Goal: Information Seeking & Learning: Learn about a topic

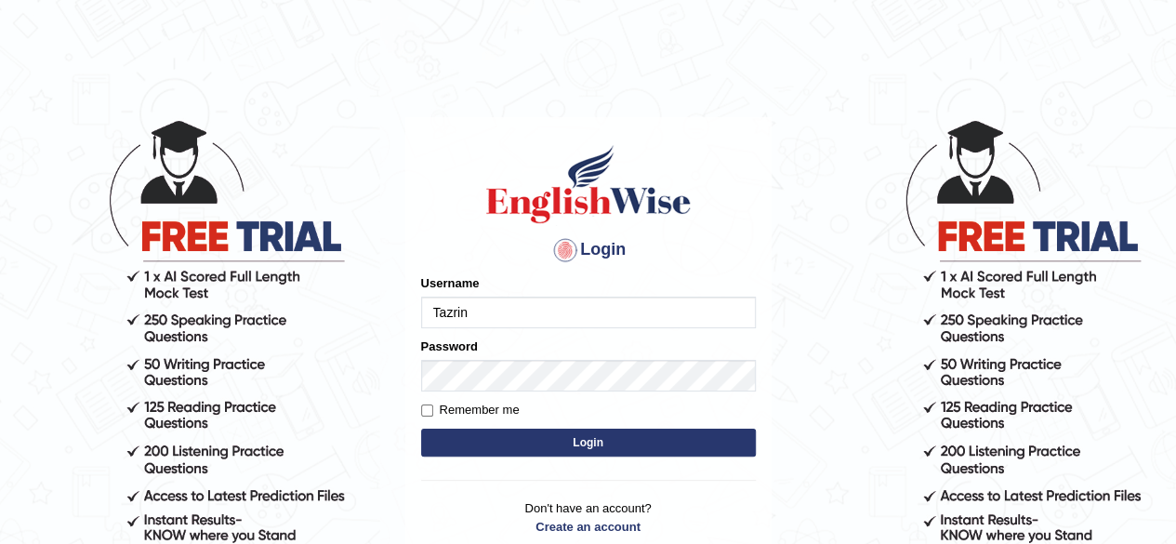
type input "Tazrin"
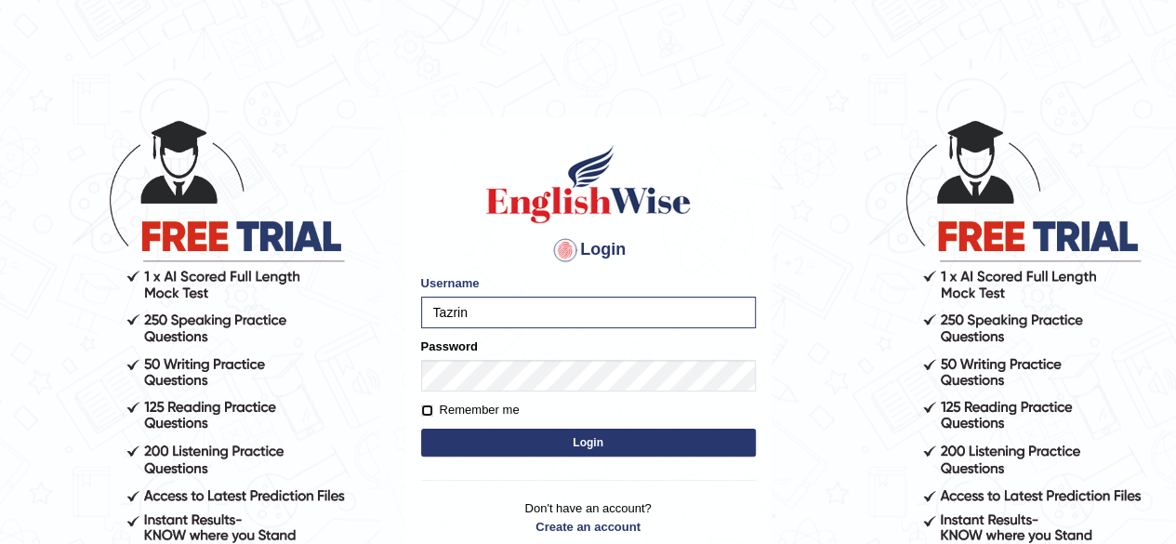
click at [429, 415] on input "Remember me" at bounding box center [427, 411] width 12 height 12
checkbox input "true"
click at [610, 447] on button "Login" at bounding box center [588, 443] width 335 height 28
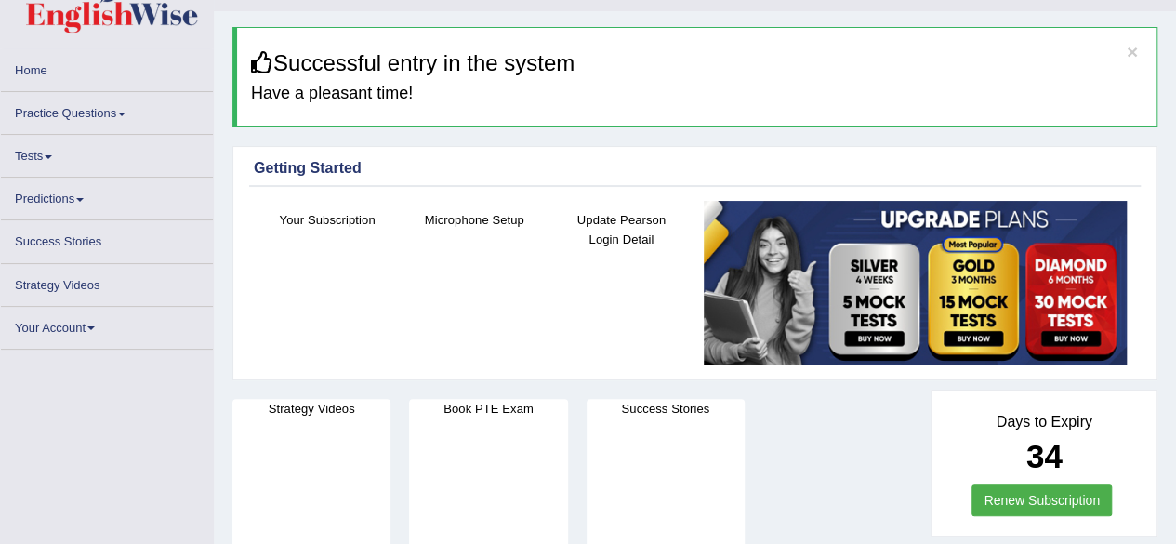
scroll to position [42, 0]
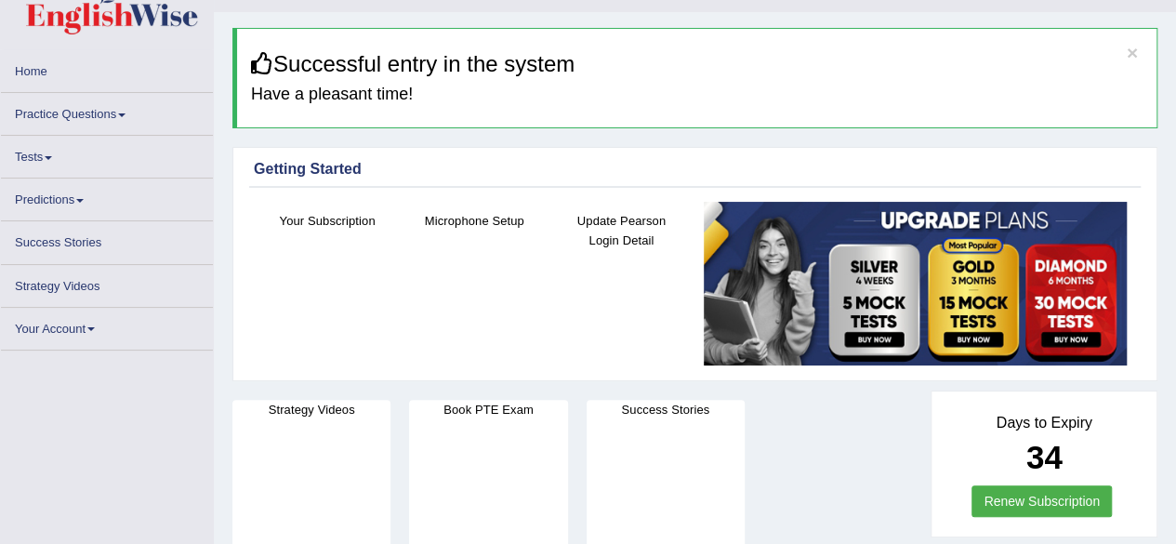
click at [97, 332] on link "Your Account" at bounding box center [107, 326] width 212 height 36
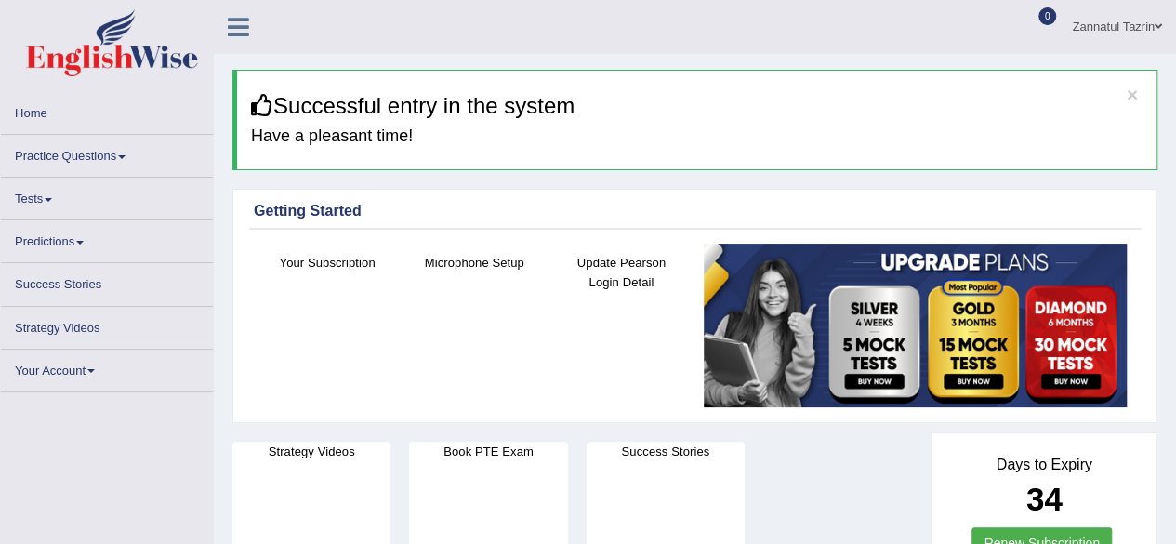
click at [93, 369] on span at bounding box center [90, 371] width 7 height 4
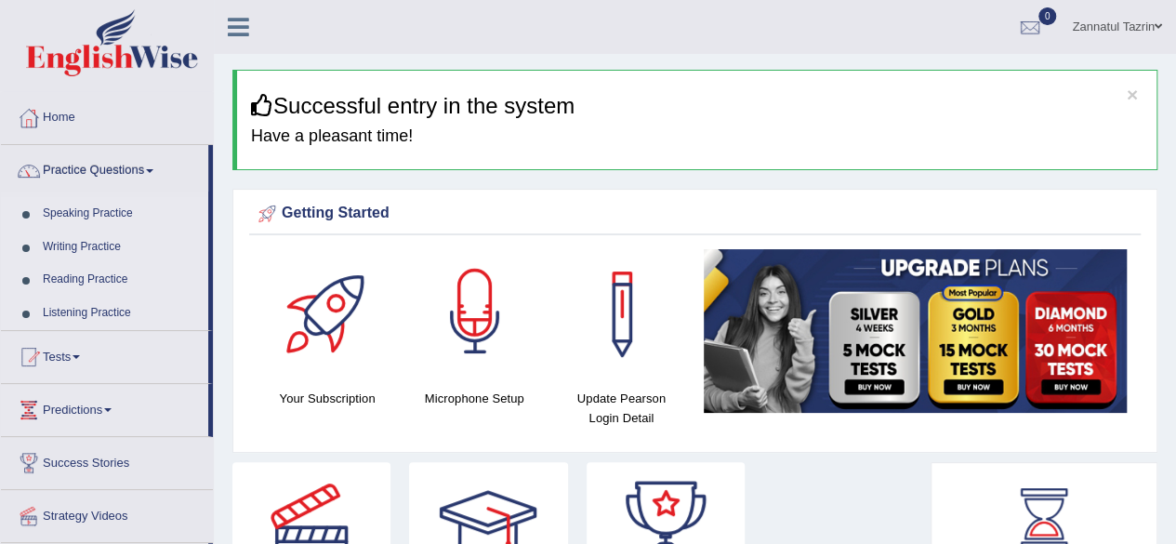
scroll to position [132, 0]
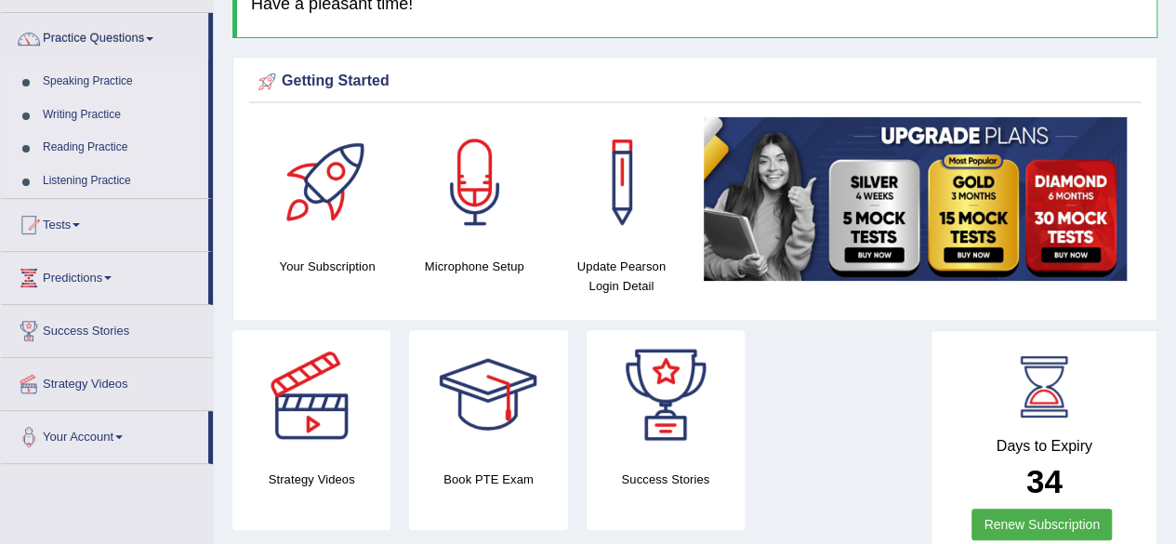
click at [471, 232] on div at bounding box center [475, 182] width 130 height 130
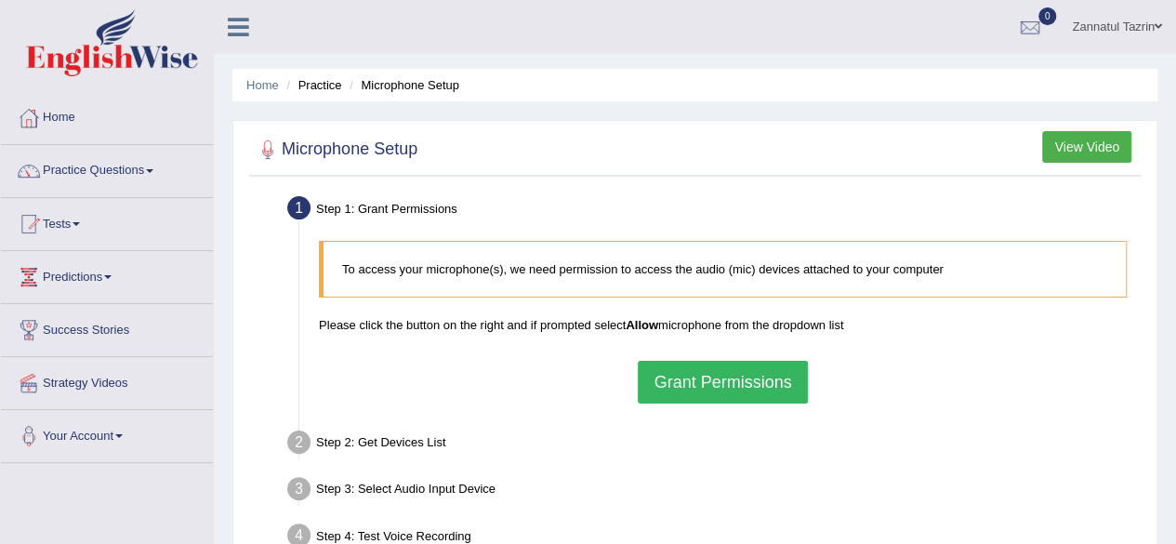
click at [720, 386] on button "Grant Permissions" at bounding box center [722, 382] width 169 height 43
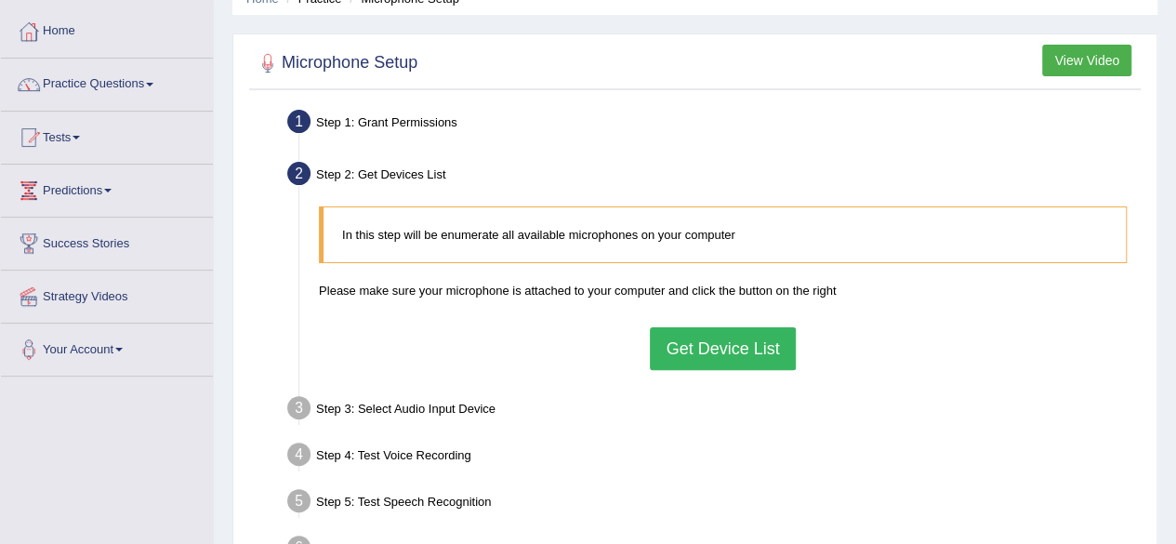
scroll to position [90, 0]
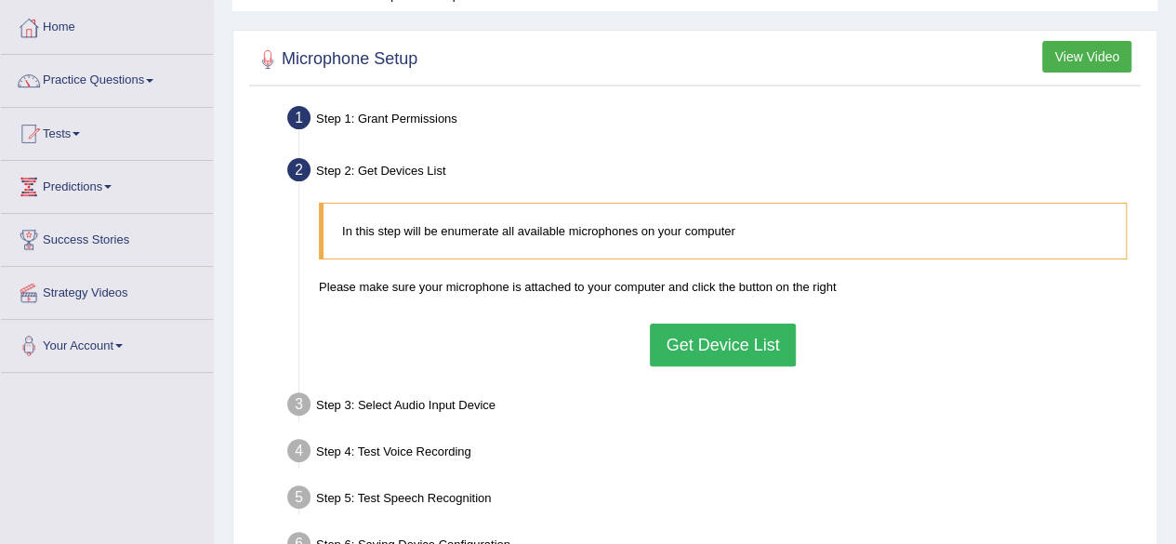
click at [748, 342] on button "Get Device List" at bounding box center [722, 345] width 145 height 43
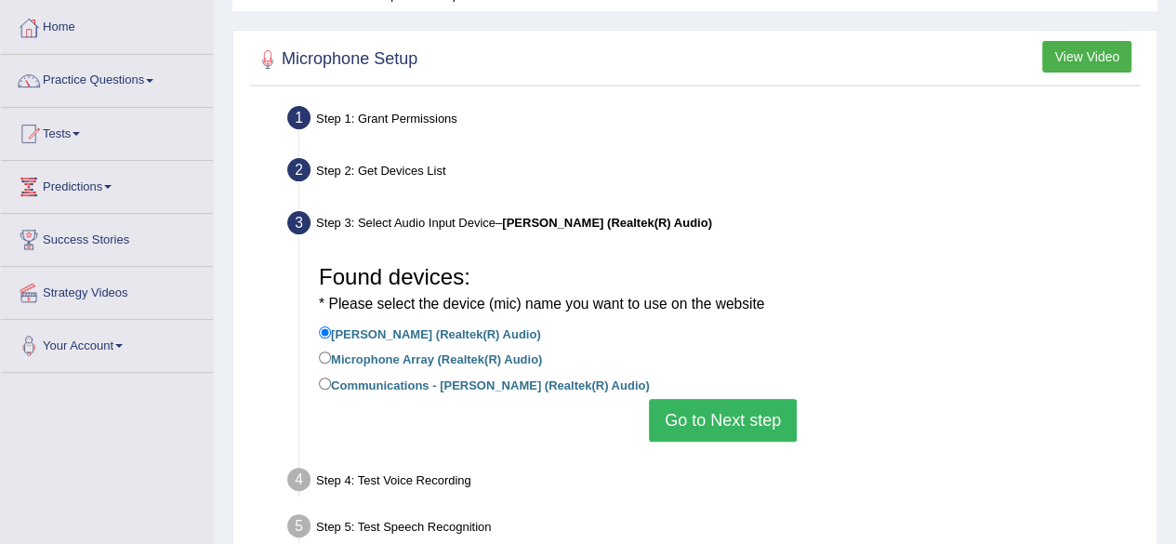
click at [729, 418] on button "Go to Next step" at bounding box center [723, 420] width 148 height 43
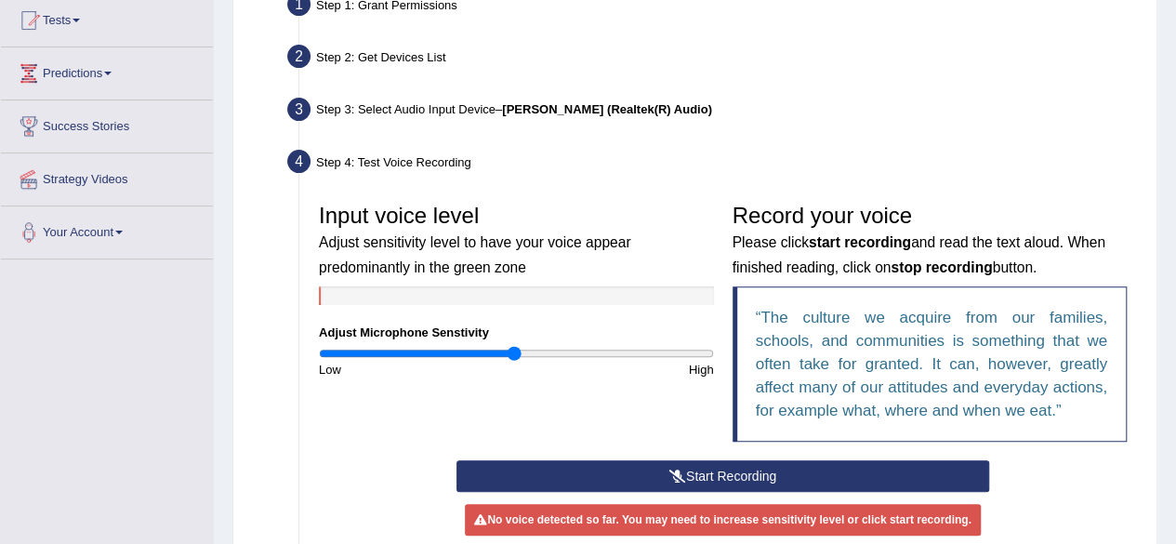
scroll to position [248, 0]
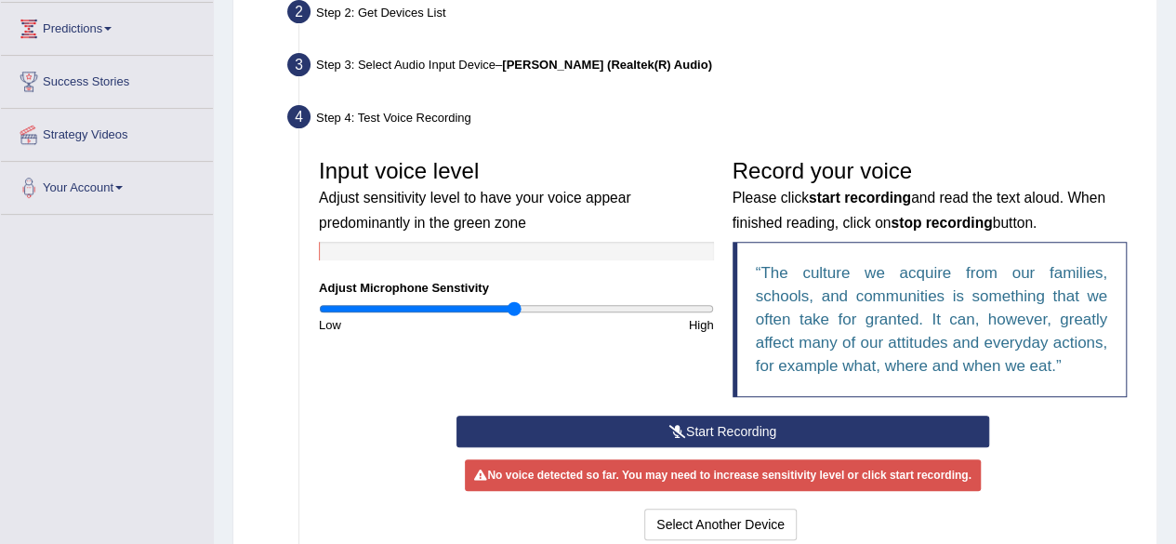
click at [727, 427] on button "Start Recording" at bounding box center [723, 432] width 533 height 32
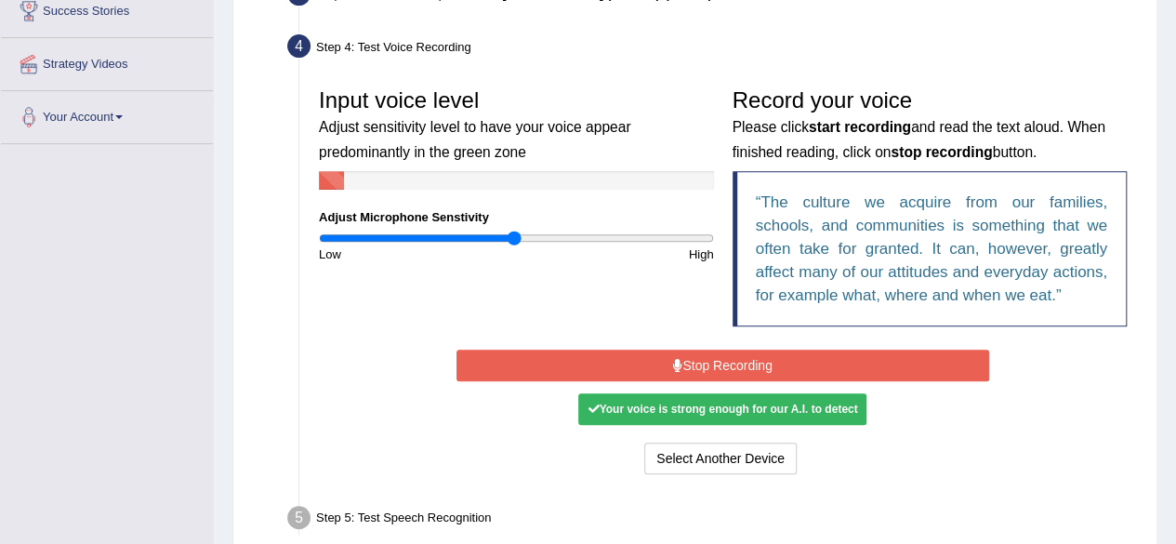
scroll to position [322, 0]
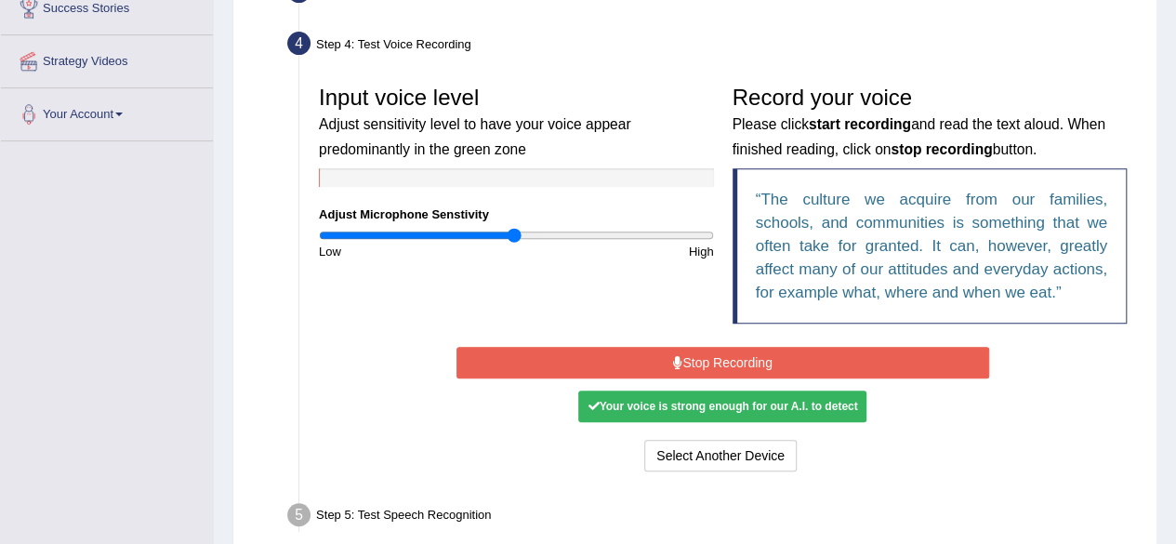
click at [741, 365] on button "Stop Recording" at bounding box center [723, 363] width 533 height 32
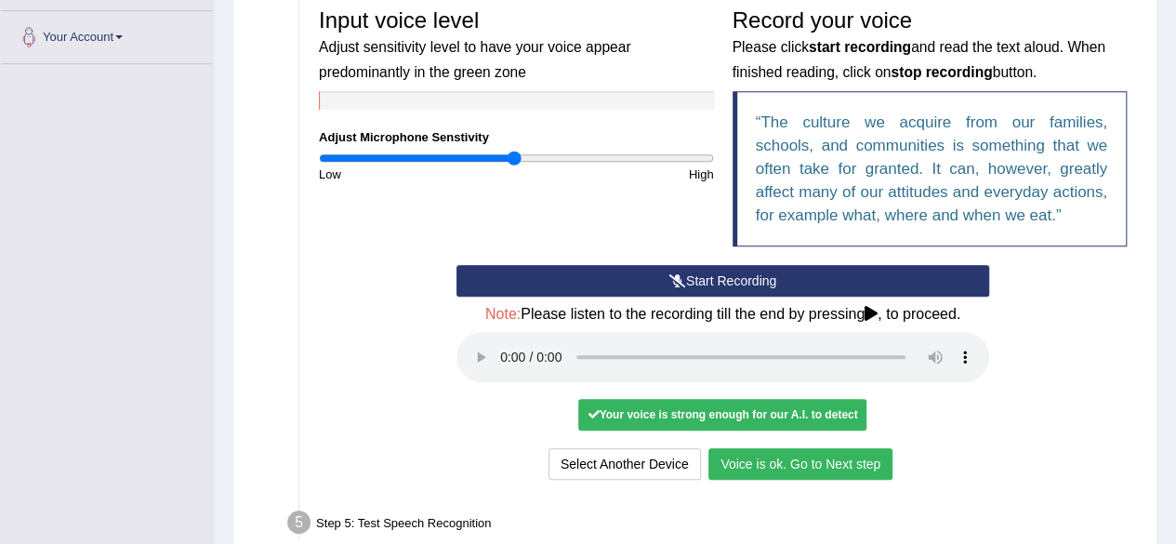
scroll to position [402, 0]
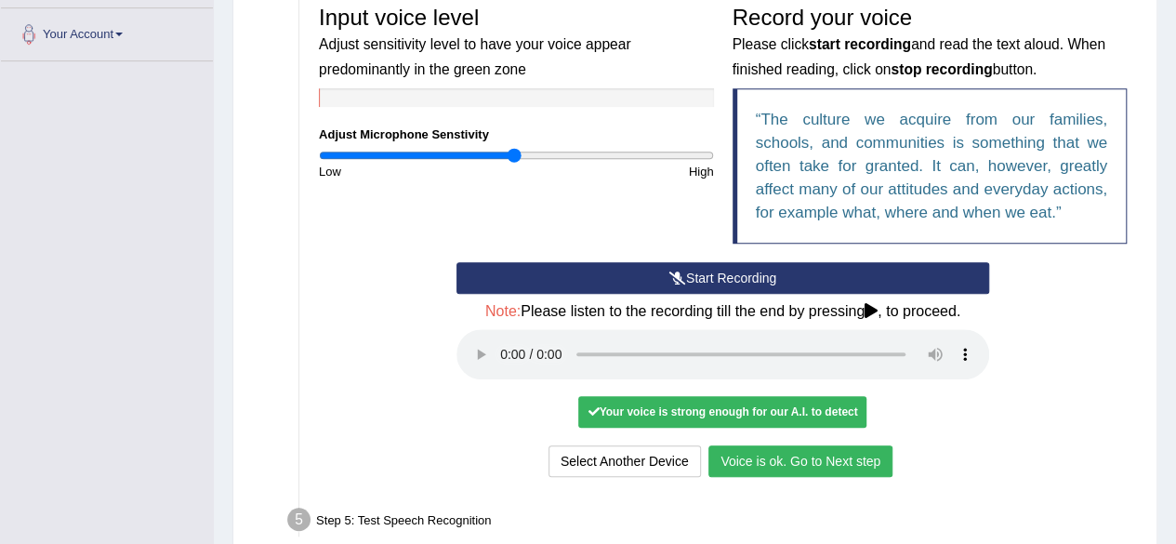
click at [790, 452] on button "Voice is ok. Go to Next step" at bounding box center [801, 461] width 184 height 32
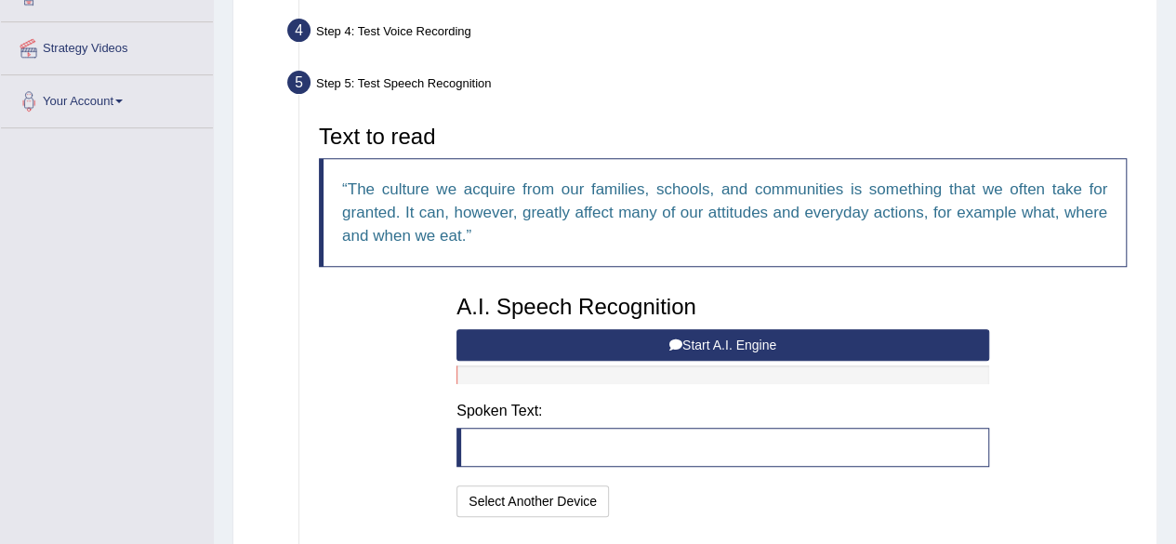
scroll to position [337, 0]
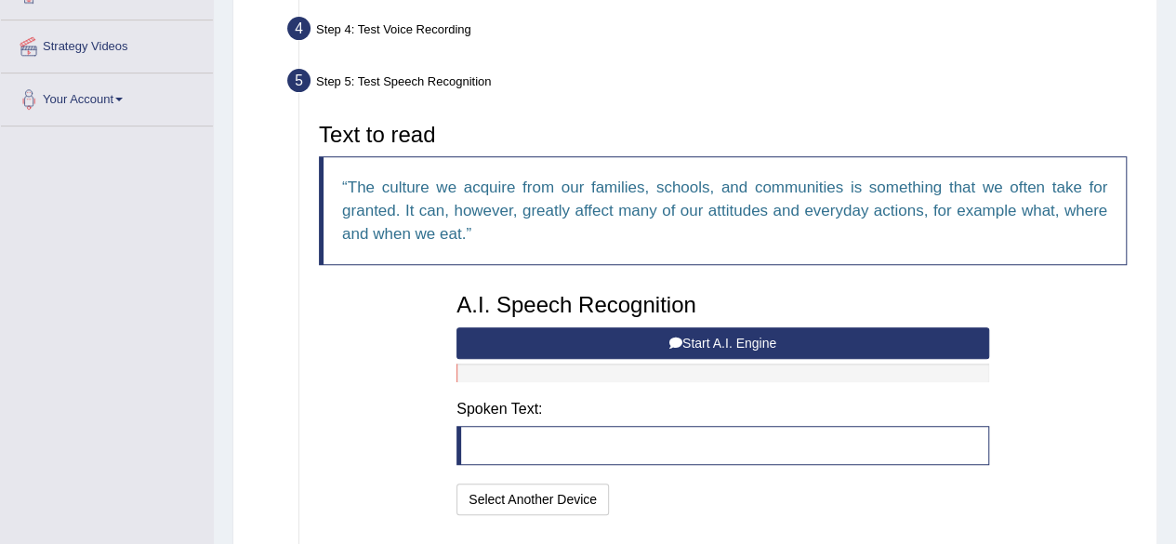
click at [780, 342] on button "Start A.I. Engine" at bounding box center [723, 343] width 533 height 32
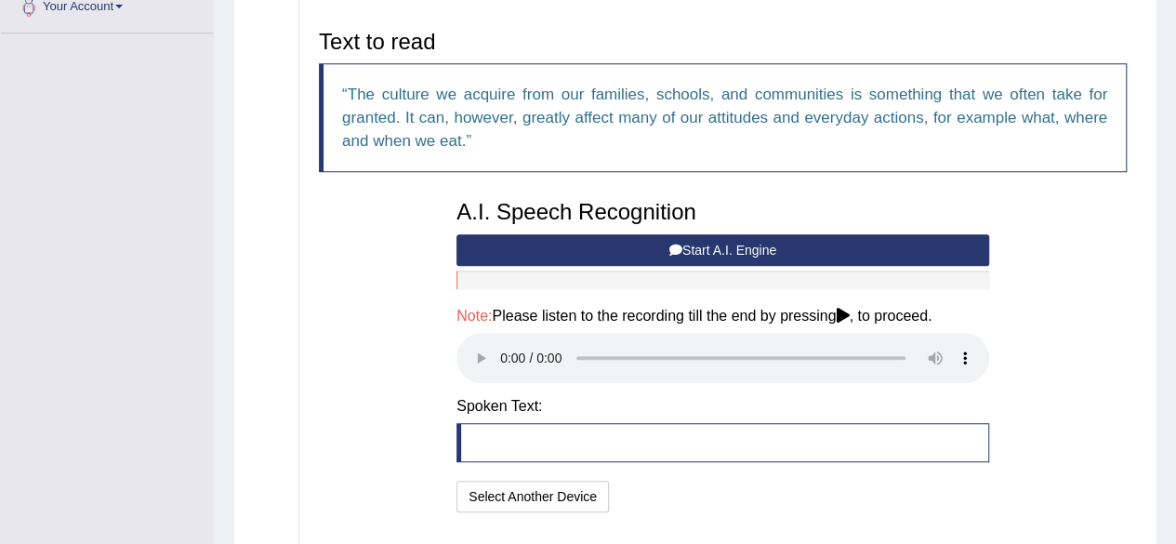
scroll to position [431, 0]
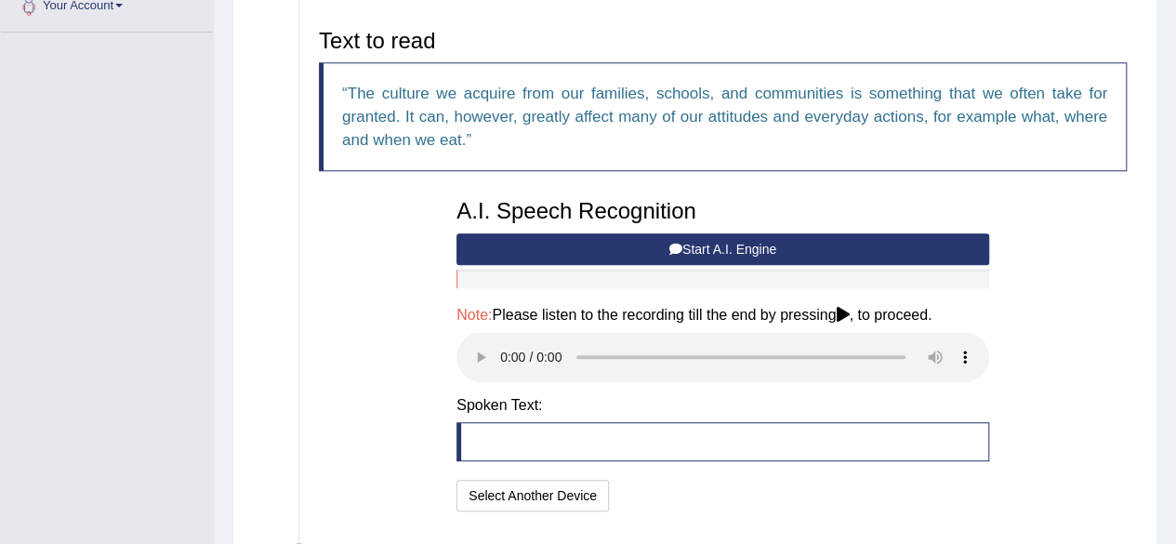
click at [731, 244] on button "Start A.I. Engine" at bounding box center [723, 249] width 533 height 32
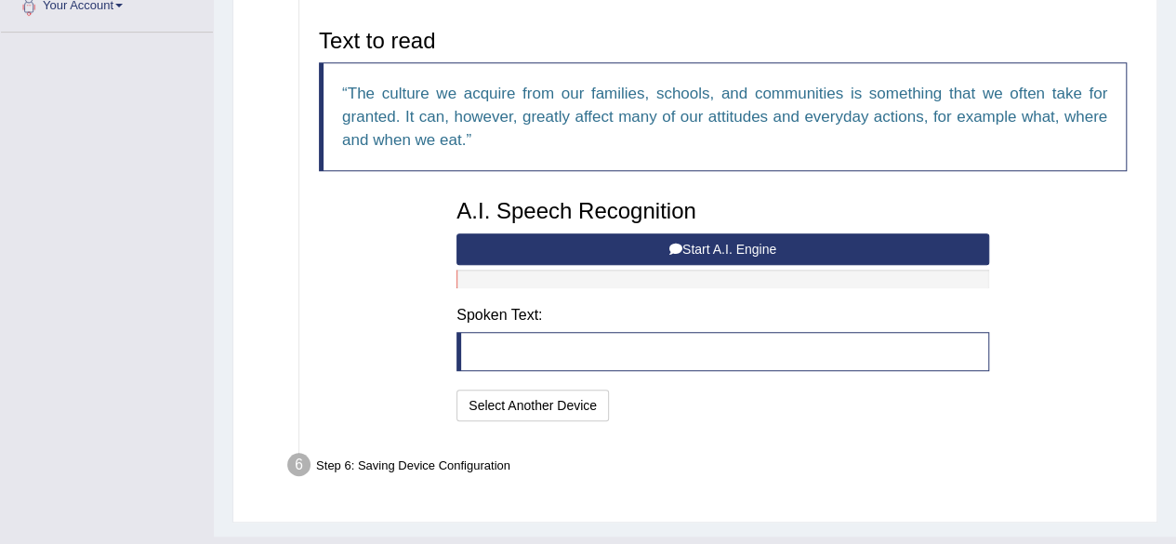
click at [735, 245] on button "Start A.I. Engine" at bounding box center [723, 249] width 533 height 32
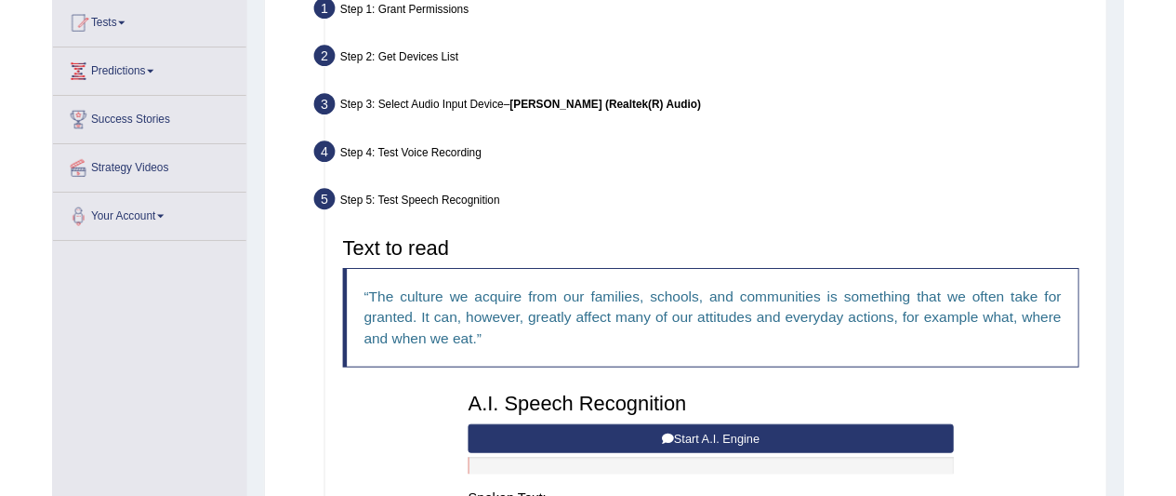
scroll to position [165, 0]
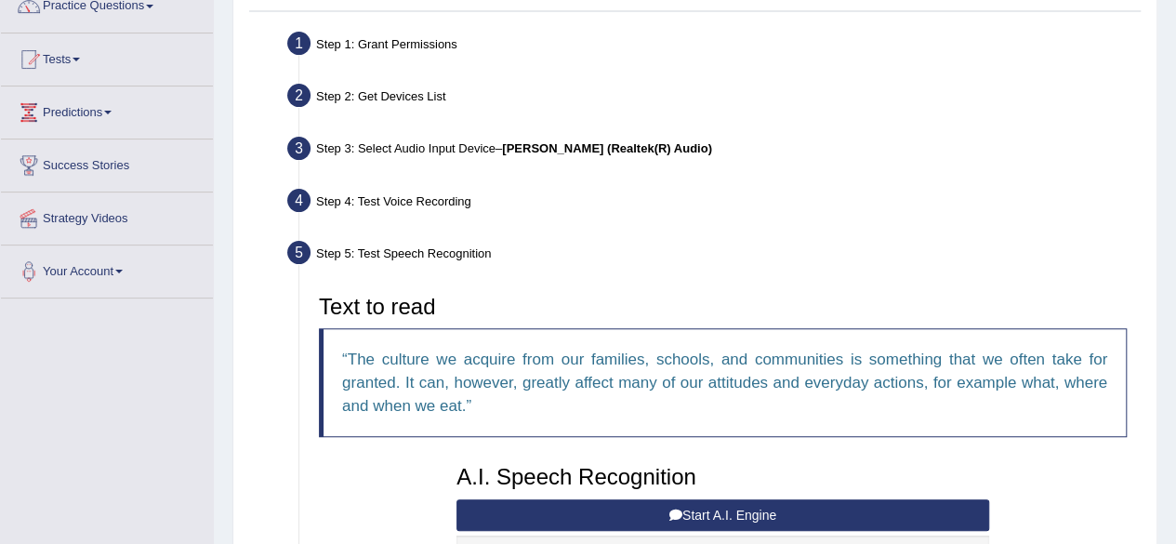
click at [552, 189] on div "Step 4: Test Voice Recording" at bounding box center [713, 203] width 869 height 41
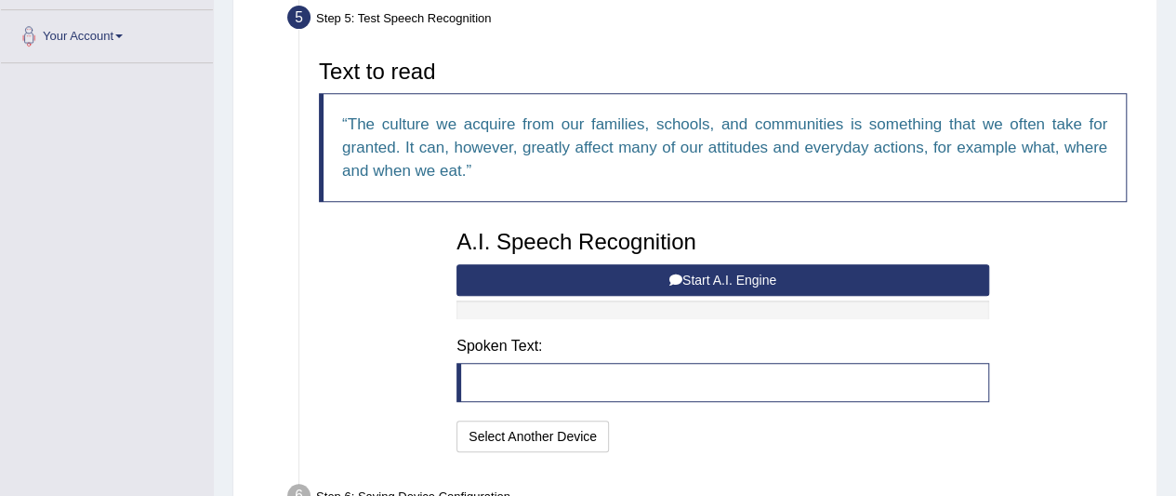
scroll to position [401, 0]
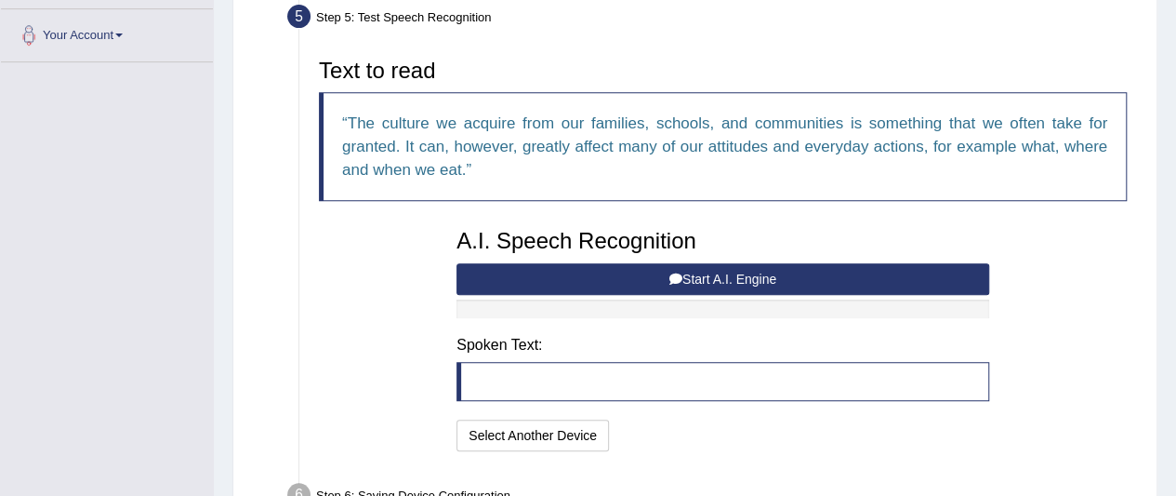
click at [695, 278] on button "Start A.I. Engine" at bounding box center [723, 279] width 533 height 32
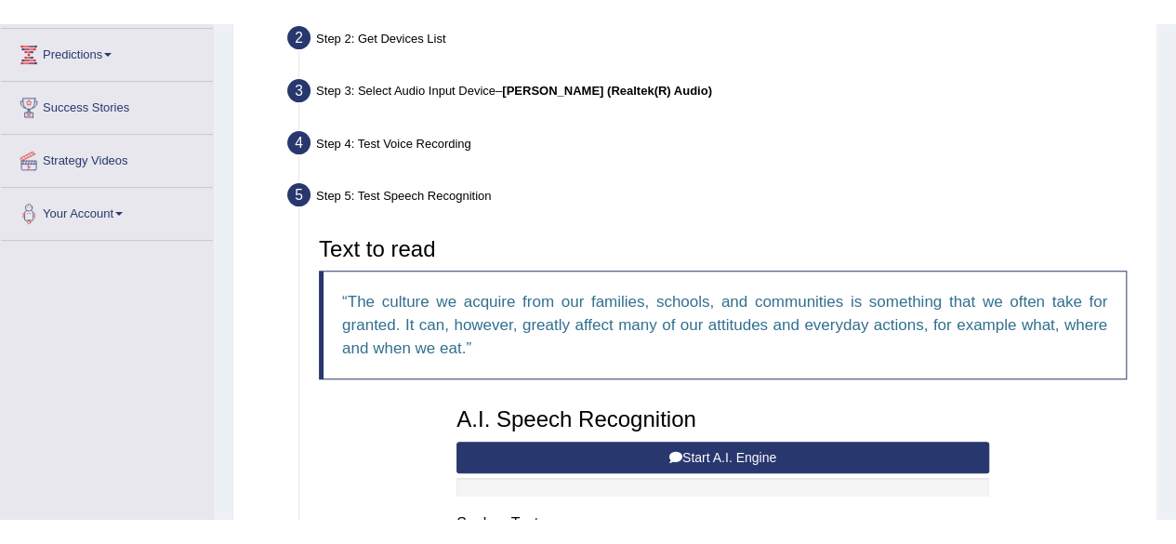
scroll to position [247, 0]
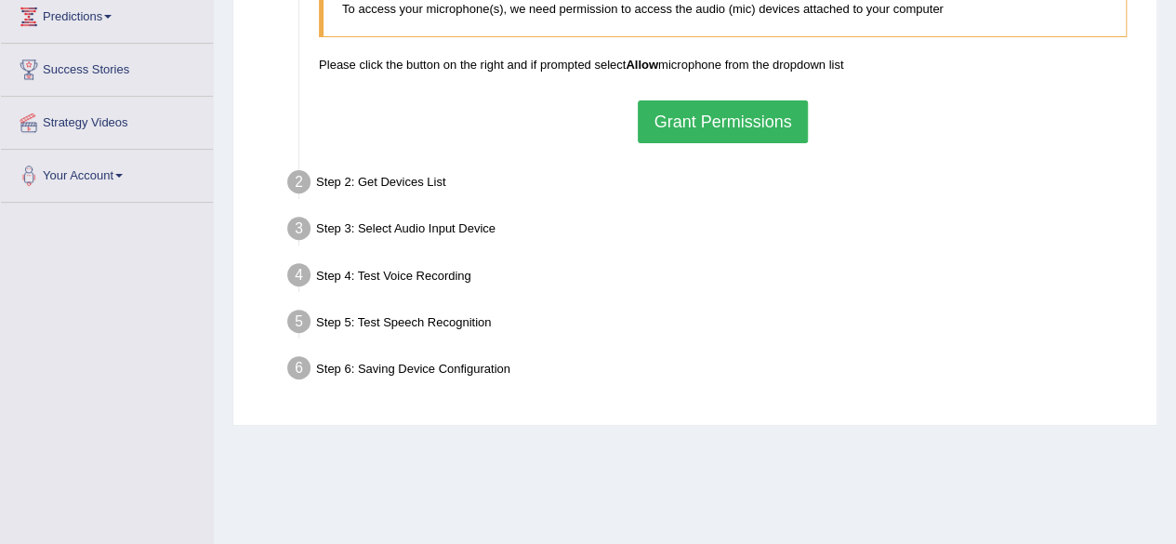
click at [723, 116] on button "Grant Permissions" at bounding box center [722, 121] width 169 height 43
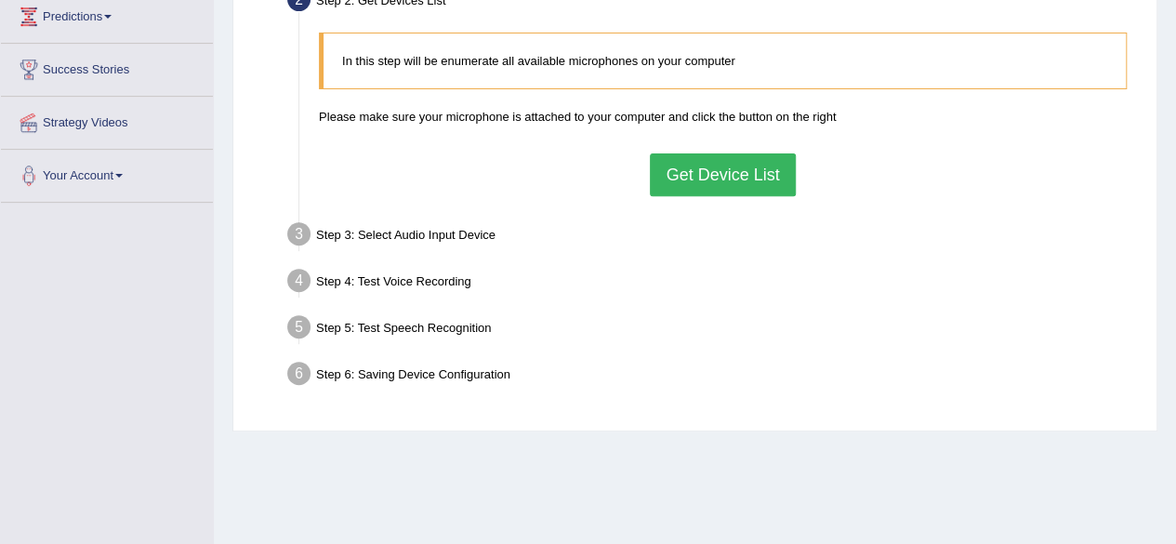
click at [714, 185] on button "Get Device List" at bounding box center [722, 174] width 145 height 43
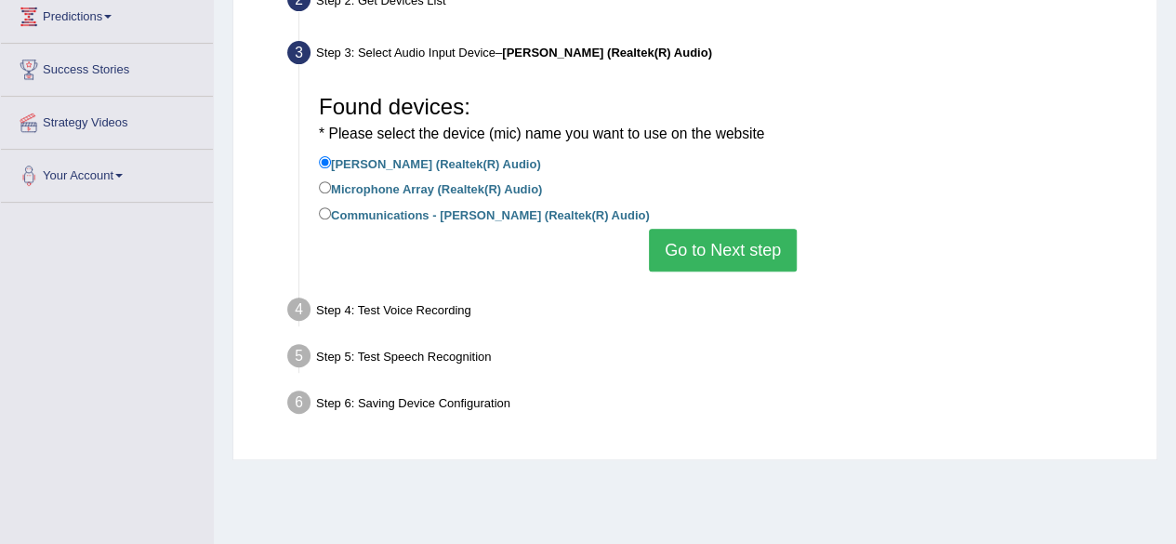
click at [736, 239] on button "Go to Next step" at bounding box center [723, 250] width 148 height 43
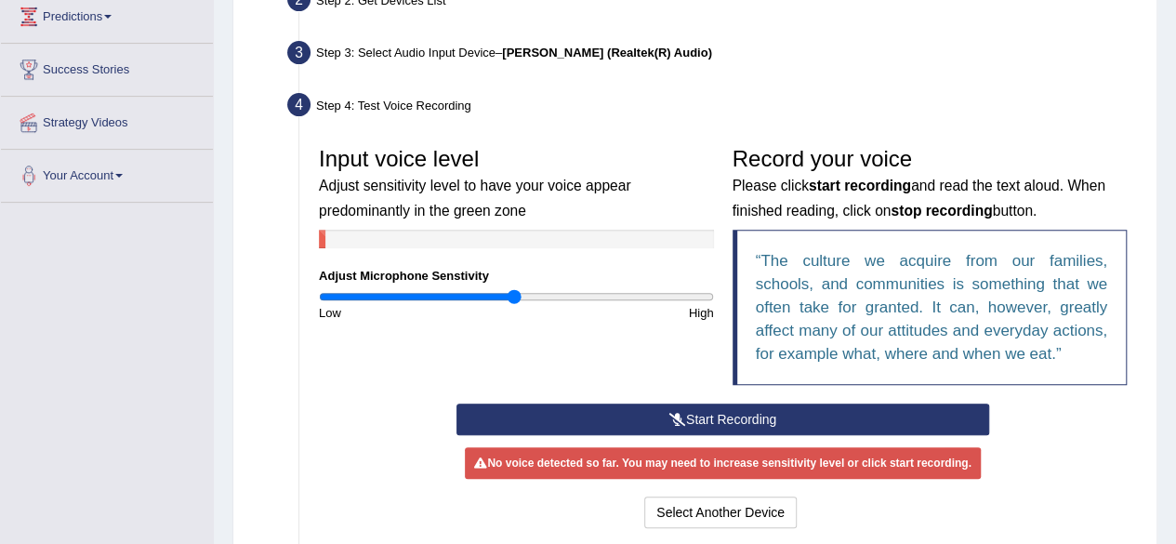
click at [723, 428] on button "Start Recording" at bounding box center [723, 420] width 533 height 32
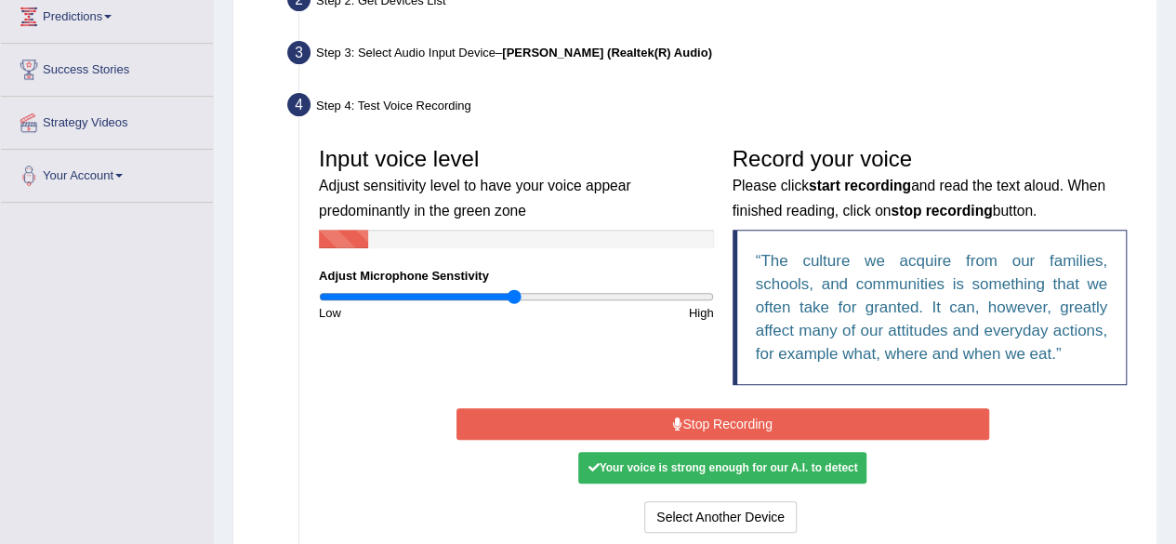
click at [736, 426] on button "Stop Recording" at bounding box center [723, 424] width 533 height 32
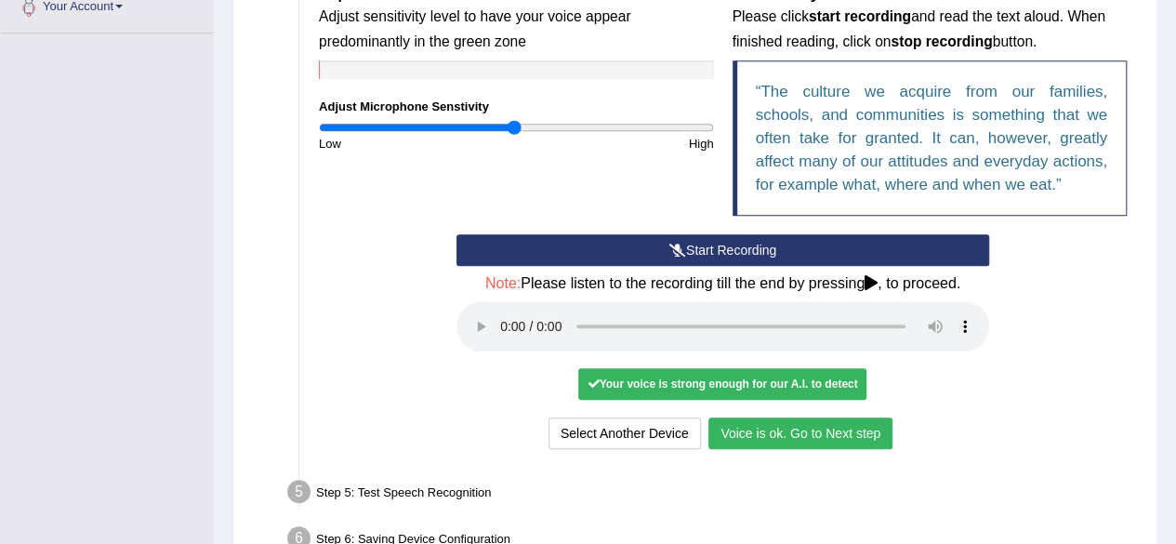
scroll to position [428, 0]
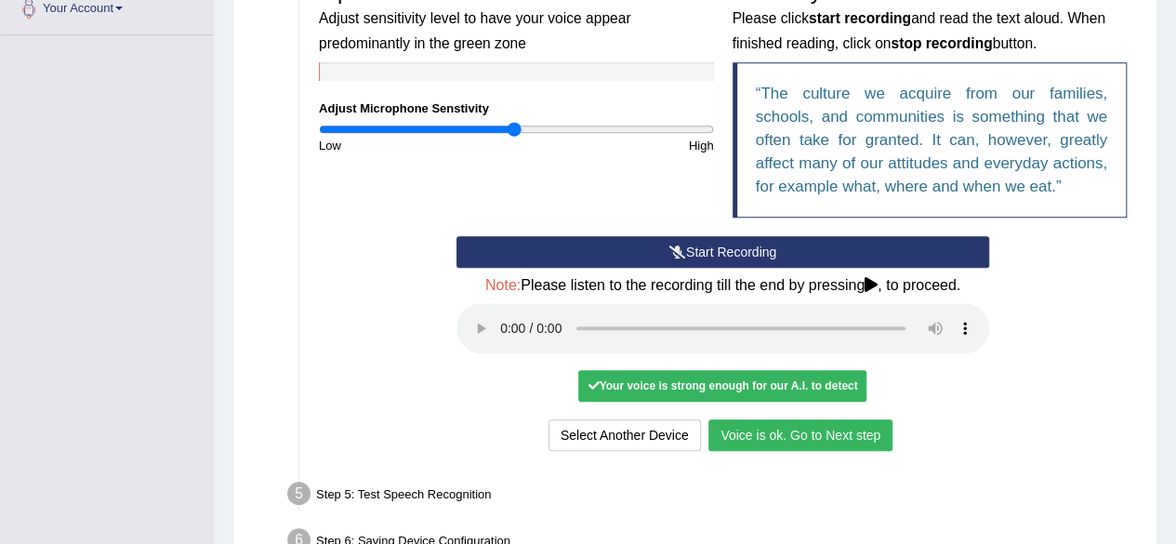
click at [792, 434] on button "Voice is ok. Go to Next step" at bounding box center [801, 435] width 184 height 32
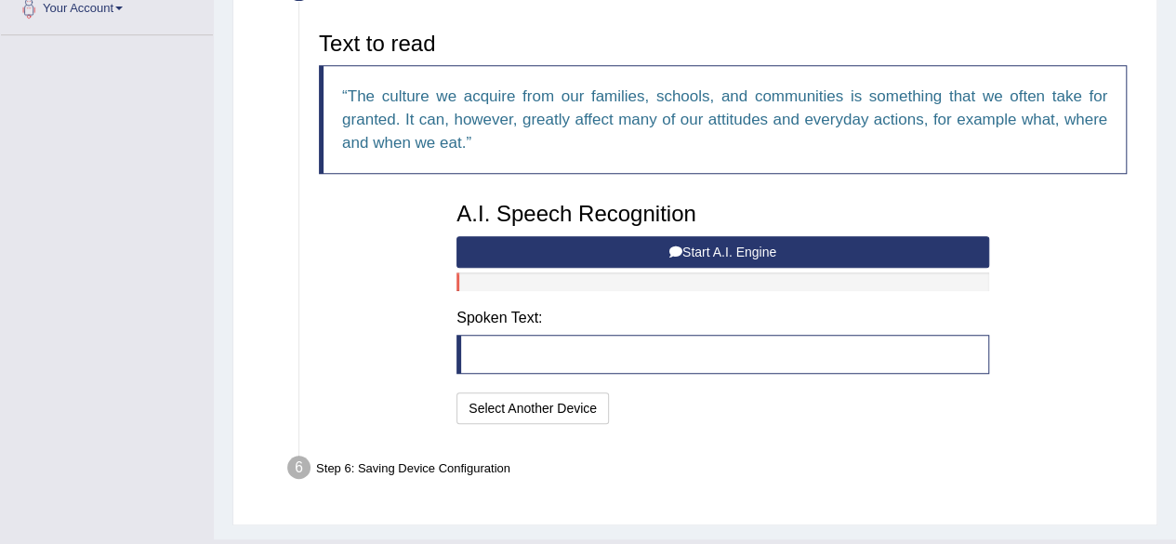
click at [774, 256] on button "Start A.I. Engine" at bounding box center [723, 252] width 533 height 32
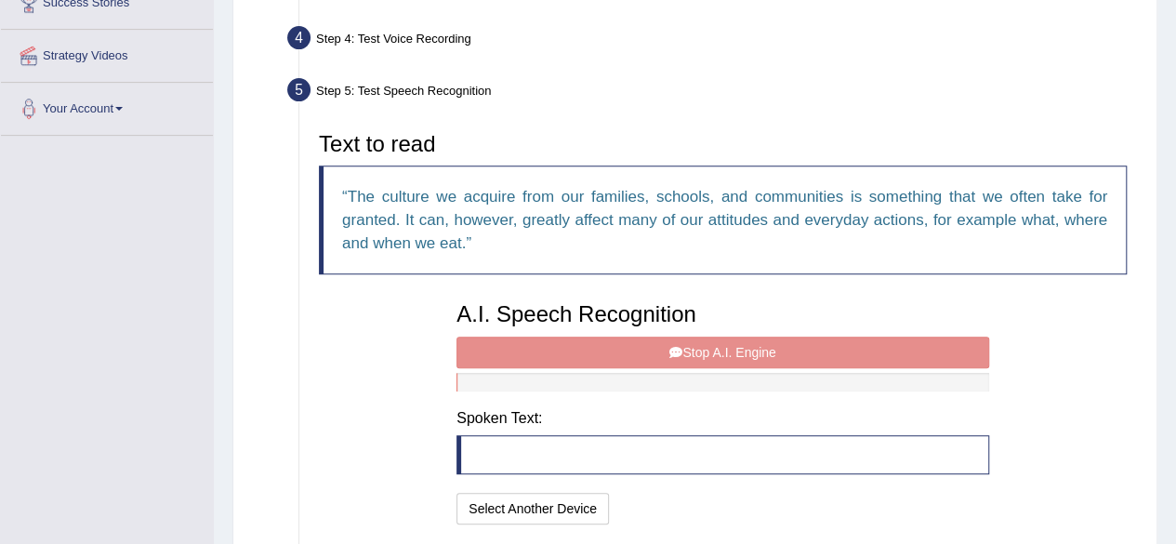
scroll to position [466, 0]
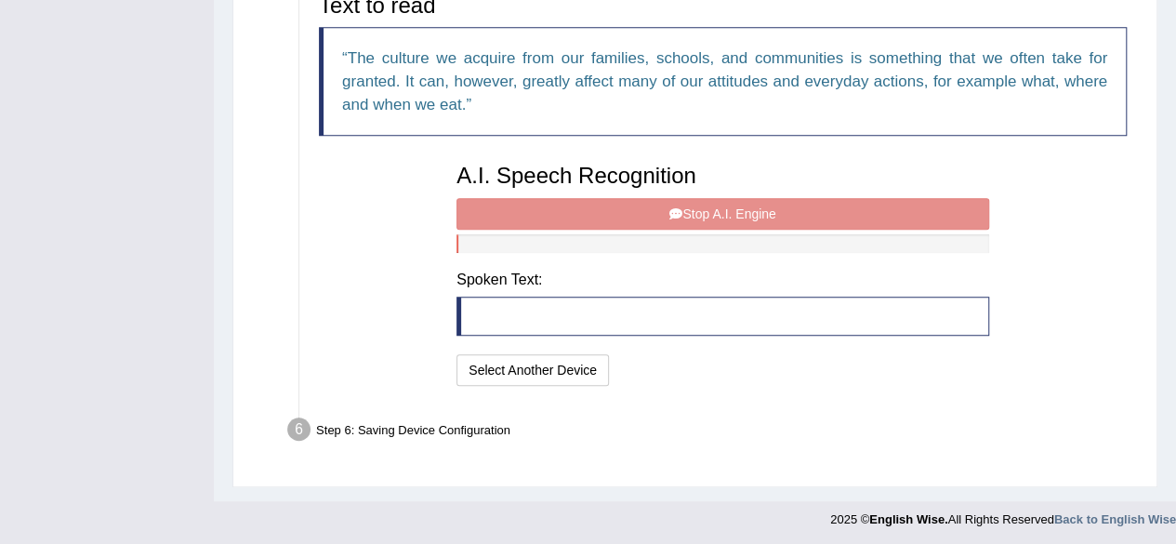
click at [712, 216] on div "A.I. Speech Recognition Start A.I. Engine Stop A.I. Engine Note: Please listen …" at bounding box center [722, 272] width 551 height 236
click at [542, 377] on button "Select Another Device" at bounding box center [533, 370] width 153 height 32
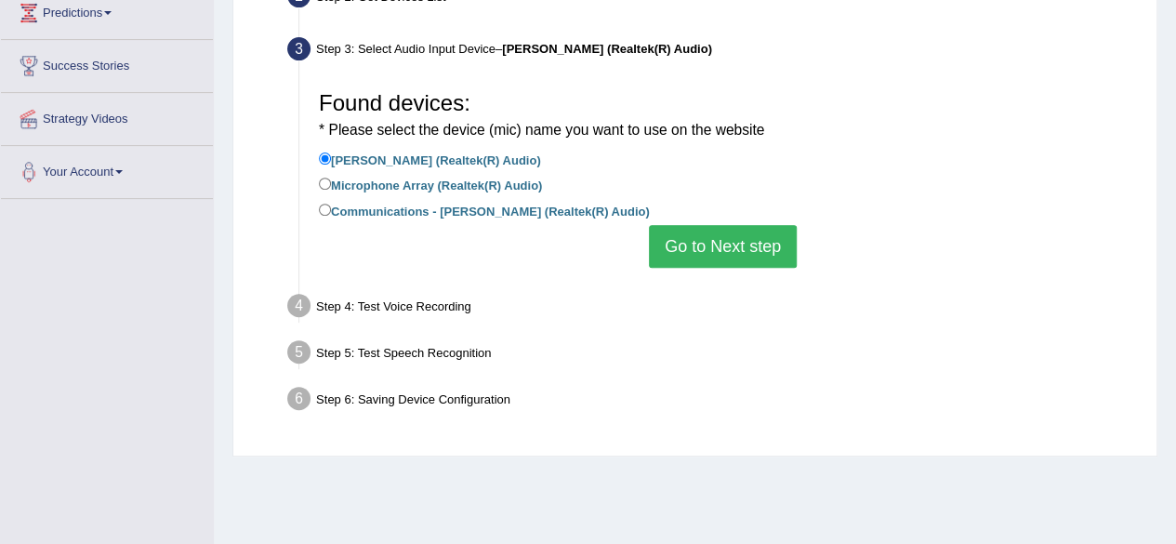
scroll to position [264, 0]
click at [502, 190] on label "Microphone Array (Realtek(R) Audio)" at bounding box center [430, 184] width 223 height 20
click at [331, 190] on input "Microphone Array (Realtek(R) Audio)" at bounding box center [325, 184] width 12 height 12
radio input "true"
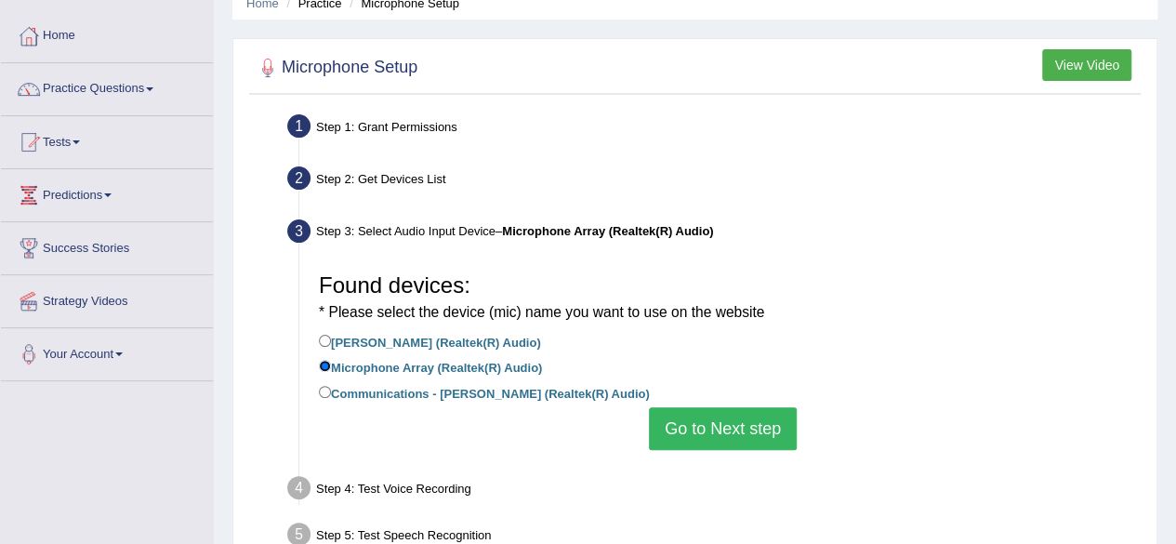
scroll to position [84, 0]
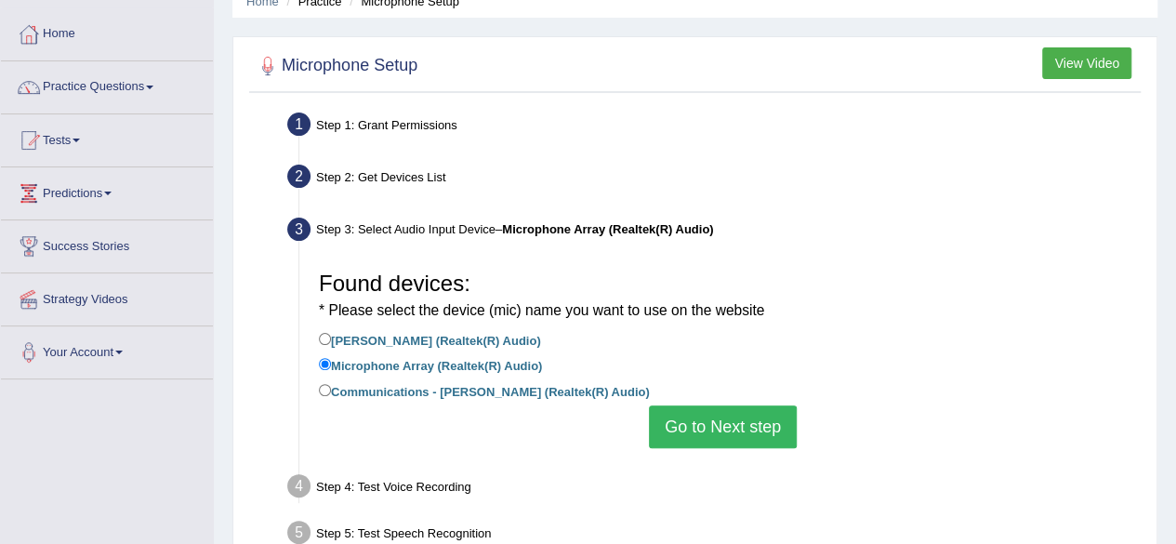
click at [723, 419] on button "Go to Next step" at bounding box center [723, 426] width 148 height 43
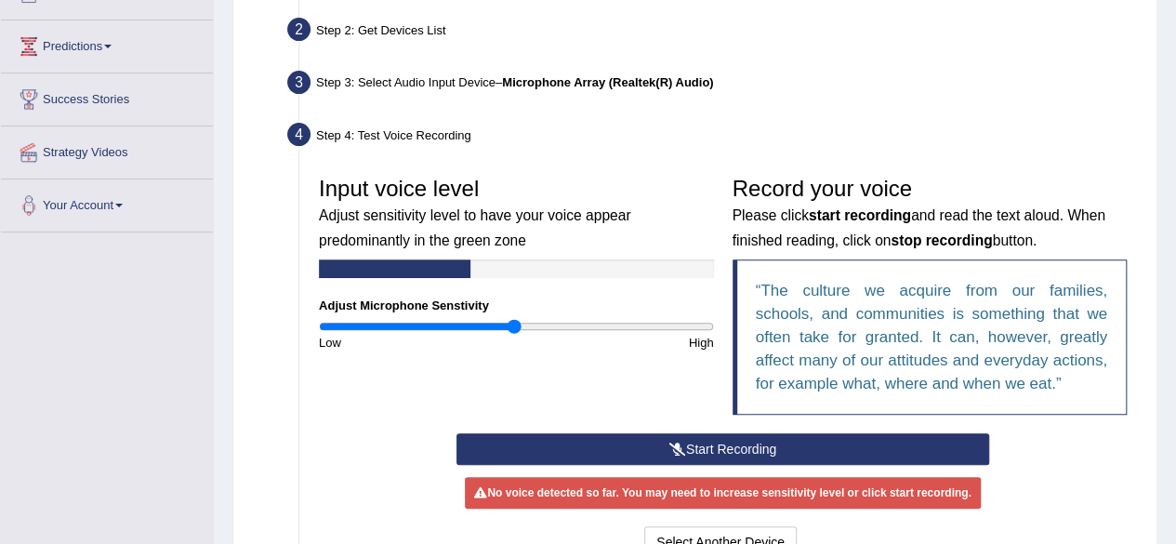
scroll to position [242, 0]
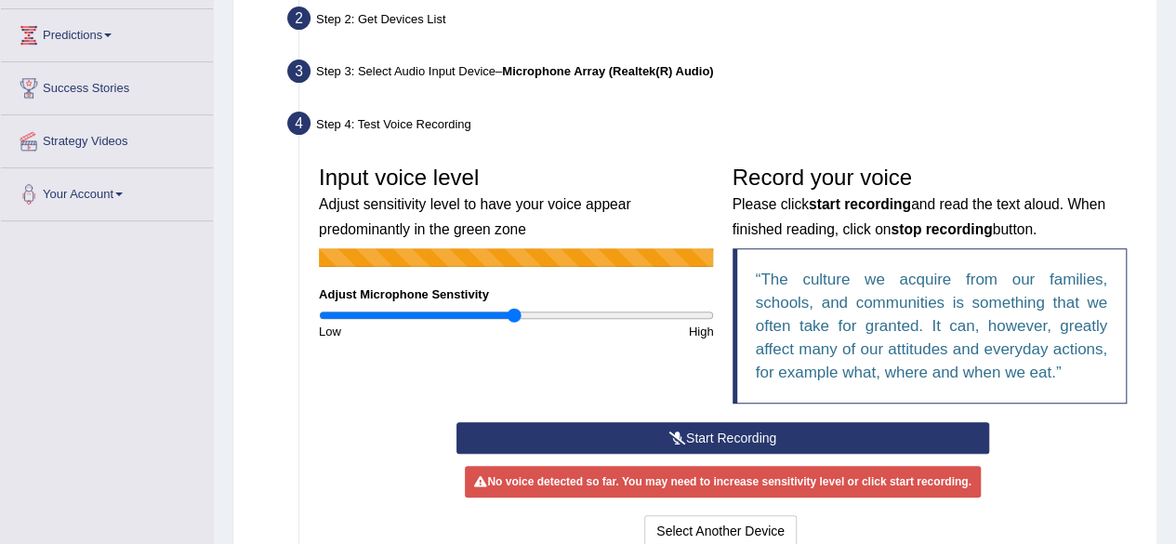
click at [727, 431] on button "Start Recording" at bounding box center [723, 438] width 533 height 32
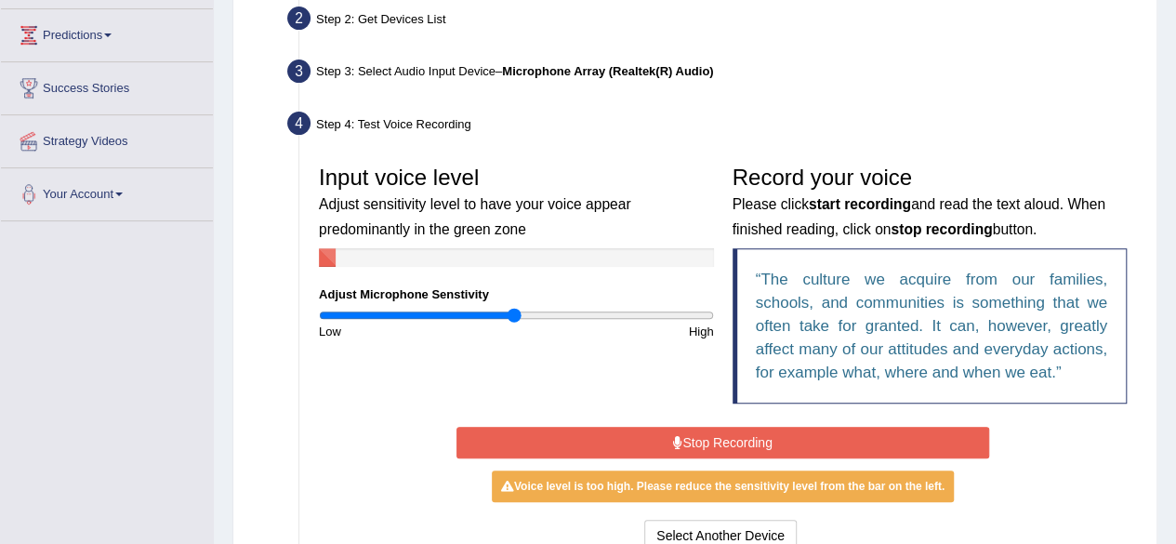
click at [727, 431] on button "Stop Recording" at bounding box center [723, 443] width 533 height 32
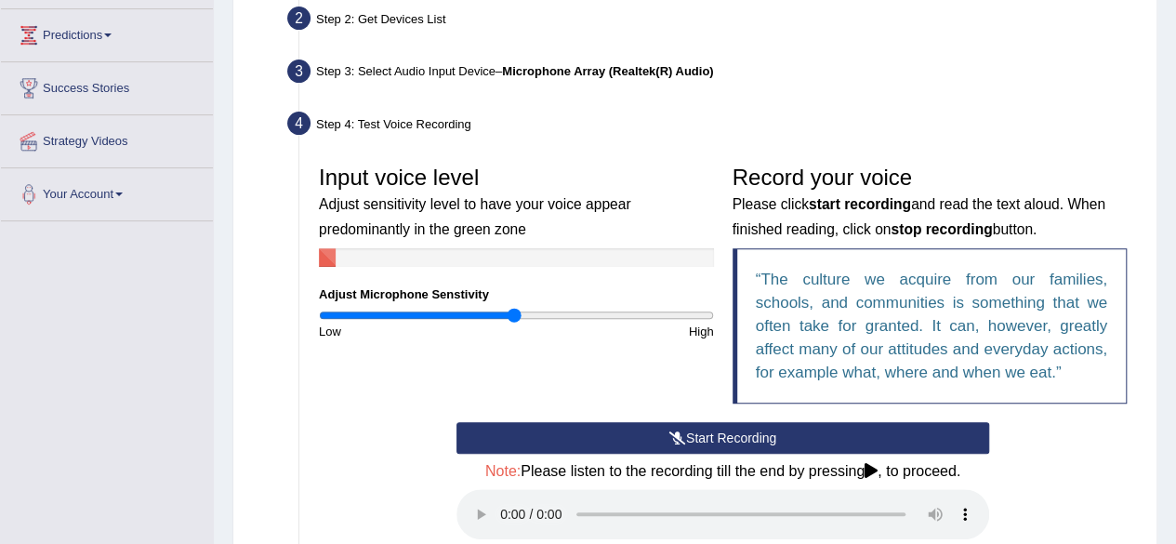
click at [727, 431] on button "Start Recording" at bounding box center [723, 438] width 533 height 32
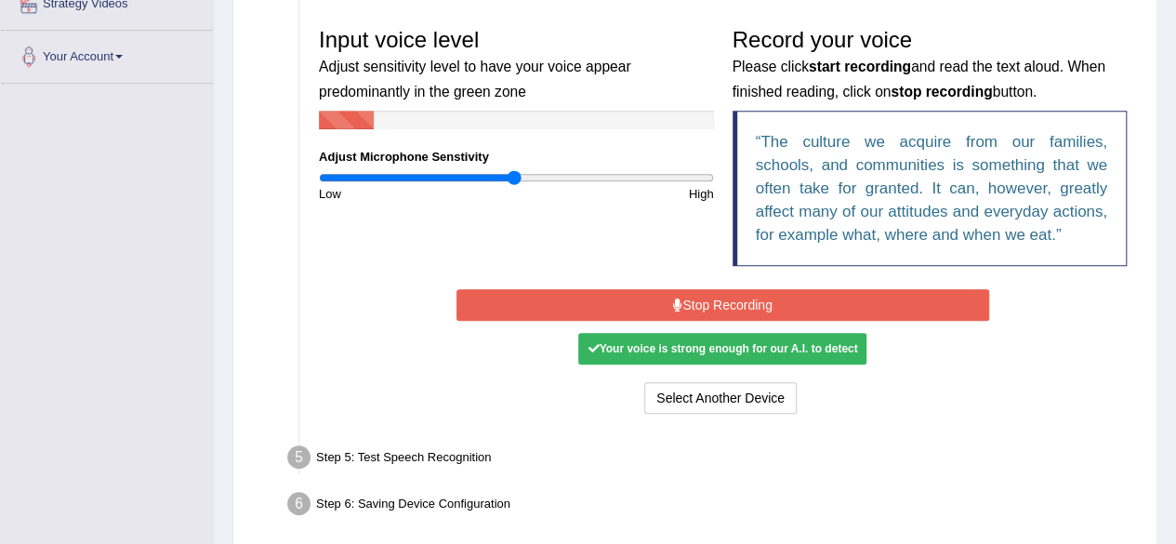
scroll to position [392, 0]
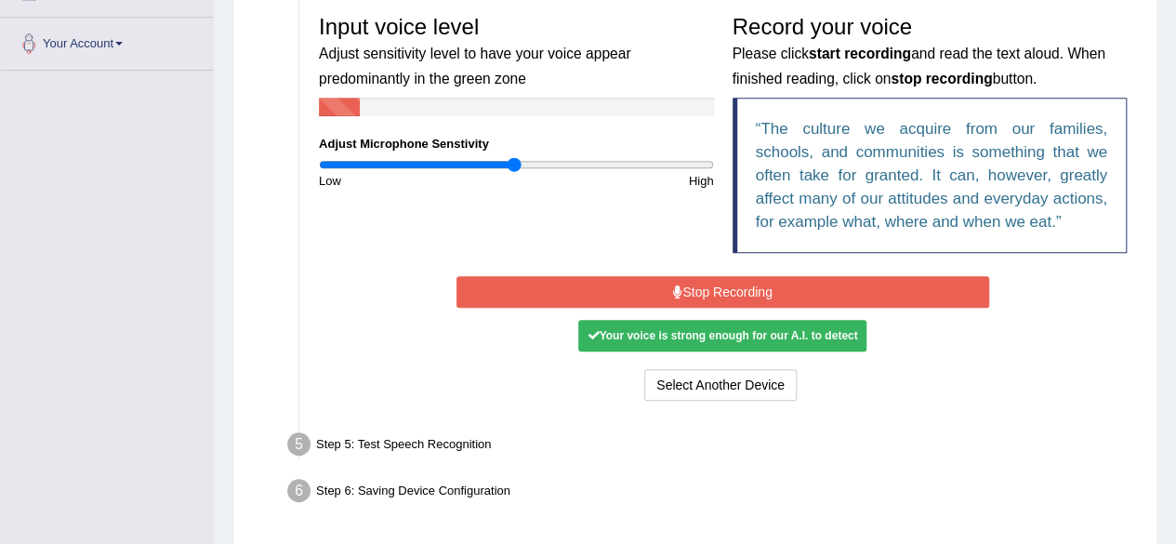
click at [740, 287] on button "Stop Recording" at bounding box center [723, 292] width 533 height 32
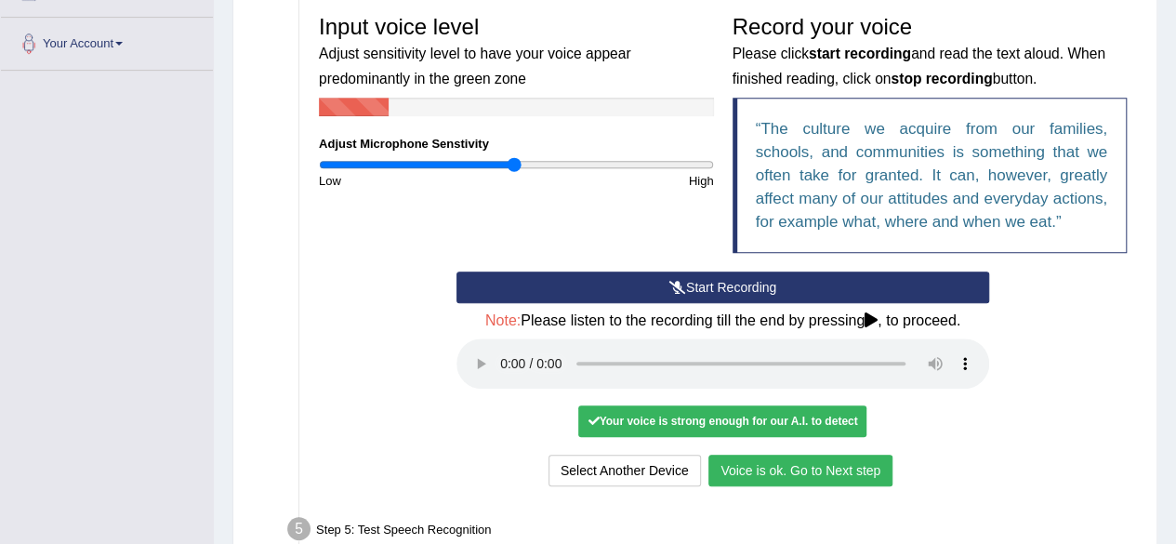
click at [789, 464] on button "Voice is ok. Go to Next step" at bounding box center [801, 471] width 184 height 32
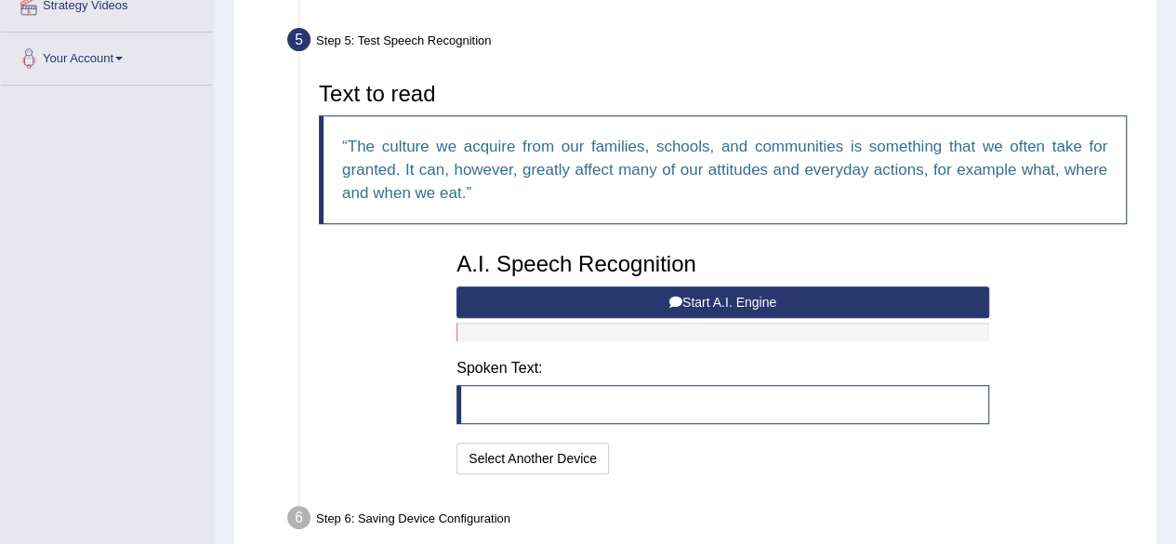
scroll to position [340, 0]
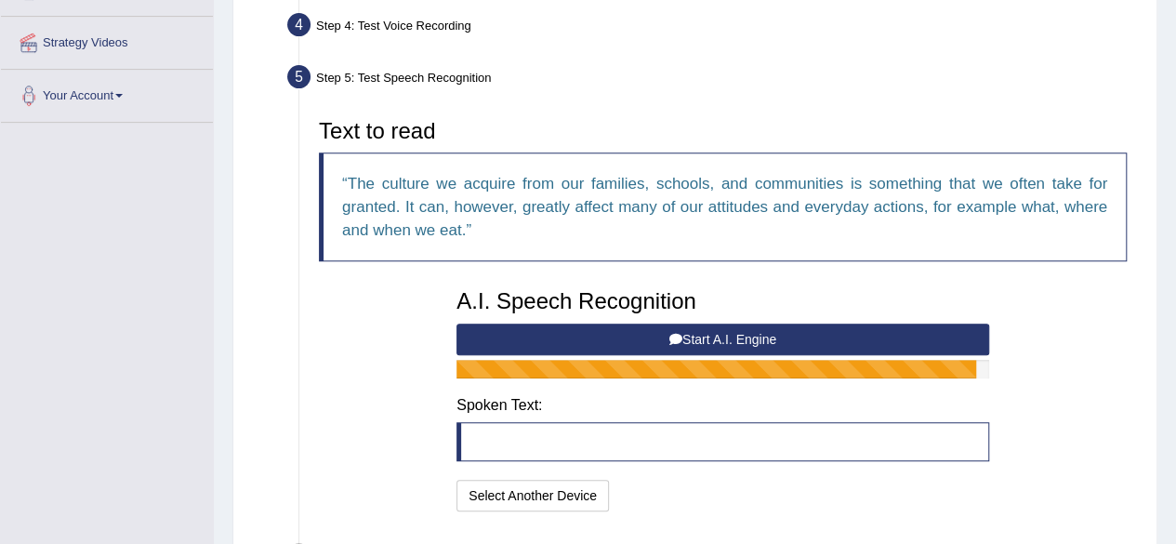
click at [817, 334] on button "Start A.I. Engine" at bounding box center [723, 340] width 533 height 32
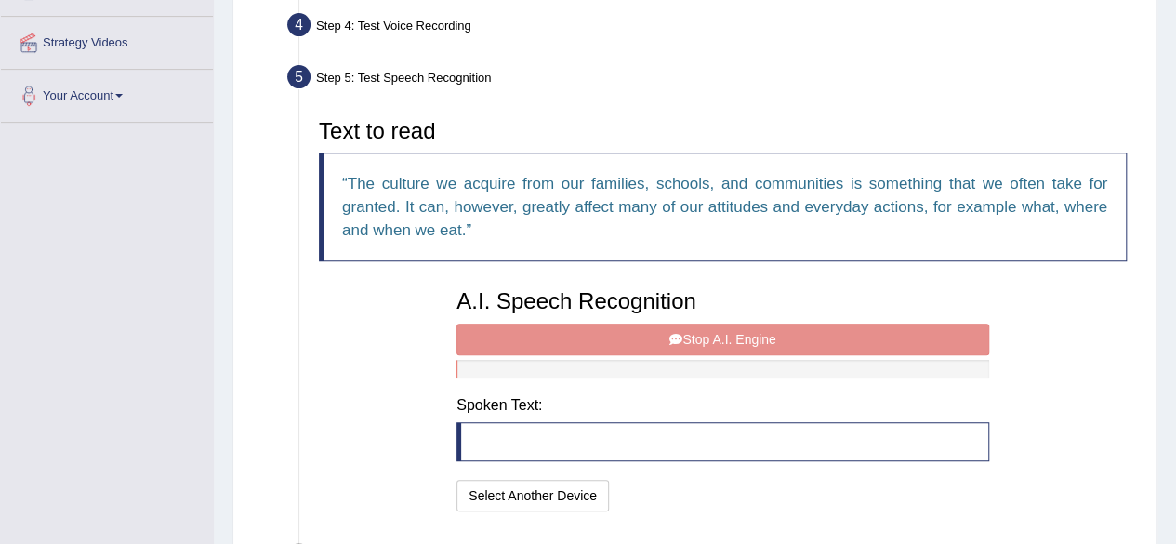
click at [754, 345] on div "A.I. Speech Recognition Start A.I. Engine Stop A.I. Engine Note: Please listen …" at bounding box center [722, 398] width 551 height 236
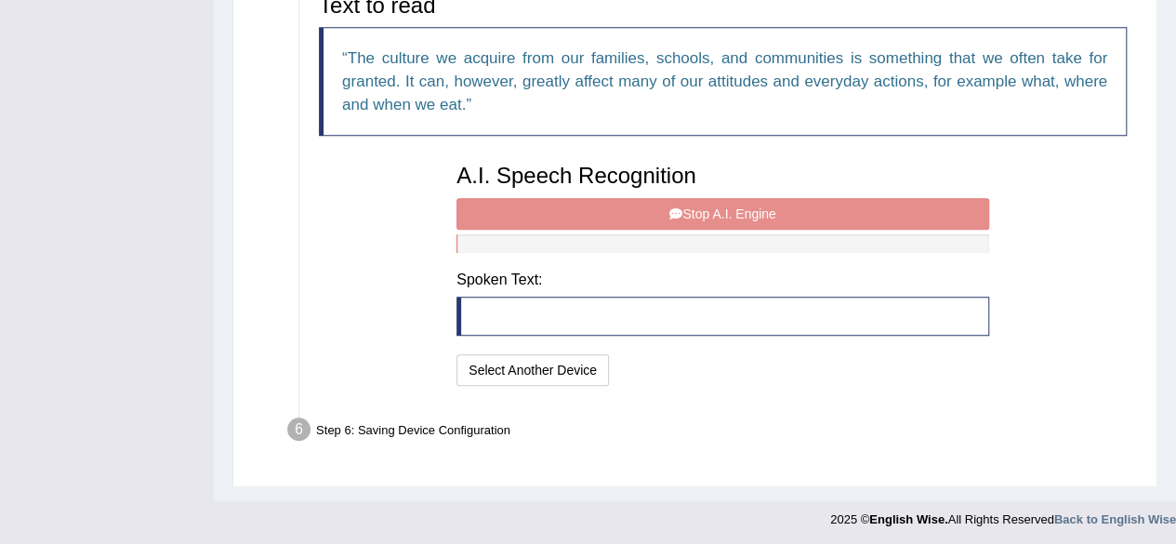
scroll to position [465, 0]
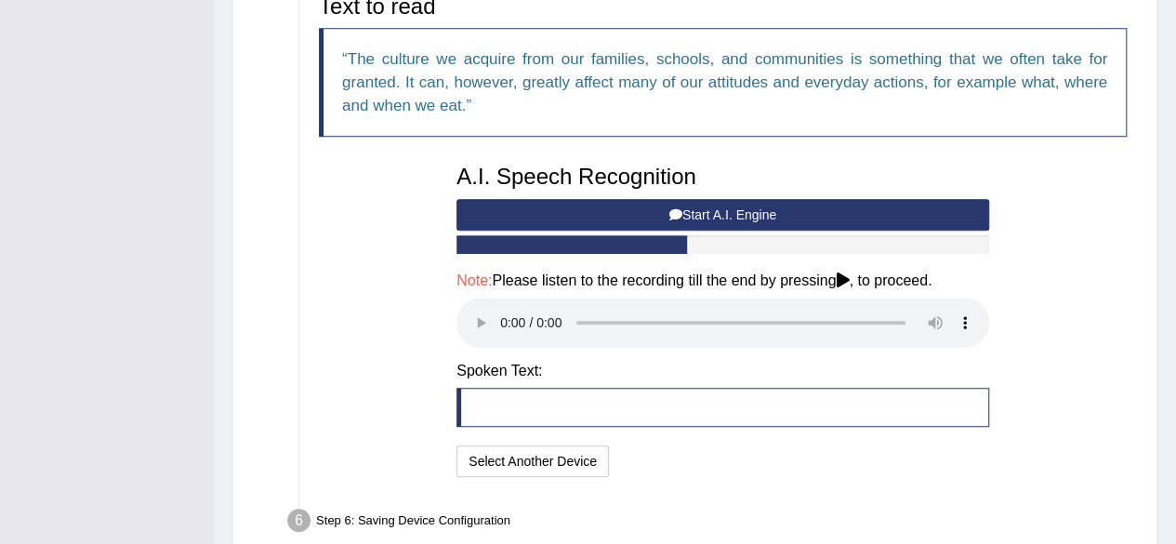
click at [752, 213] on button "Start A.I. Engine" at bounding box center [723, 215] width 533 height 32
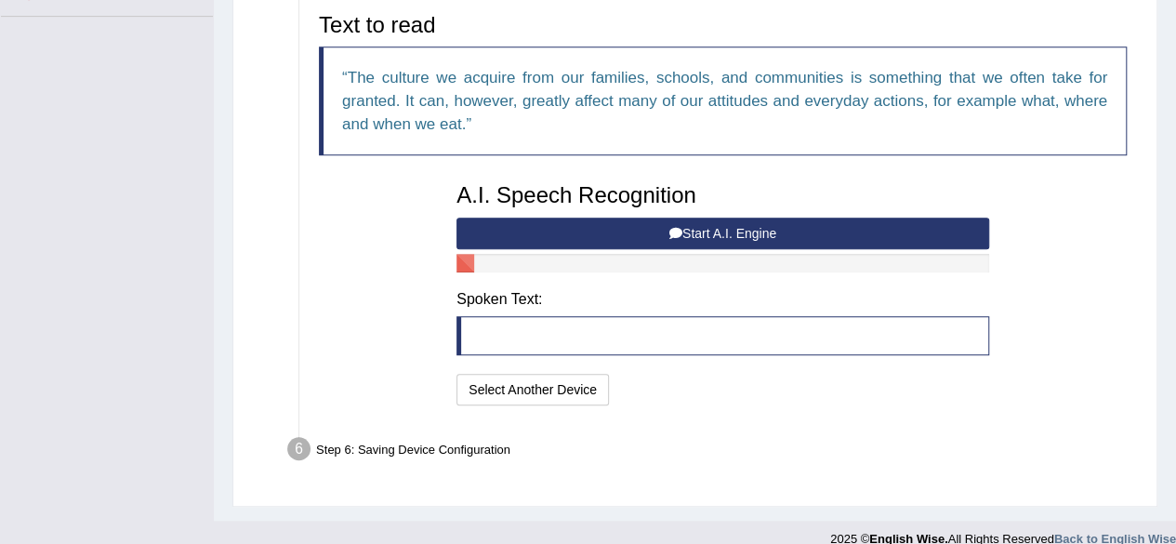
scroll to position [444, 0]
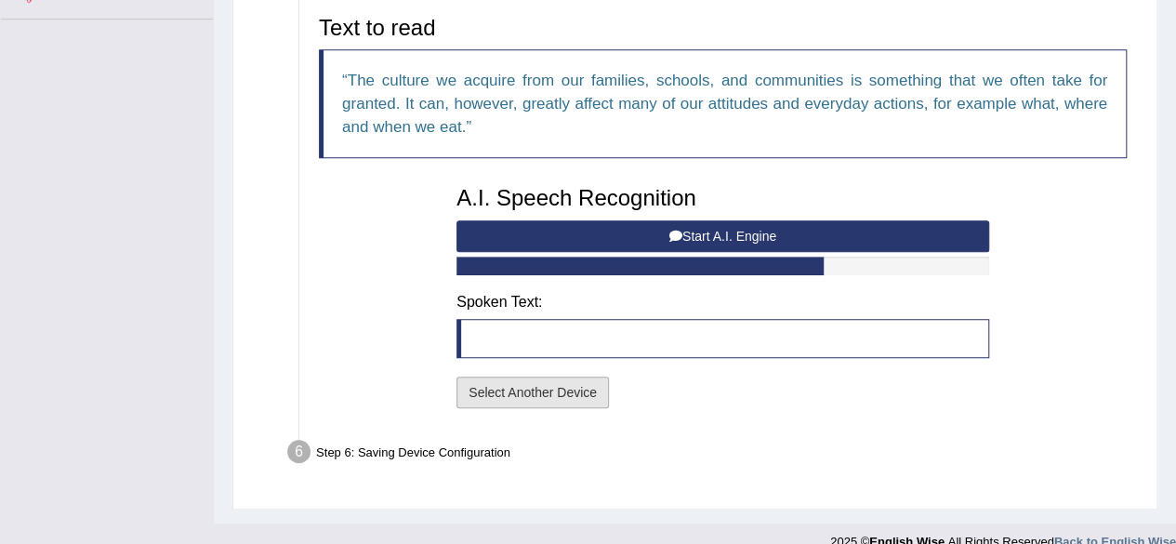
click at [513, 392] on button "Select Another Device" at bounding box center [533, 393] width 153 height 32
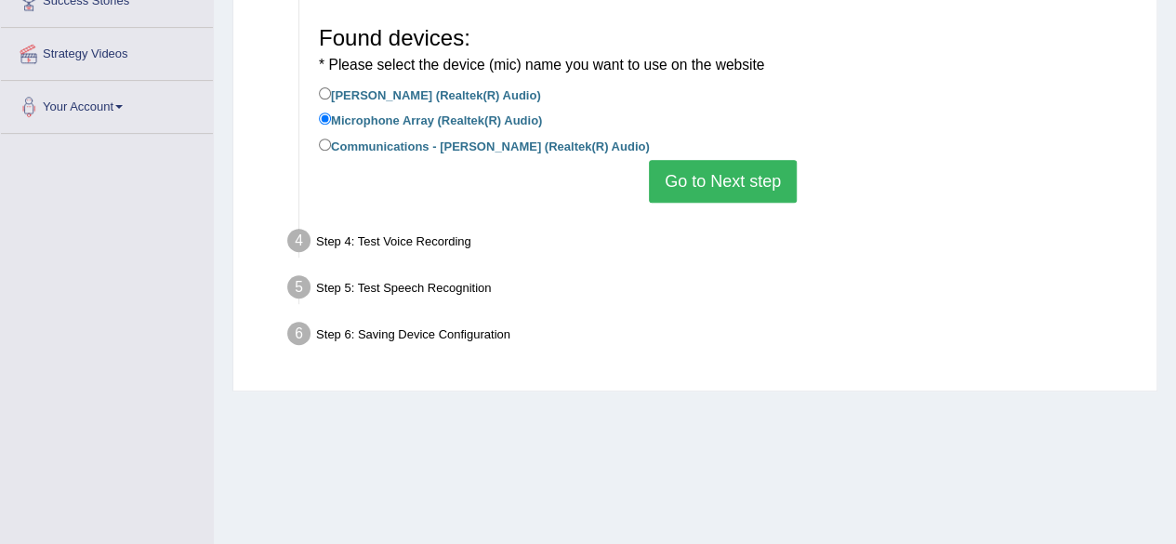
scroll to position [320, 0]
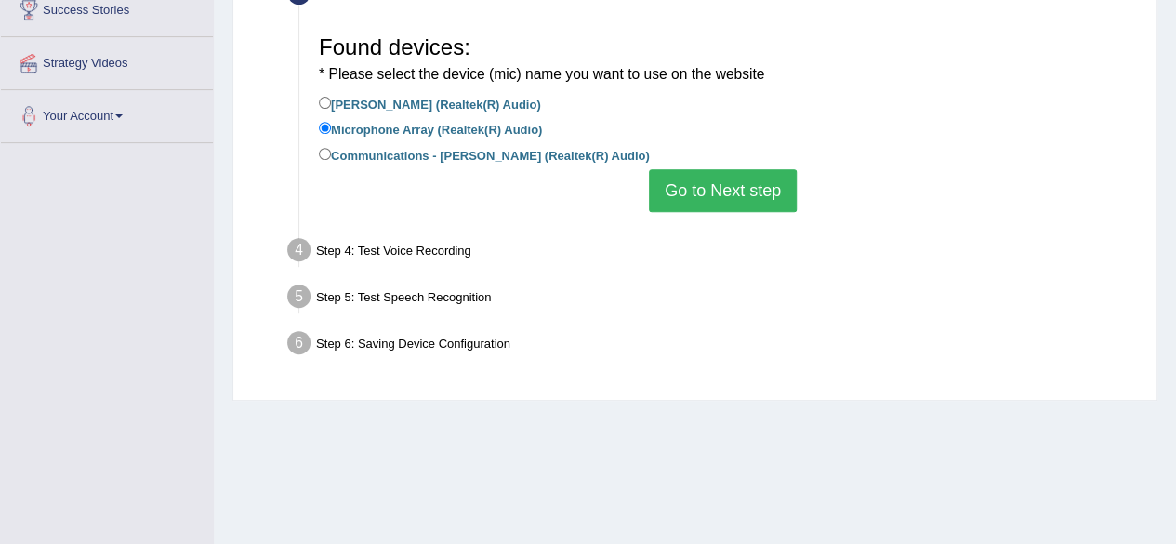
click at [443, 98] on label "Jack Mic (Realtek(R) Audio)" at bounding box center [430, 103] width 222 height 20
click at [331, 98] on input "Jack Mic (Realtek(R) Audio)" at bounding box center [325, 103] width 12 height 12
radio input "true"
click at [683, 183] on button "Go to Next step" at bounding box center [723, 190] width 148 height 43
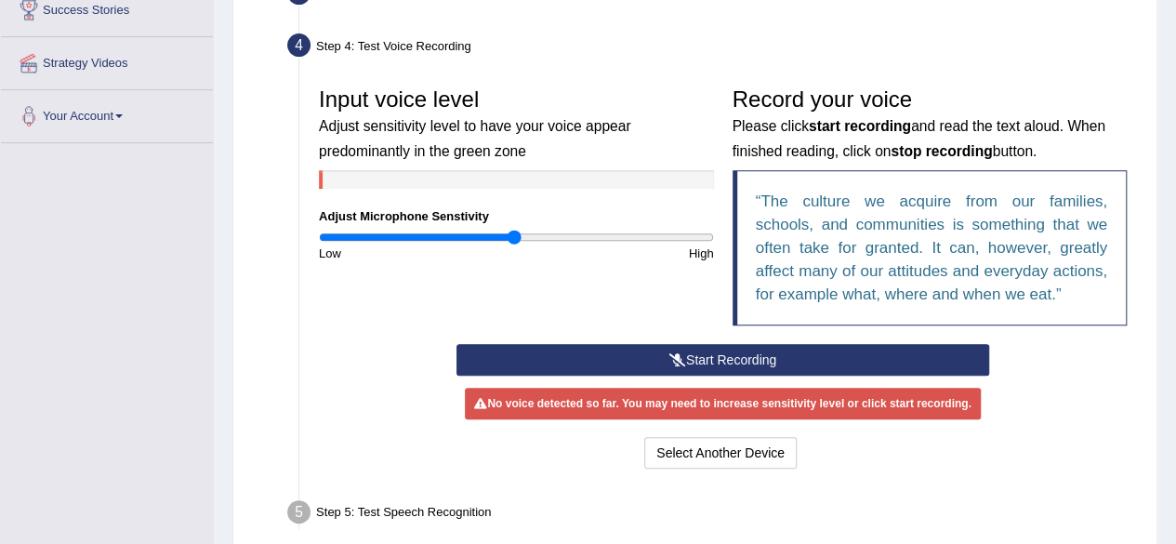
click at [744, 360] on button "Start Recording" at bounding box center [723, 360] width 533 height 32
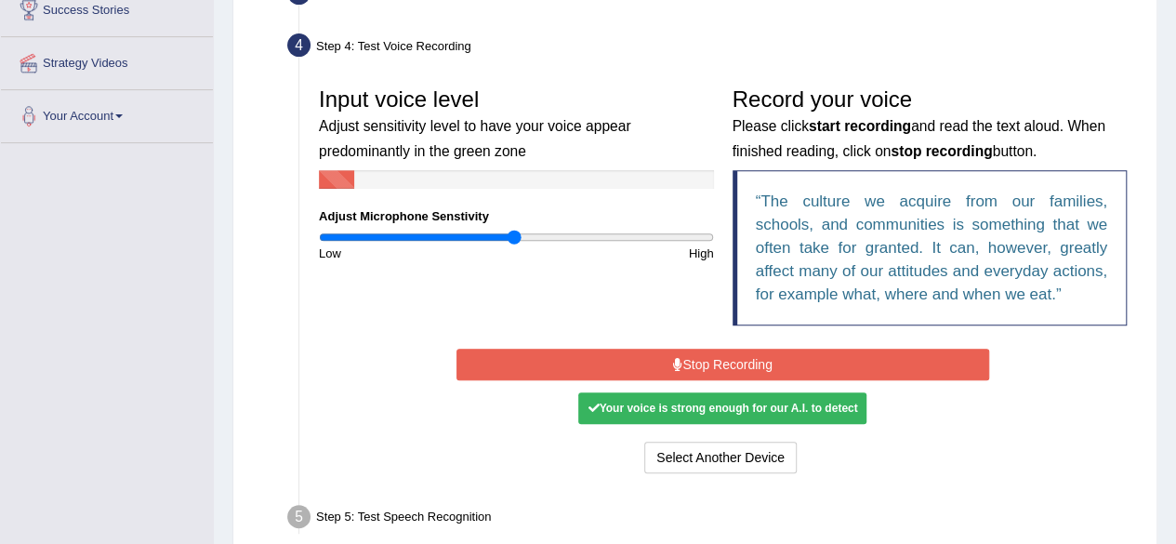
click at [742, 360] on button "Stop Recording" at bounding box center [723, 365] width 533 height 32
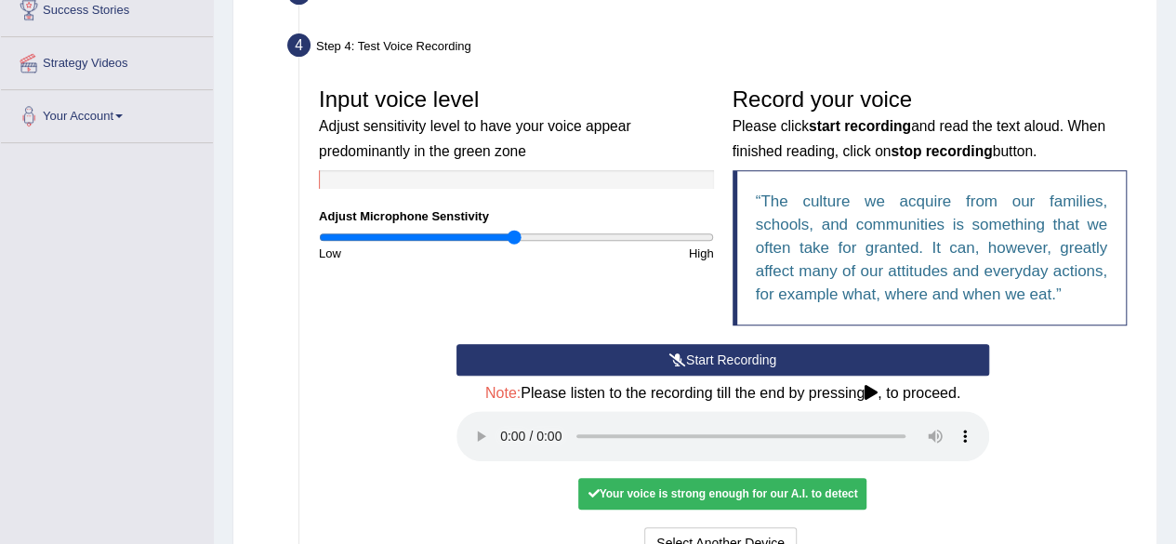
scroll to position [443, 0]
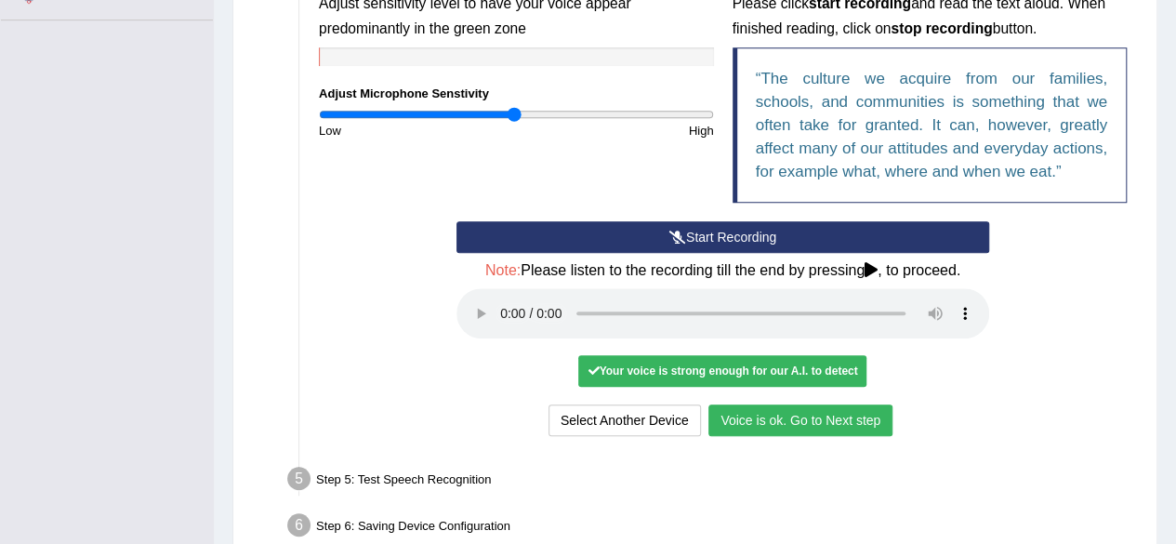
click at [761, 420] on button "Voice is ok. Go to Next step" at bounding box center [801, 421] width 184 height 32
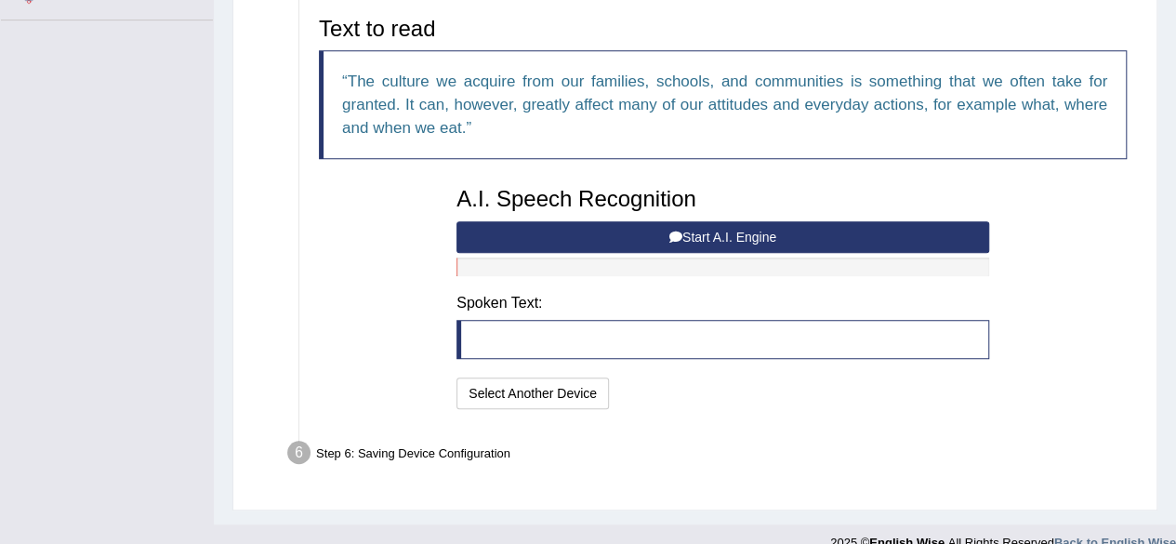
click at [757, 250] on button "Start A.I. Engine" at bounding box center [723, 237] width 533 height 32
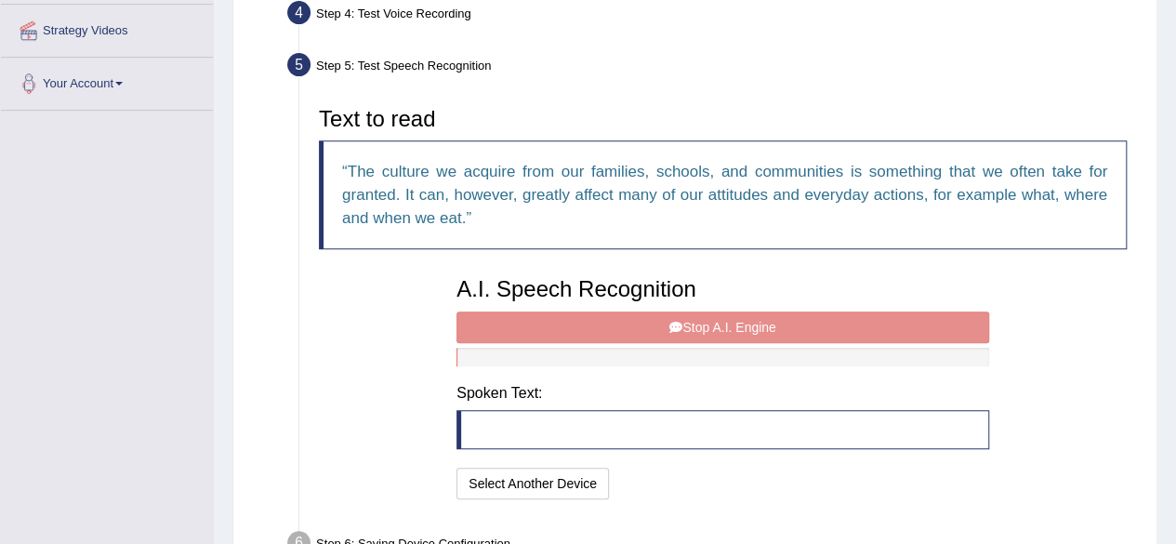
scroll to position [466, 0]
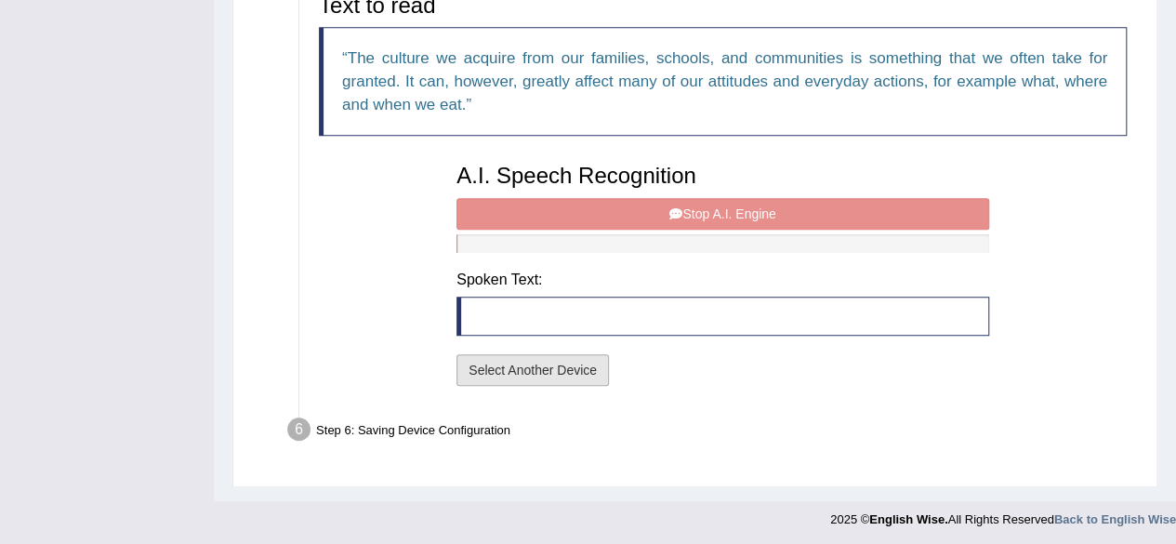
click at [545, 368] on button "Select Another Device" at bounding box center [533, 370] width 153 height 32
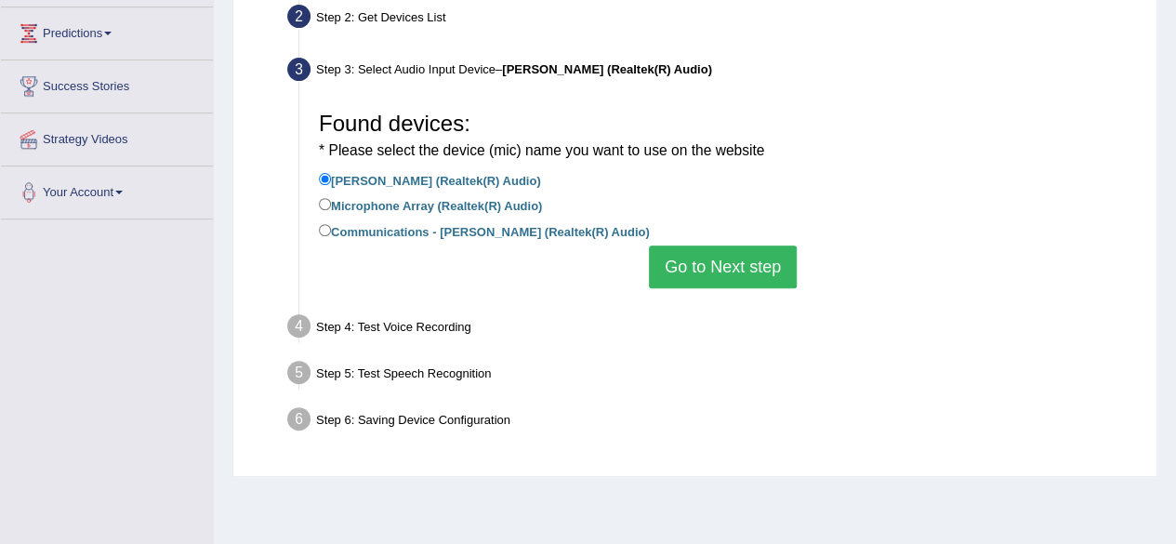
scroll to position [240, 0]
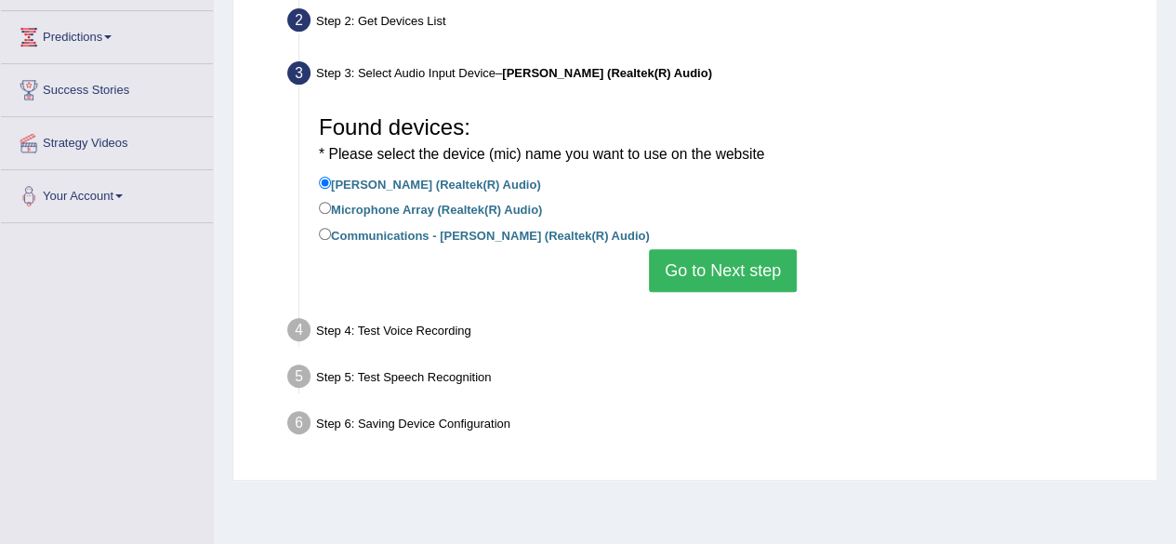
click at [465, 239] on label "Communications - Jack Mic (Realtek(R) Audio)" at bounding box center [484, 234] width 331 height 20
click at [331, 239] on input "Communications - Jack Mic (Realtek(R) Audio)" at bounding box center [325, 234] width 12 height 12
radio input "true"
click at [730, 271] on button "Go to Next step" at bounding box center [723, 270] width 148 height 43
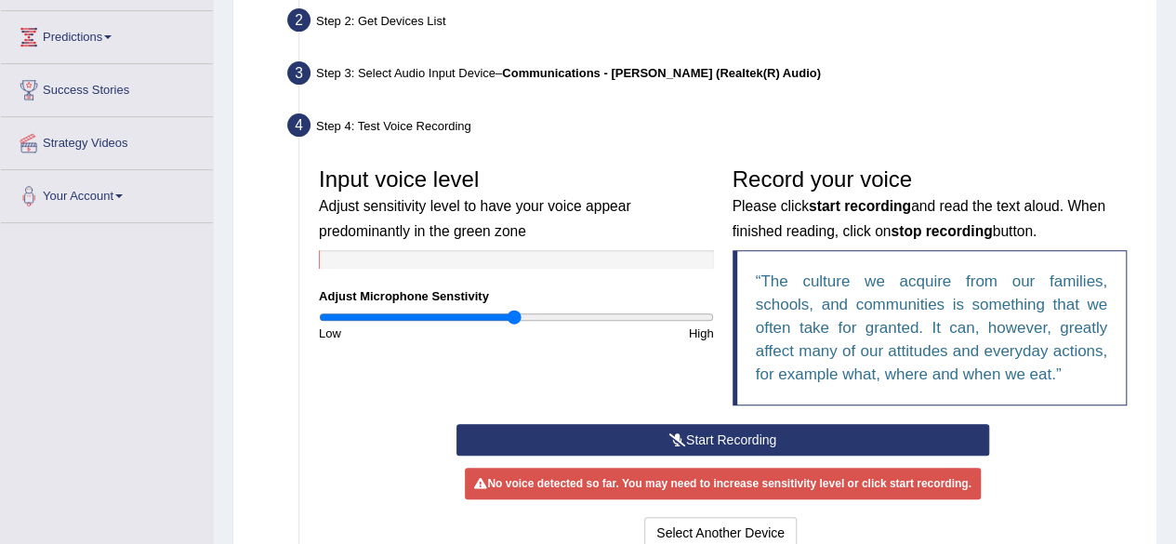
click at [729, 438] on button "Start Recording" at bounding box center [723, 440] width 533 height 32
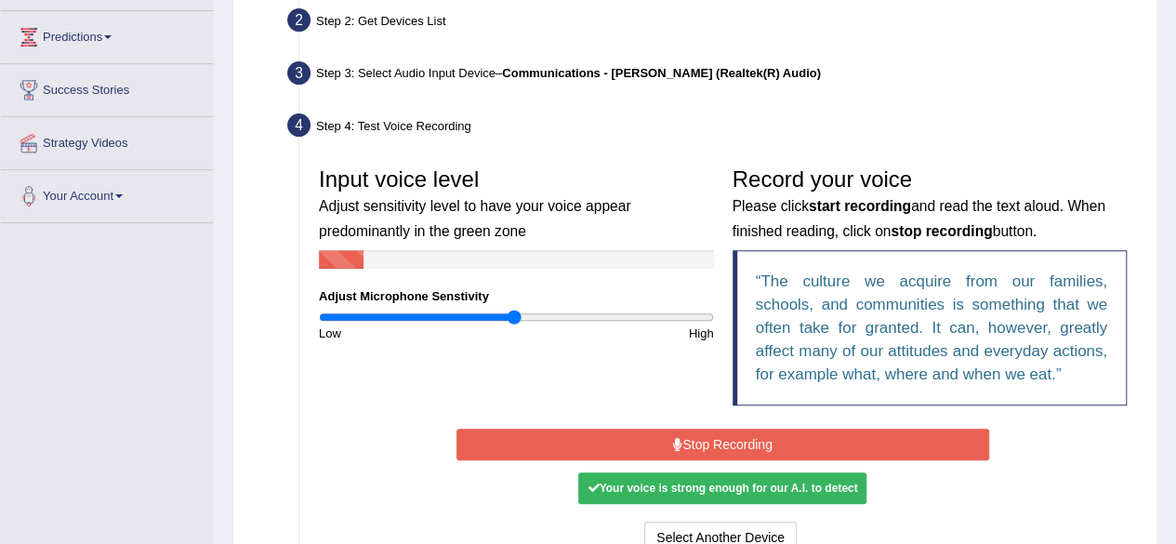
click at [729, 438] on button "Stop Recording" at bounding box center [723, 445] width 533 height 32
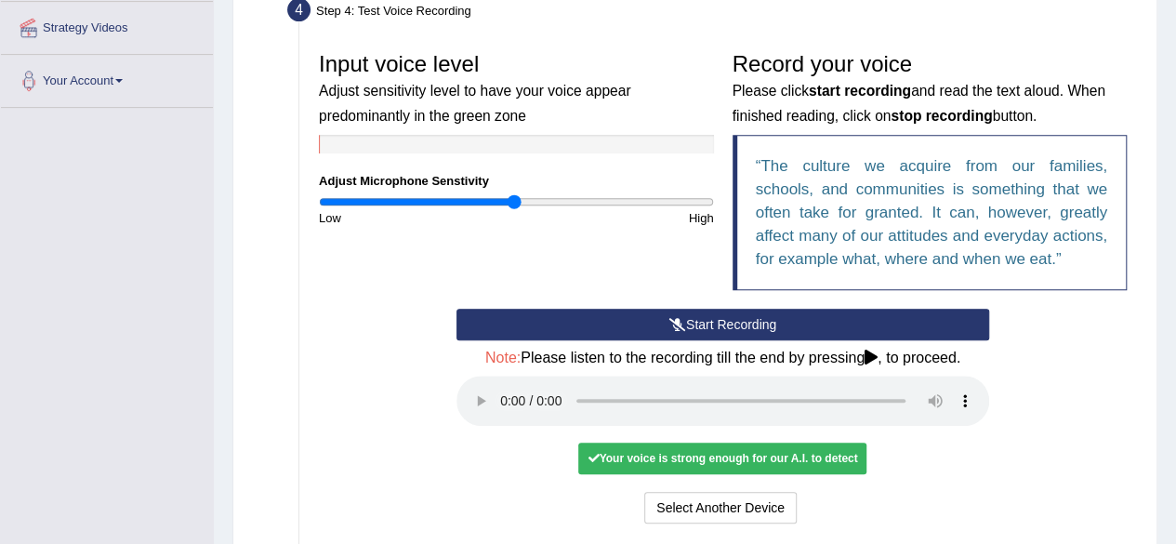
scroll to position [353, 0]
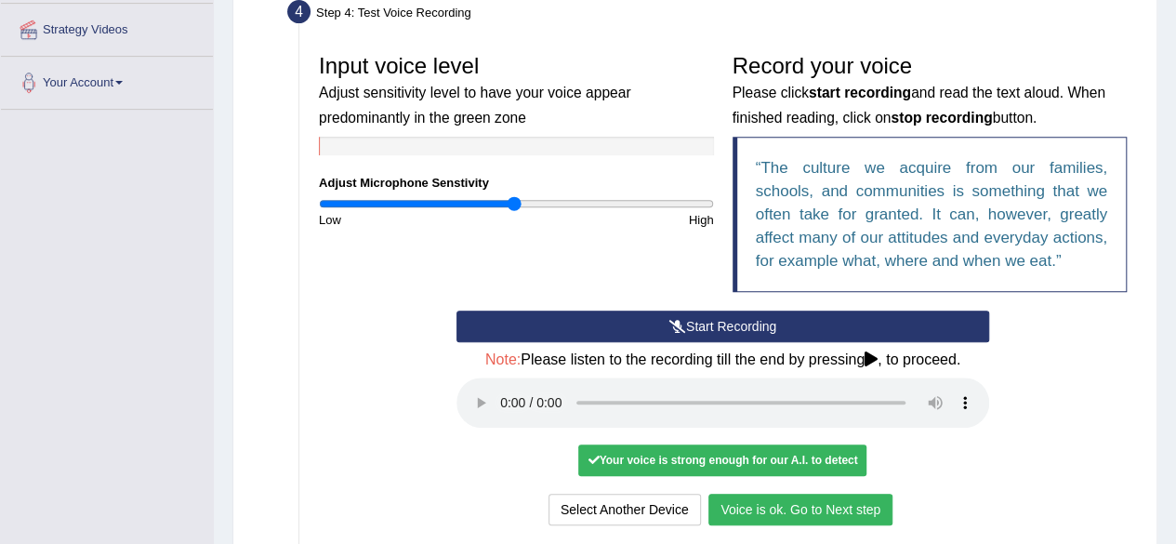
click at [788, 503] on button "Voice is ok. Go to Next step" at bounding box center [801, 510] width 184 height 32
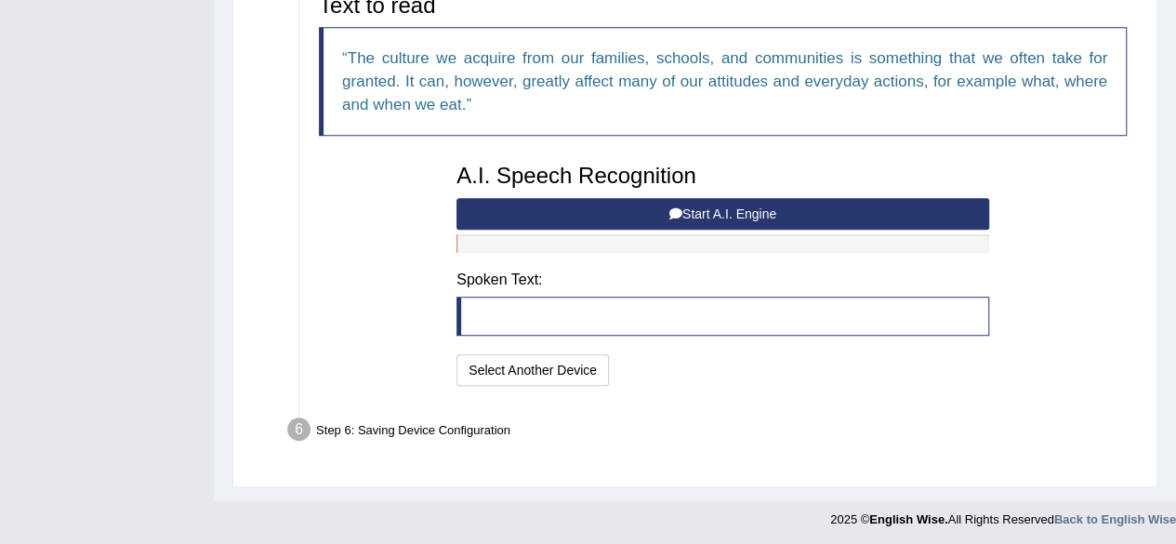
scroll to position [465, 0]
click at [829, 215] on button "Start A.I. Engine" at bounding box center [723, 215] width 533 height 32
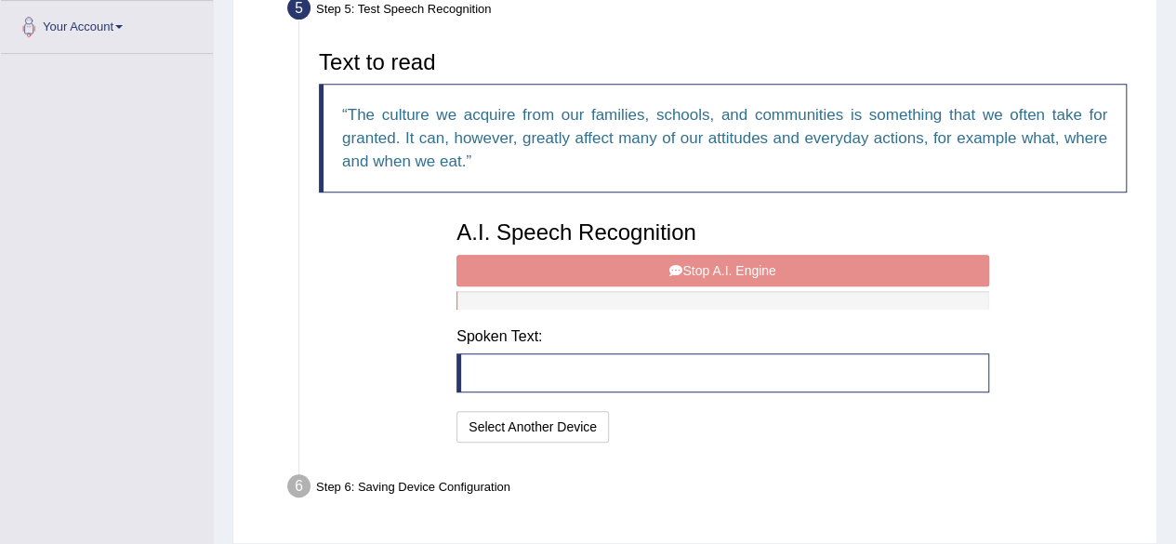
scroll to position [423, 0]
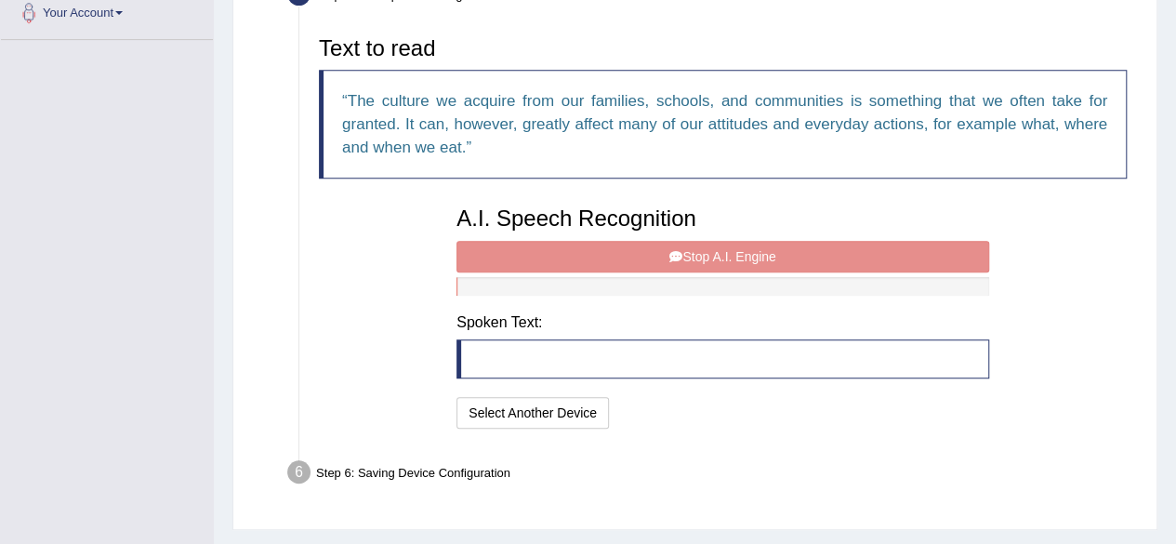
click at [725, 261] on div "A.I. Speech Recognition Start A.I. Engine Stop A.I. Engine Note: Please listen …" at bounding box center [722, 315] width 551 height 236
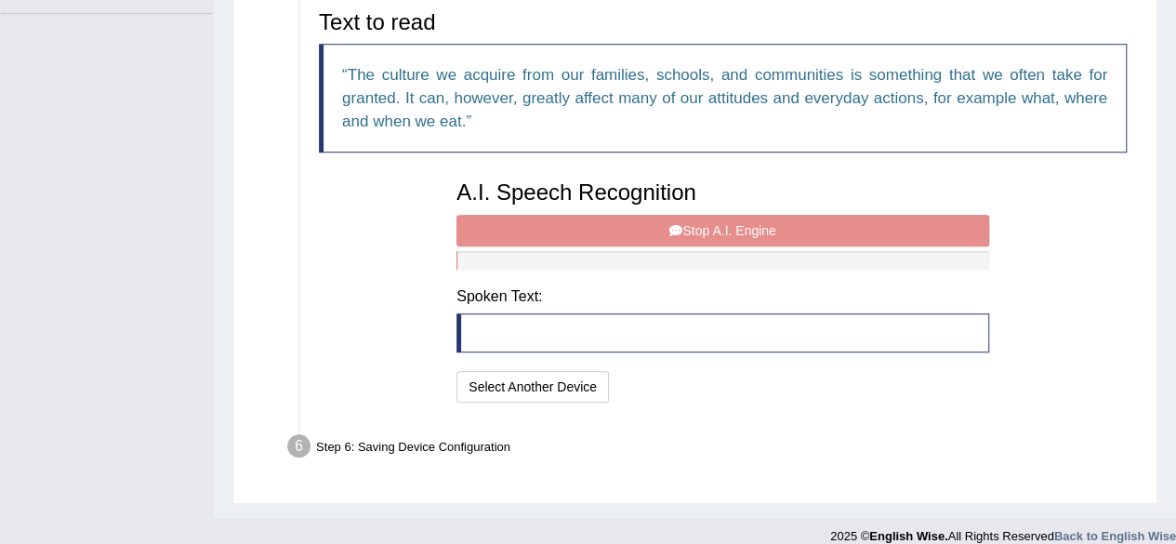
scroll to position [450, 0]
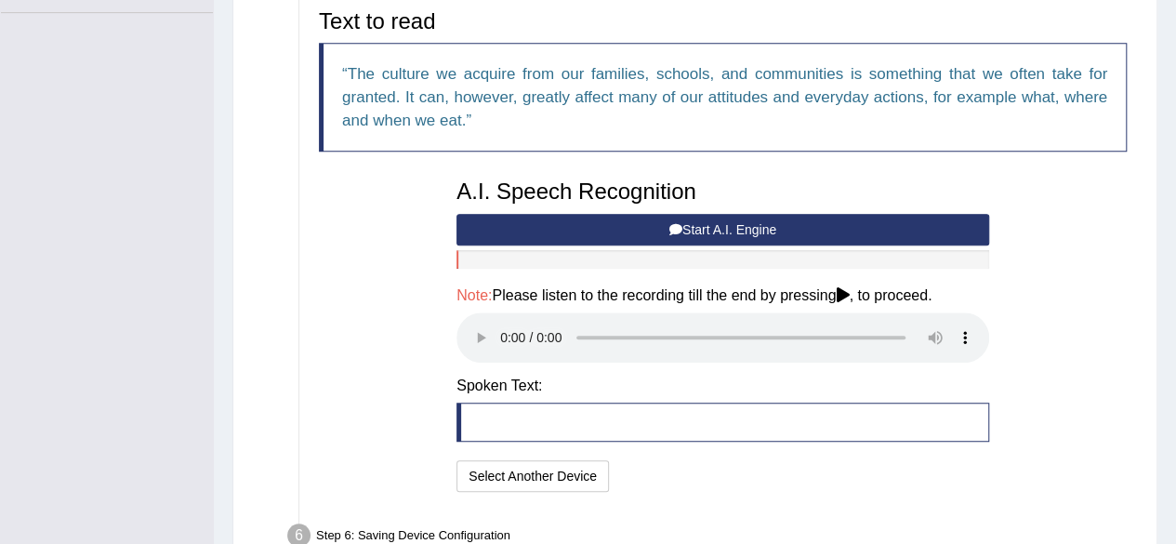
click at [1142, 126] on div "Microphone Setup View Video Step 1: Grant Permissions To access your microphone…" at bounding box center [694, 131] width 925 height 922
click at [737, 233] on button "Start A.I. Engine" at bounding box center [723, 230] width 533 height 32
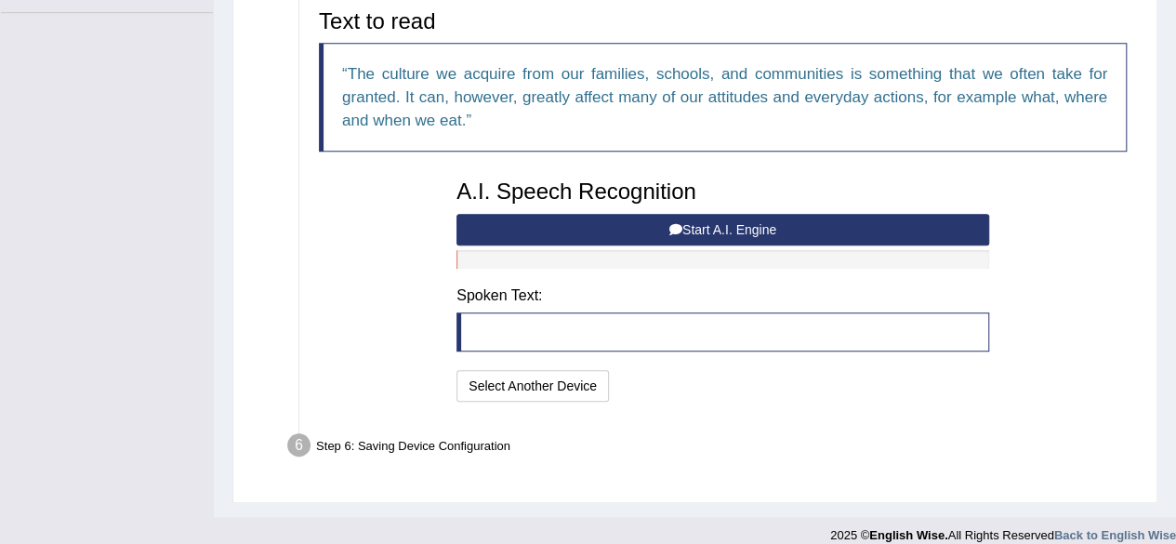
click at [737, 233] on button "Start A.I. Engine" at bounding box center [723, 230] width 533 height 32
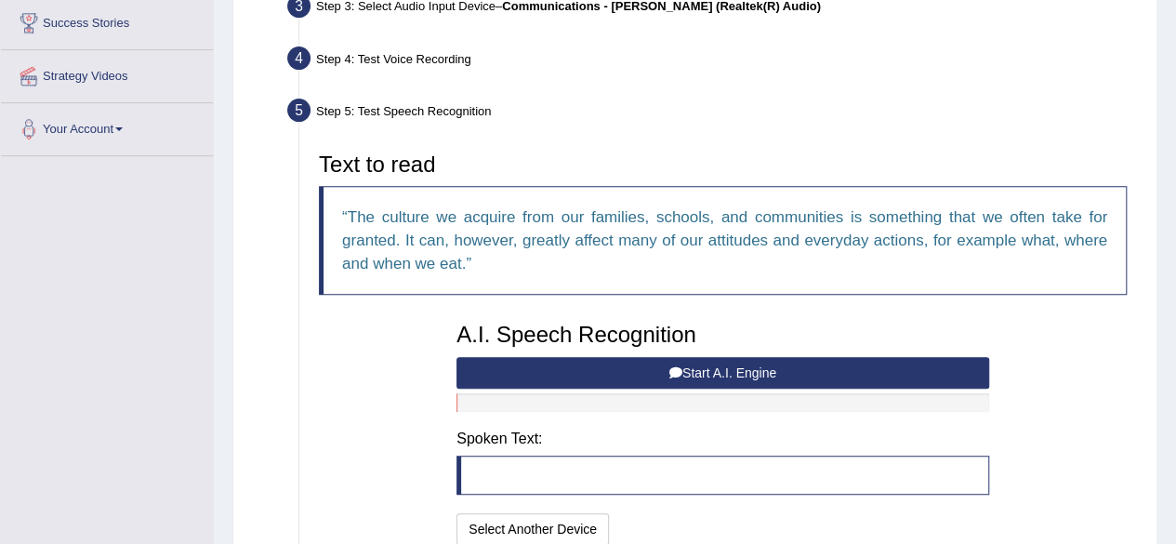
scroll to position [466, 0]
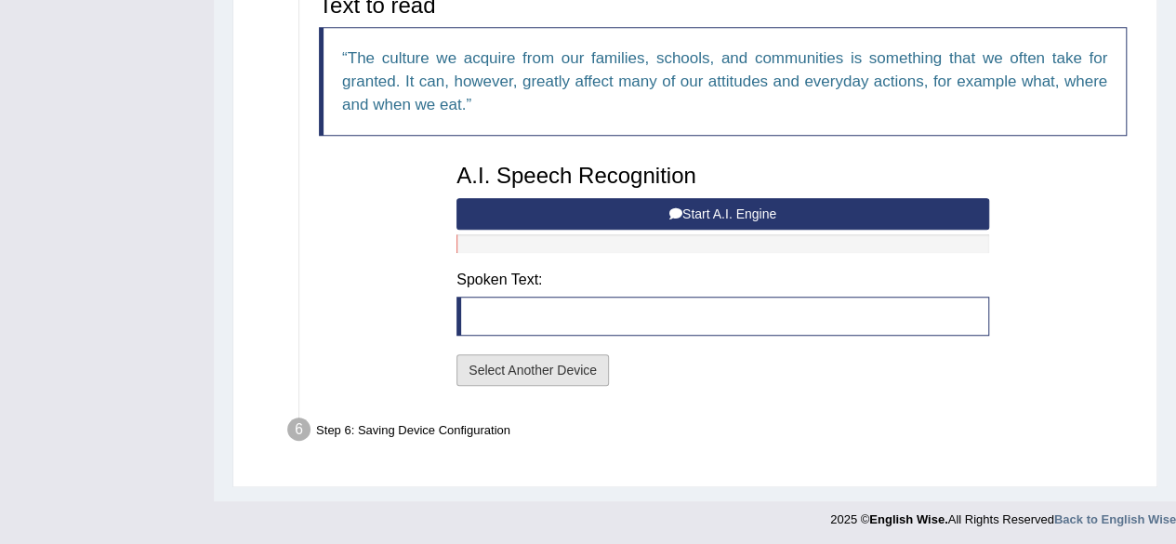
click at [524, 364] on button "Select Another Device" at bounding box center [533, 370] width 153 height 32
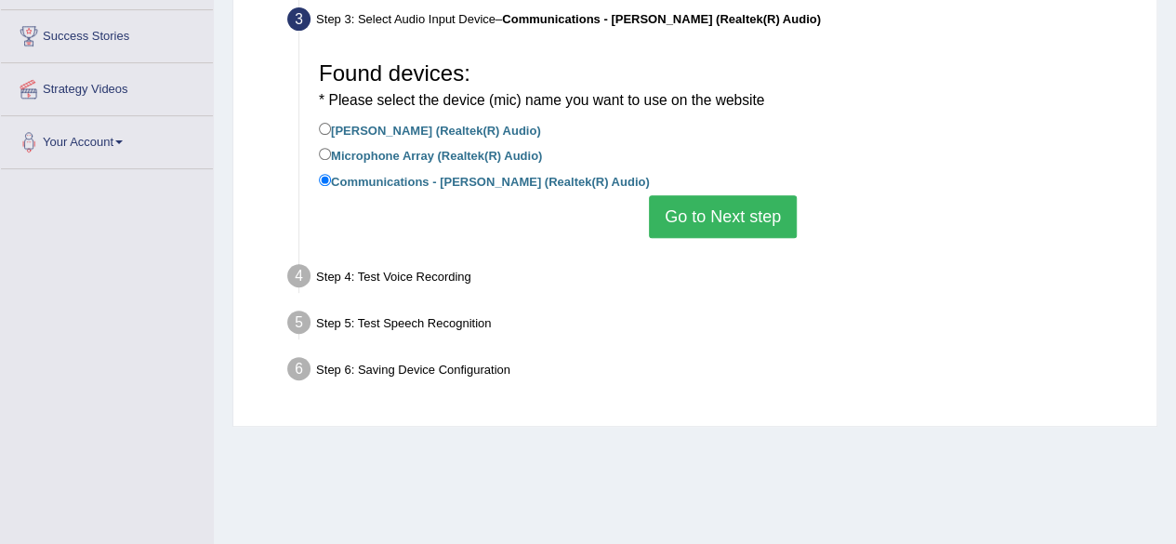
scroll to position [296, 0]
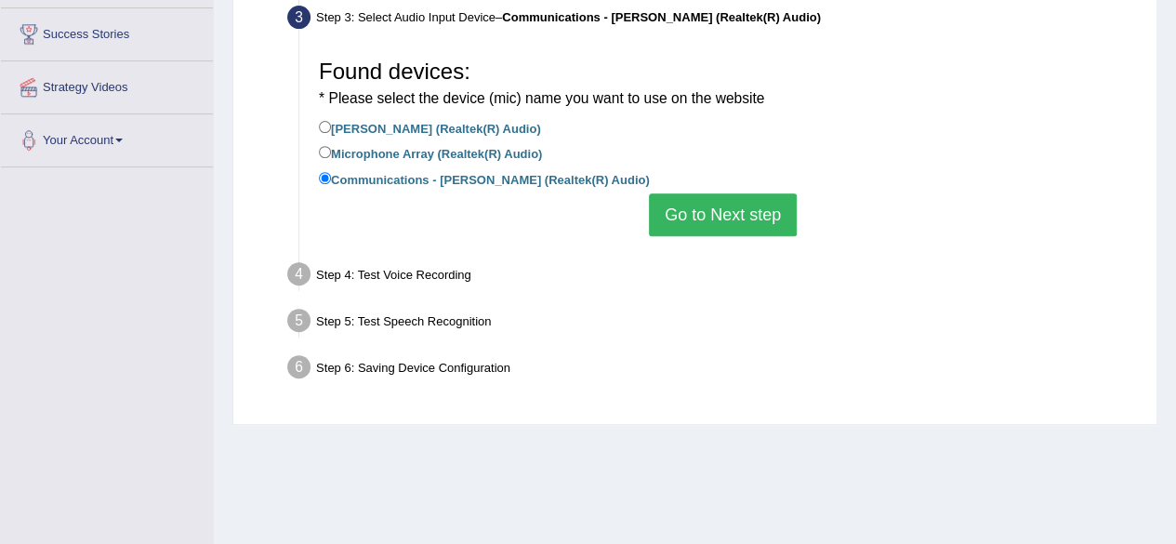
click at [457, 126] on label "Jack Mic (Realtek(R) Audio)" at bounding box center [430, 127] width 222 height 20
click at [331, 126] on input "Jack Mic (Realtek(R) Audio)" at bounding box center [325, 127] width 12 height 12
radio input "true"
click at [727, 197] on button "Go to Next step" at bounding box center [723, 214] width 148 height 43
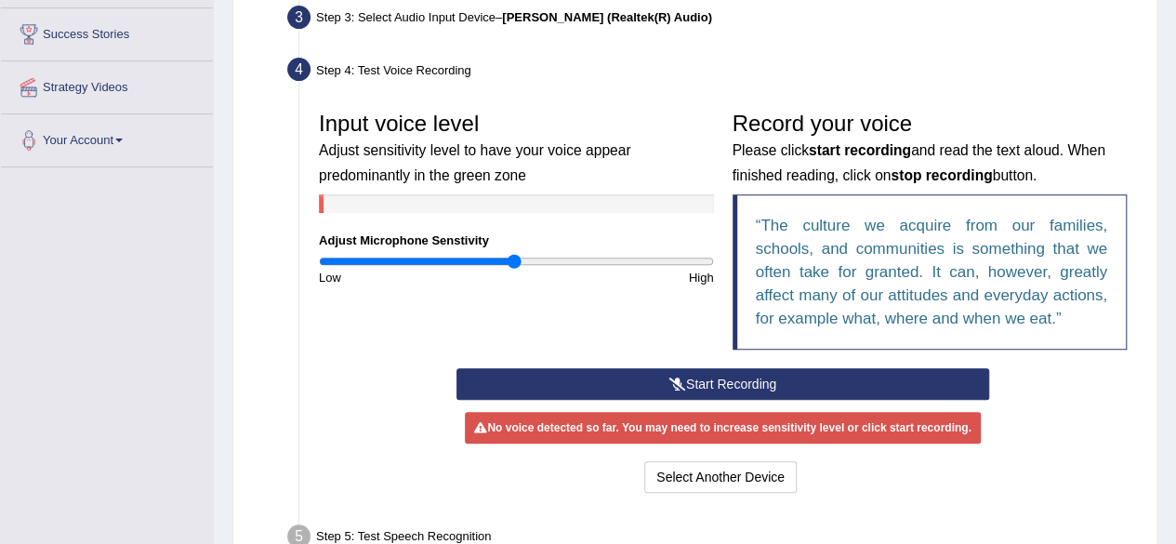
click at [737, 375] on button "Start Recording" at bounding box center [723, 384] width 533 height 32
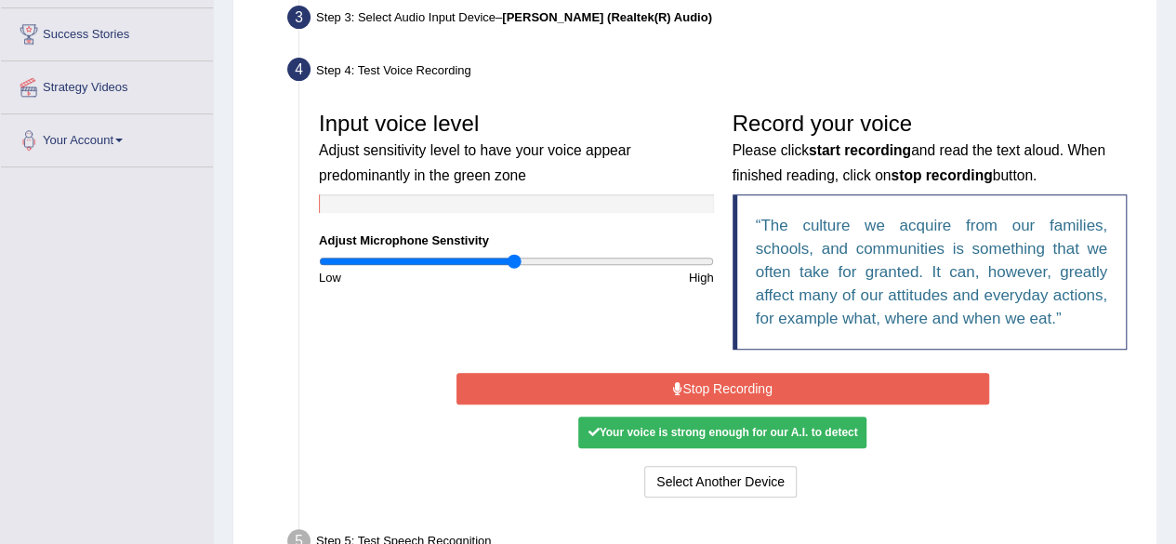
click at [725, 396] on button "Stop Recording" at bounding box center [723, 389] width 533 height 32
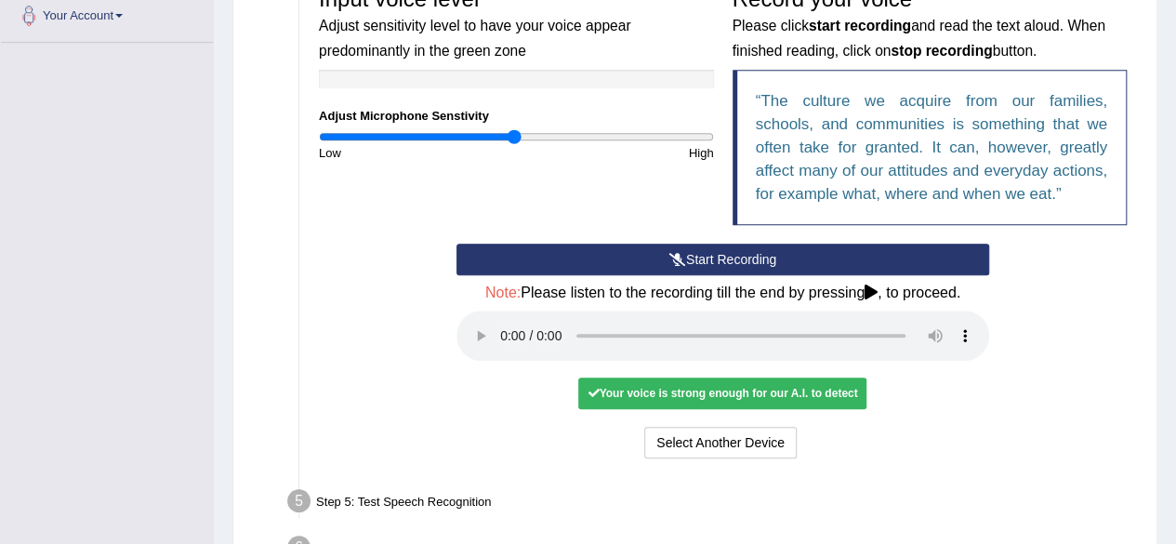
scroll to position [426, 0]
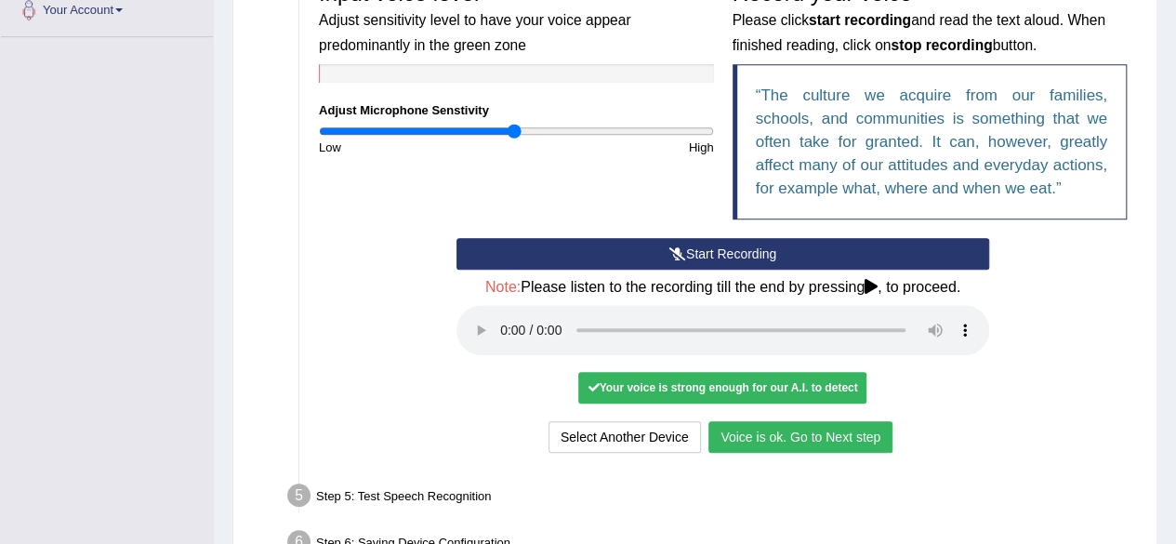
click at [809, 440] on button "Voice is ok. Go to Next step" at bounding box center [801, 437] width 184 height 32
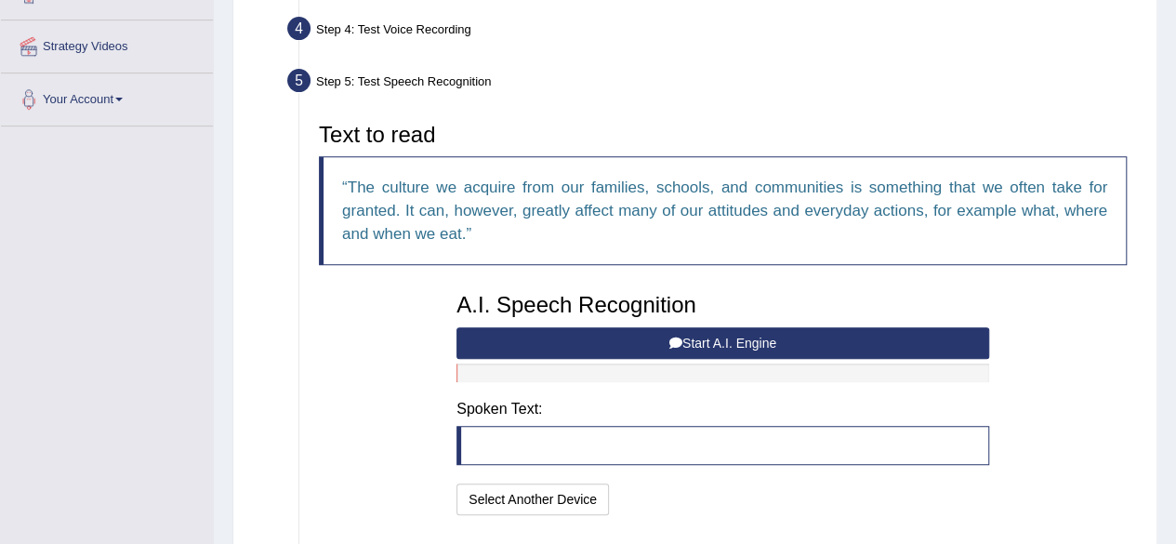
scroll to position [335, 0]
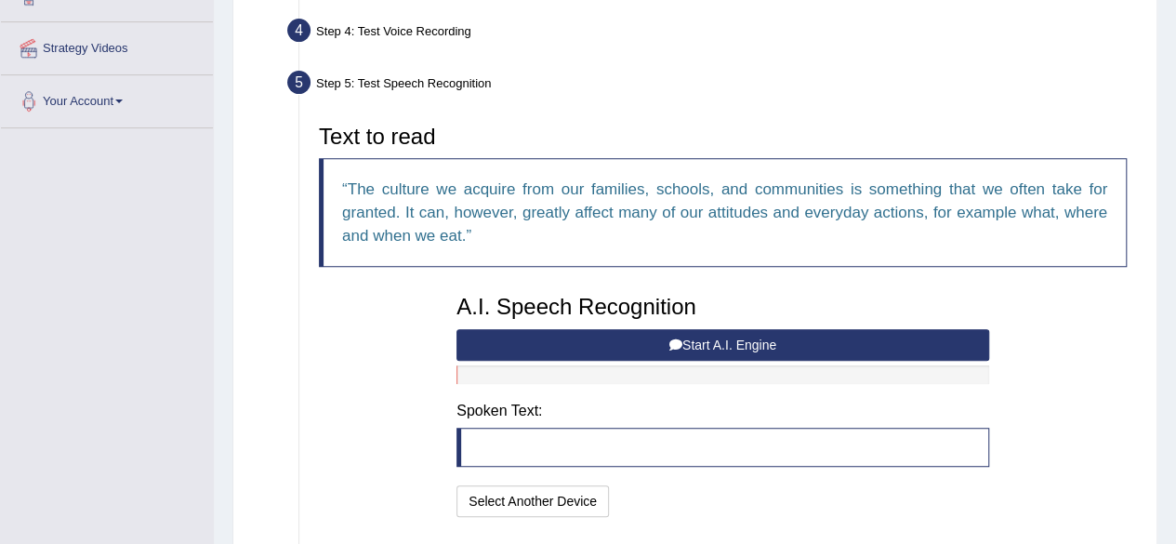
click at [738, 351] on button "Start A.I. Engine" at bounding box center [723, 345] width 533 height 32
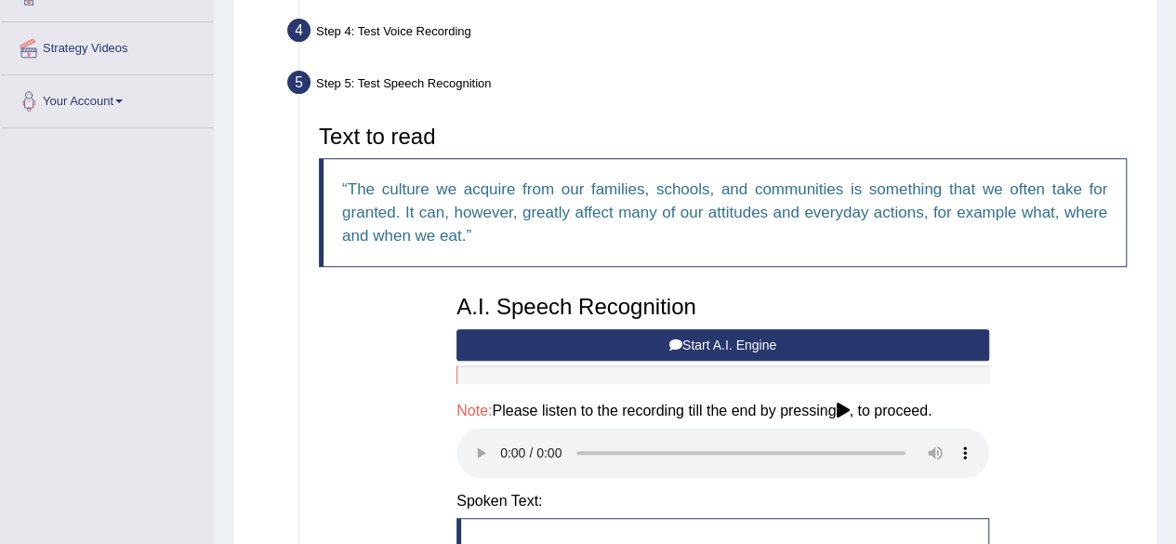
click at [736, 339] on button "Start A.I. Engine" at bounding box center [723, 345] width 533 height 32
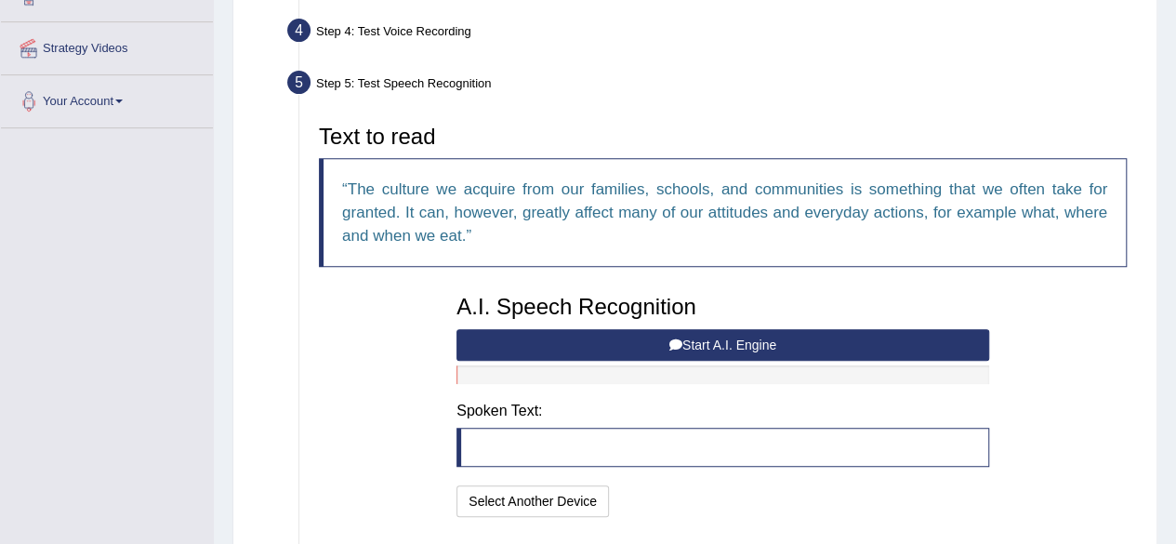
click at [736, 339] on button "Start A.I. Engine" at bounding box center [723, 345] width 533 height 32
click at [620, 105] on div "Step 5: Test Speech Recognition" at bounding box center [713, 85] width 869 height 41
click at [744, 347] on button "Start A.I. Engine" at bounding box center [723, 345] width 533 height 32
click at [749, 341] on button "Start A.I. Engine" at bounding box center [723, 345] width 533 height 32
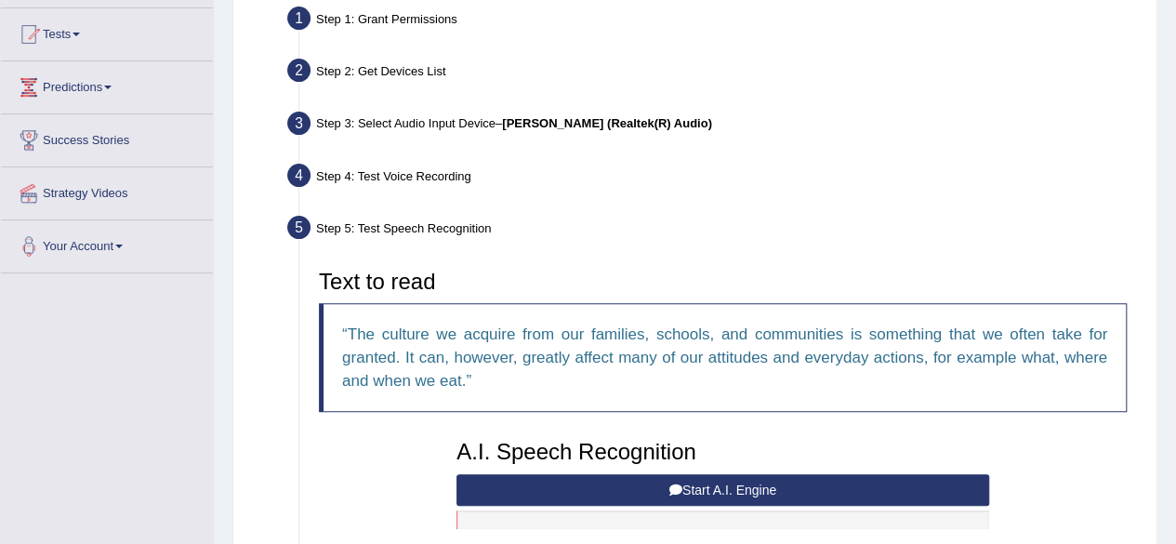
scroll to position [191, 0]
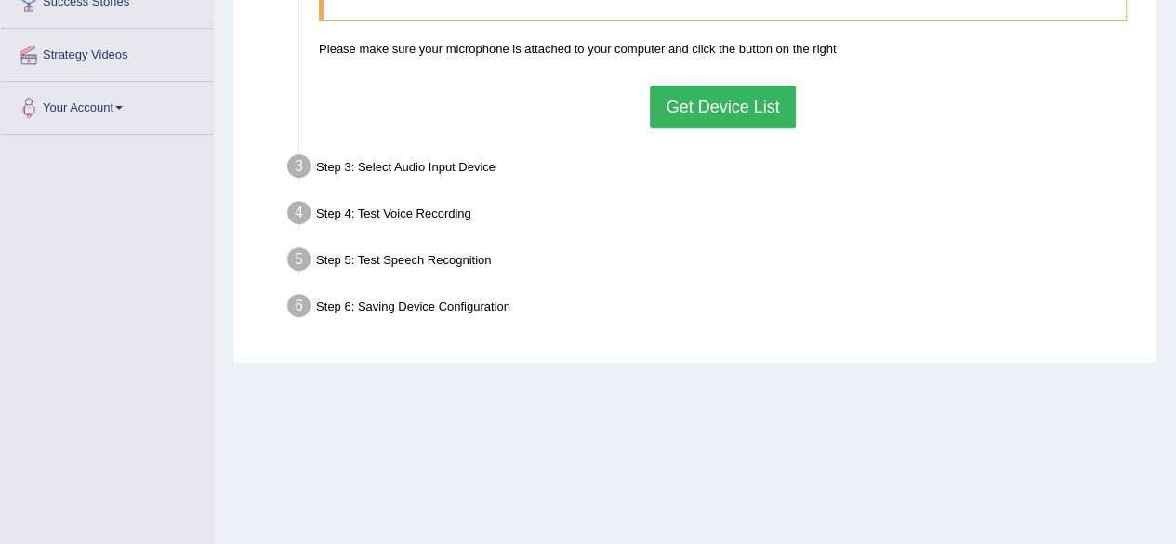
scroll to position [330, 0]
click at [798, 423] on div "Home Practice Microphone Setup You have already completed the setup earlier wit…" at bounding box center [695, 135] width 962 height 930
click at [1010, 151] on div "Step 3: Select Audio Input Device –" at bounding box center [713, 167] width 869 height 41
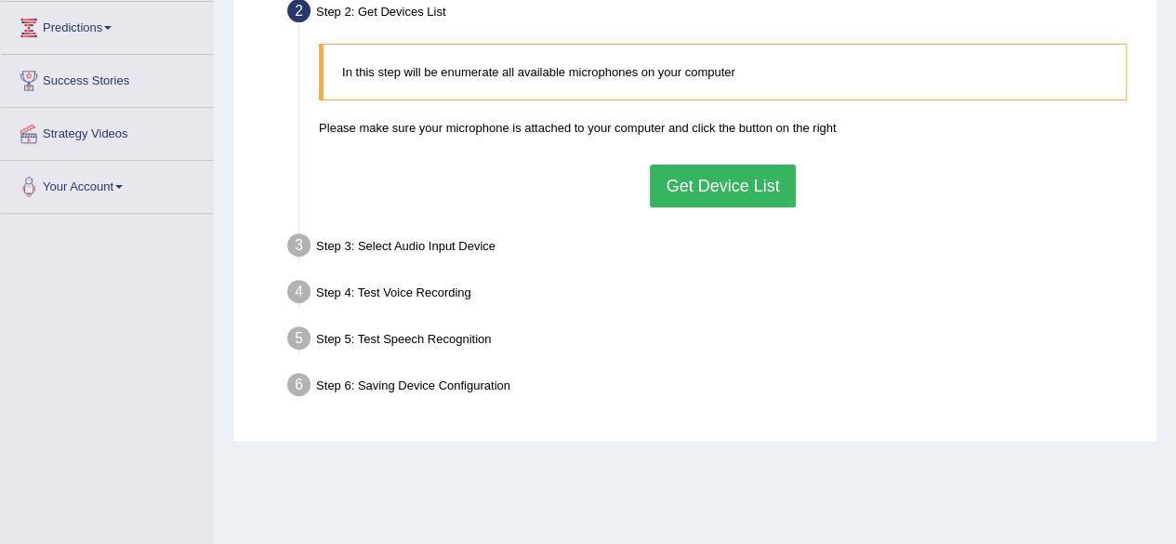
scroll to position [247, 0]
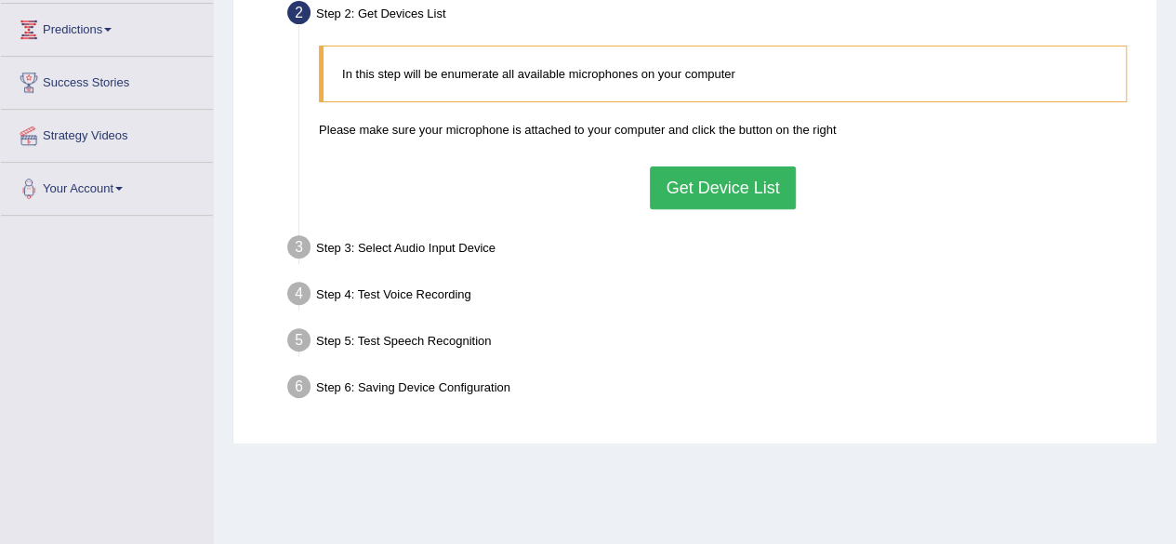
click at [725, 189] on button "Get Device List" at bounding box center [722, 187] width 145 height 43
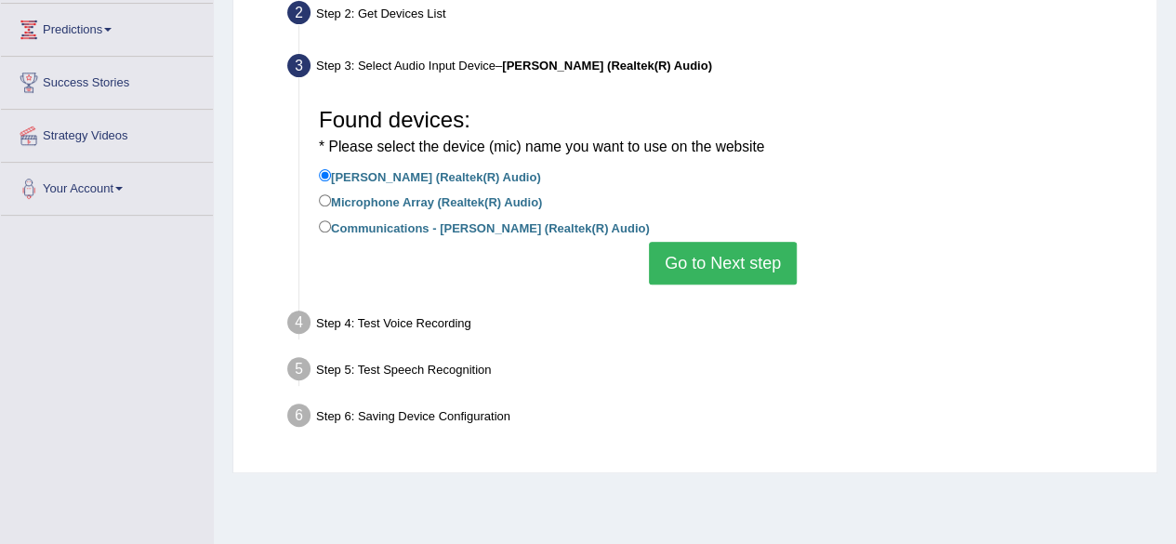
click at [712, 268] on button "Go to Next step" at bounding box center [723, 263] width 148 height 43
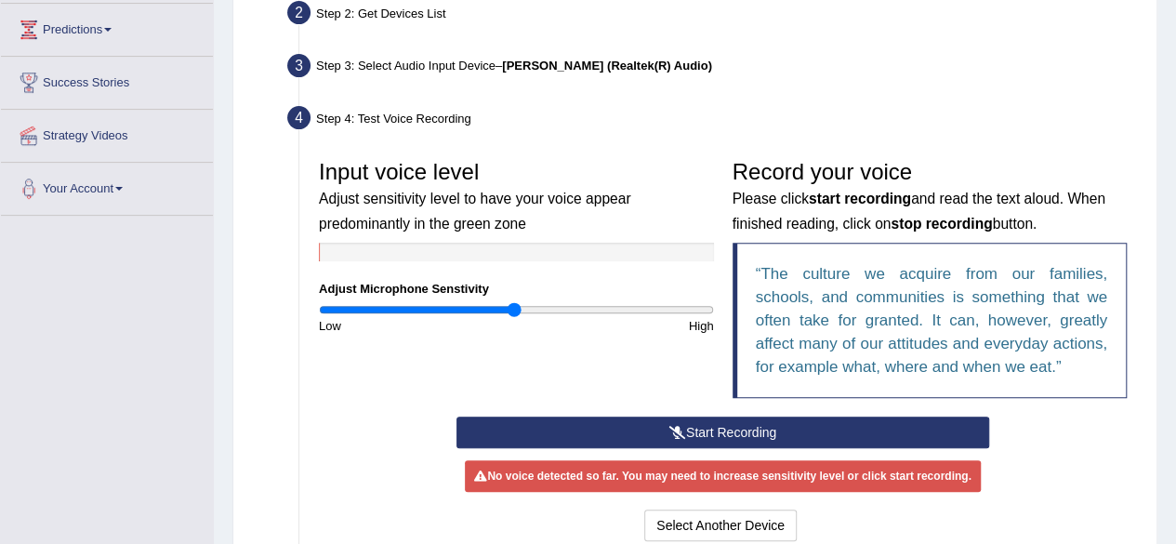
click at [720, 431] on button "Start Recording" at bounding box center [723, 433] width 533 height 32
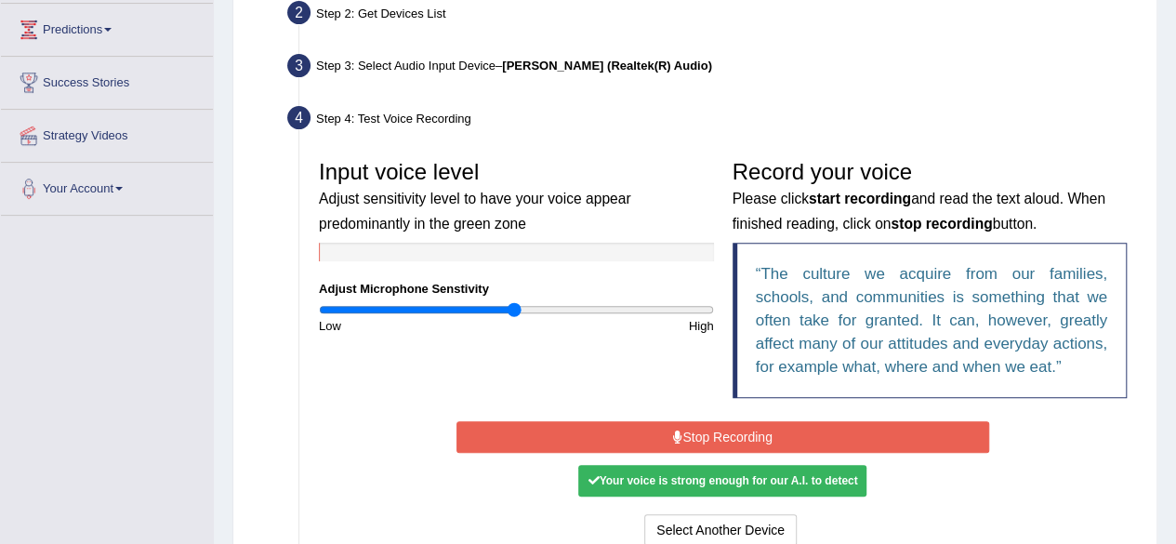
click at [722, 436] on button "Stop Recording" at bounding box center [723, 437] width 533 height 32
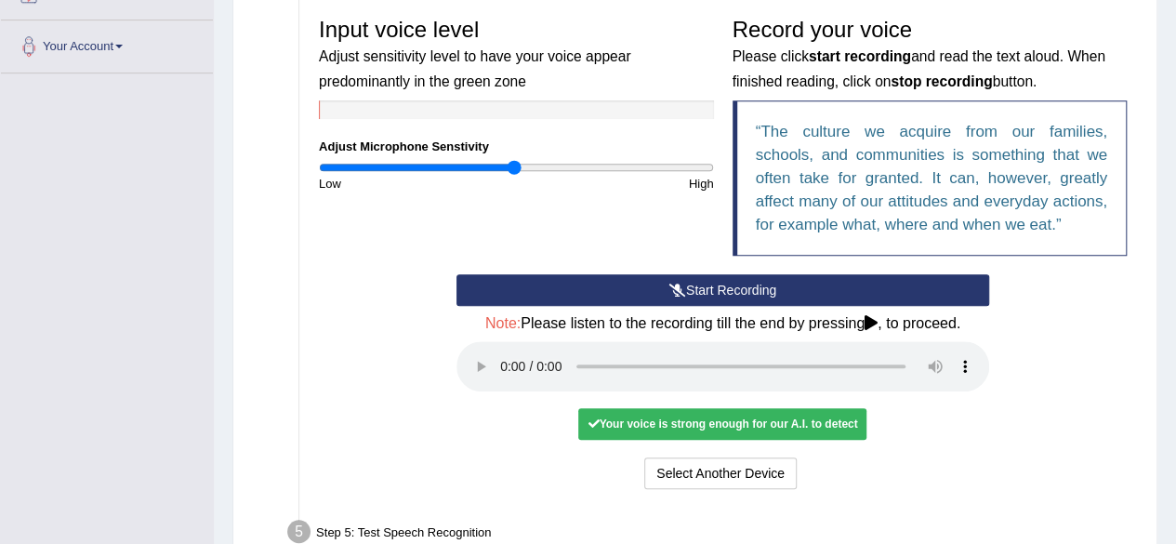
scroll to position [391, 0]
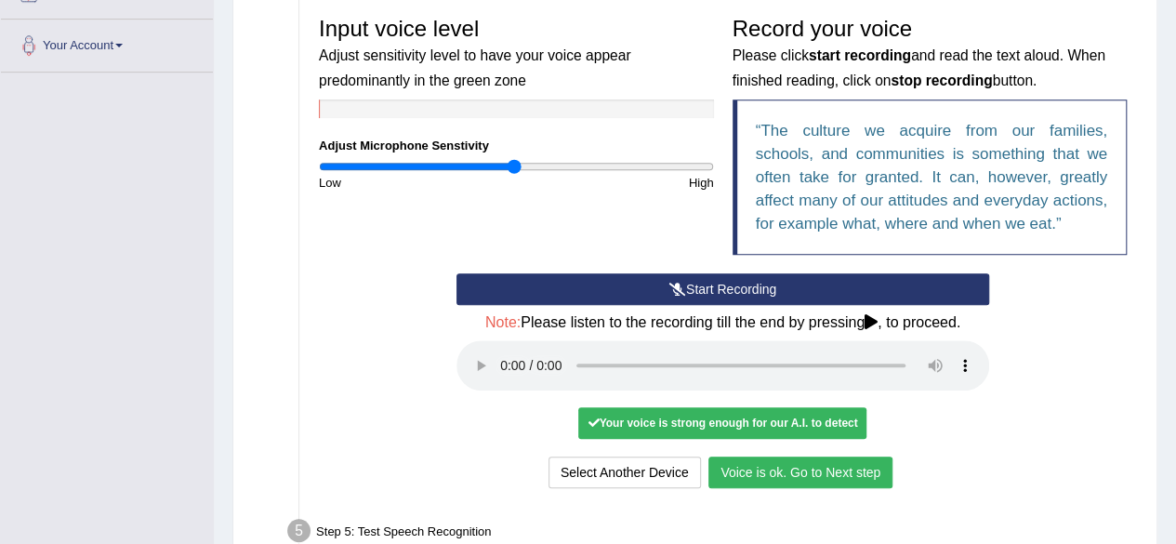
click at [829, 471] on button "Voice is ok. Go to Next step" at bounding box center [801, 473] width 184 height 32
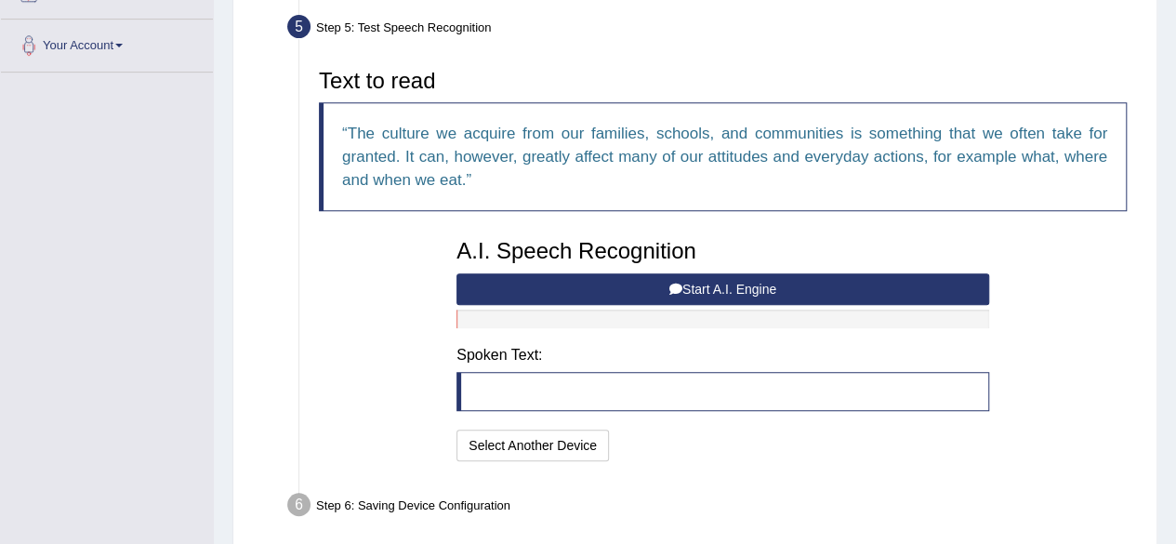
scroll to position [441, 0]
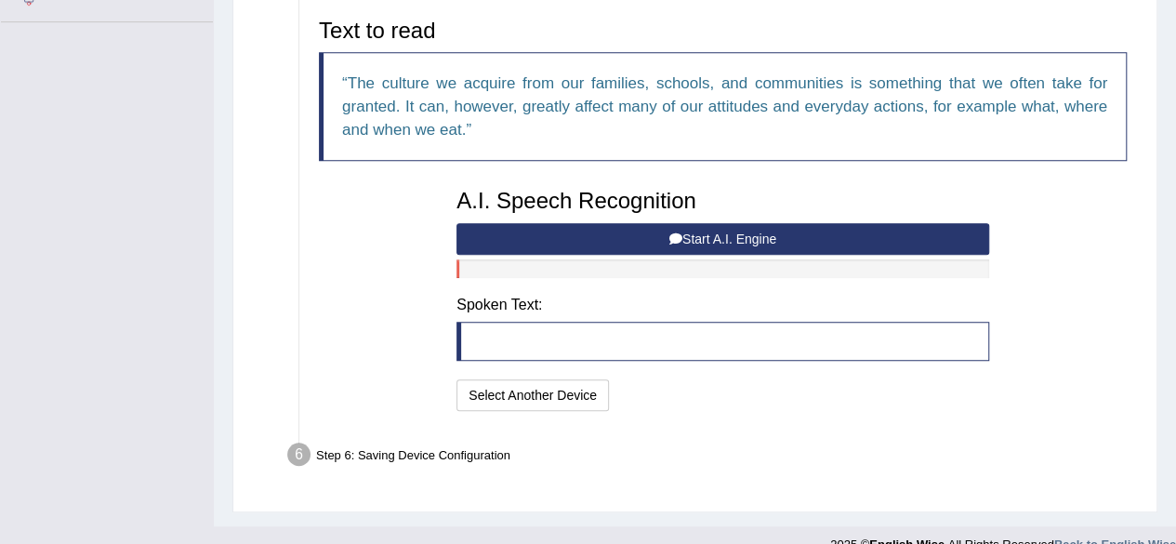
click at [776, 233] on button "Start A.I. Engine" at bounding box center [723, 239] width 533 height 32
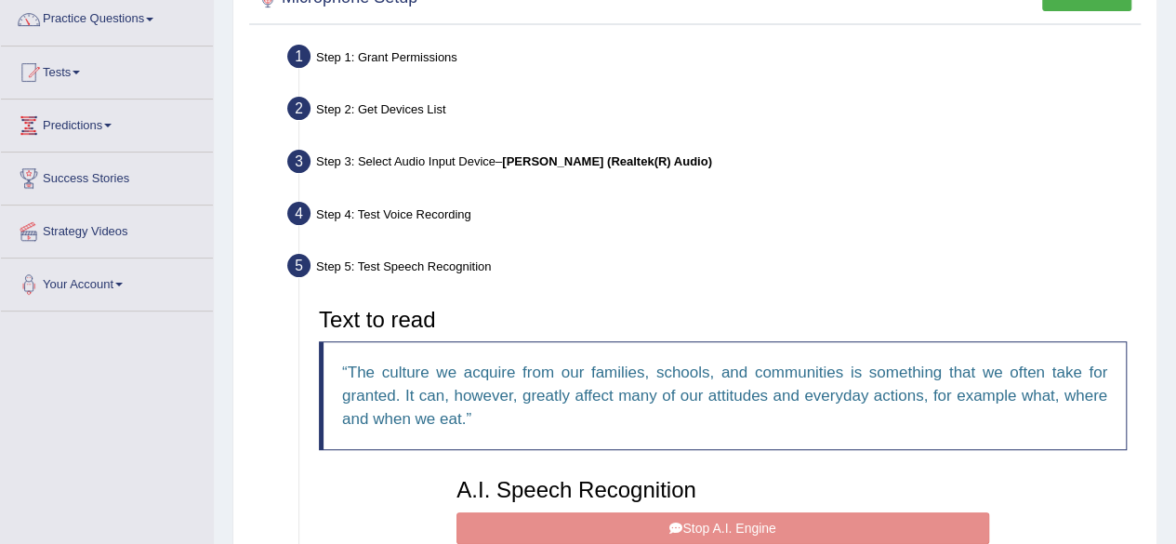
scroll to position [0, 0]
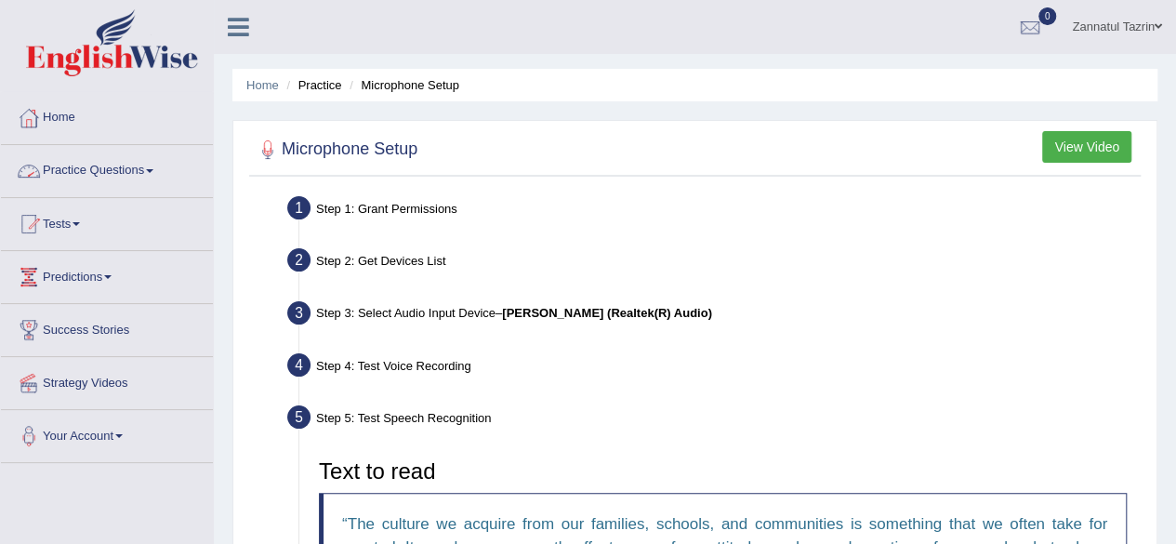
click at [139, 174] on link "Practice Questions" at bounding box center [107, 168] width 212 height 46
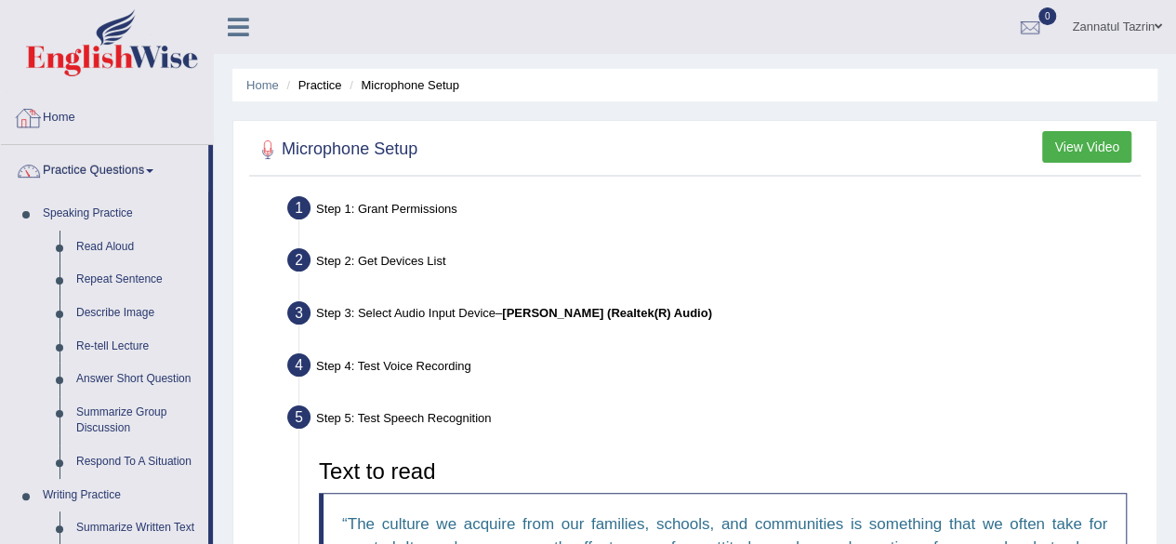
click at [50, 117] on link "Home" at bounding box center [107, 115] width 212 height 46
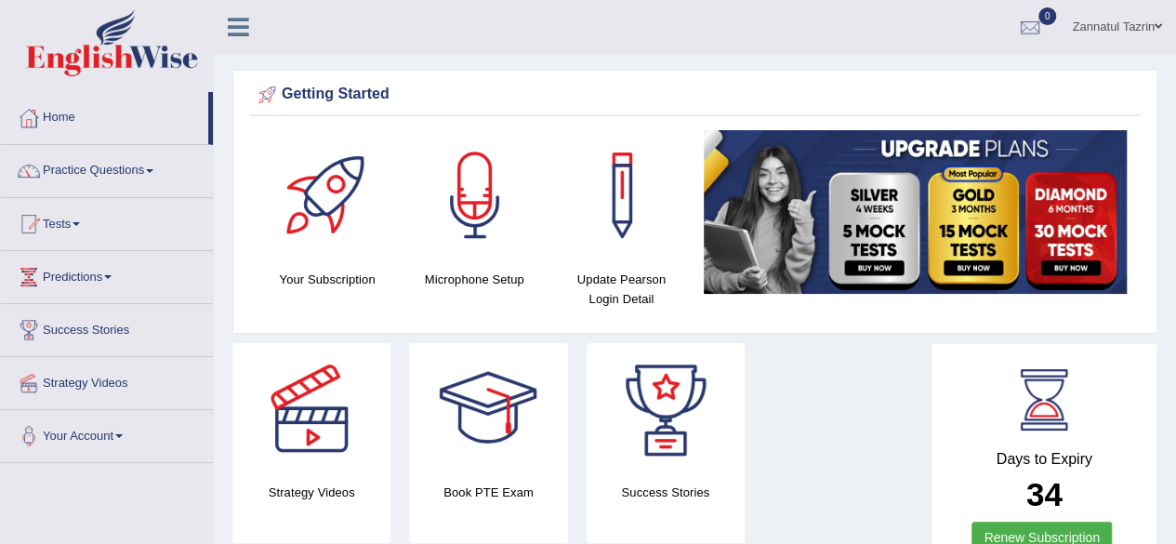
click at [1155, 29] on span at bounding box center [1158, 26] width 7 height 12
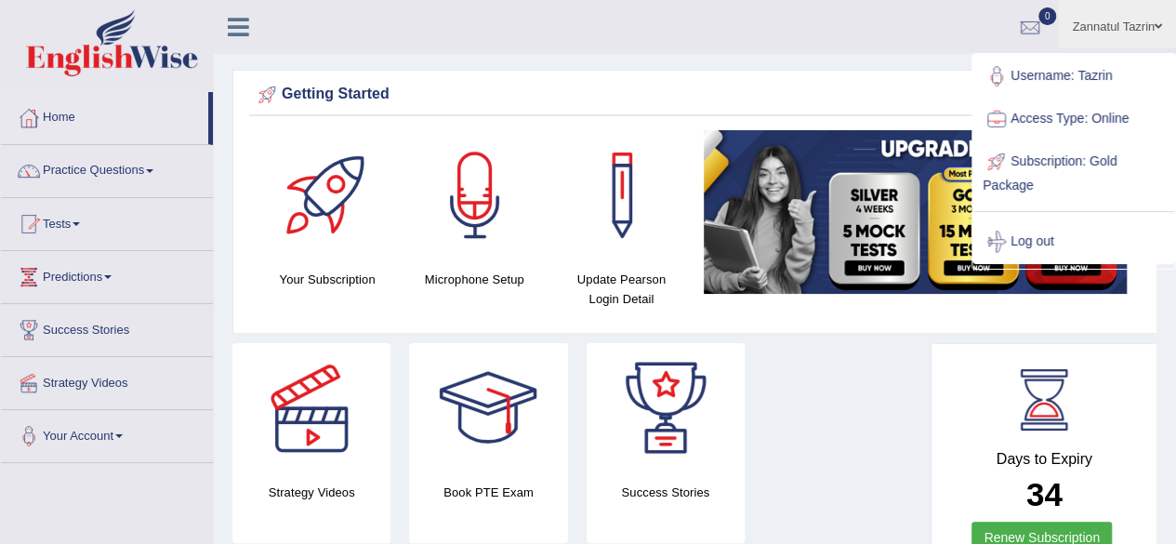
click at [863, 29] on ul "Zannatul Tazrin Toggle navigation Username: Tazrin Access Type: Online Subscrip…" at bounding box center [840, 26] width 674 height 53
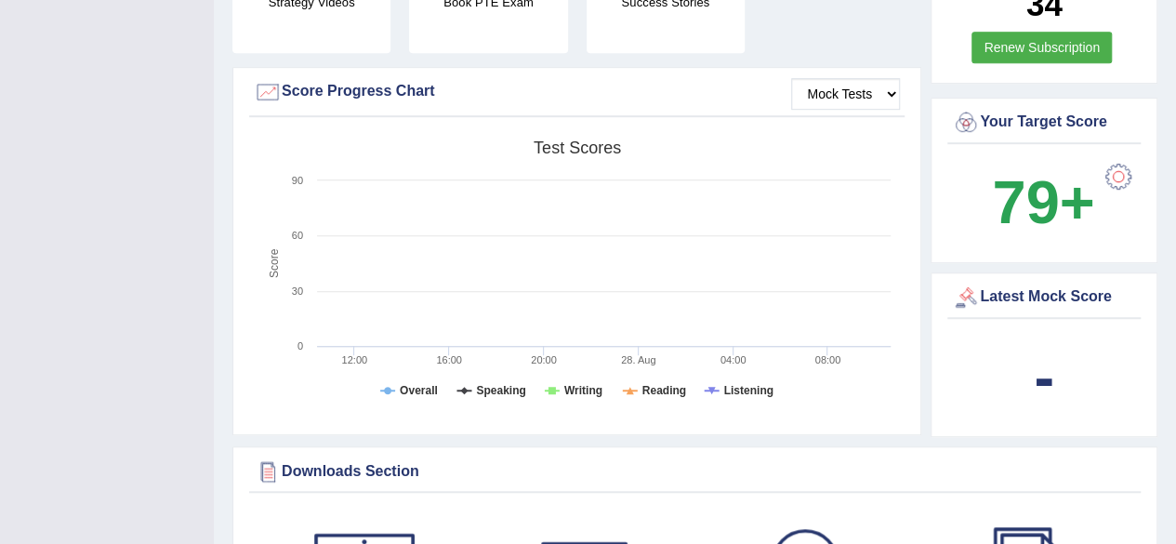
scroll to position [489, 0]
click at [889, 95] on select "Mock Tests" at bounding box center [845, 95] width 109 height 32
click at [697, 96] on div "Score Progress Chart" at bounding box center [577, 93] width 646 height 28
click at [1120, 166] on div at bounding box center [1118, 177] width 37 height 37
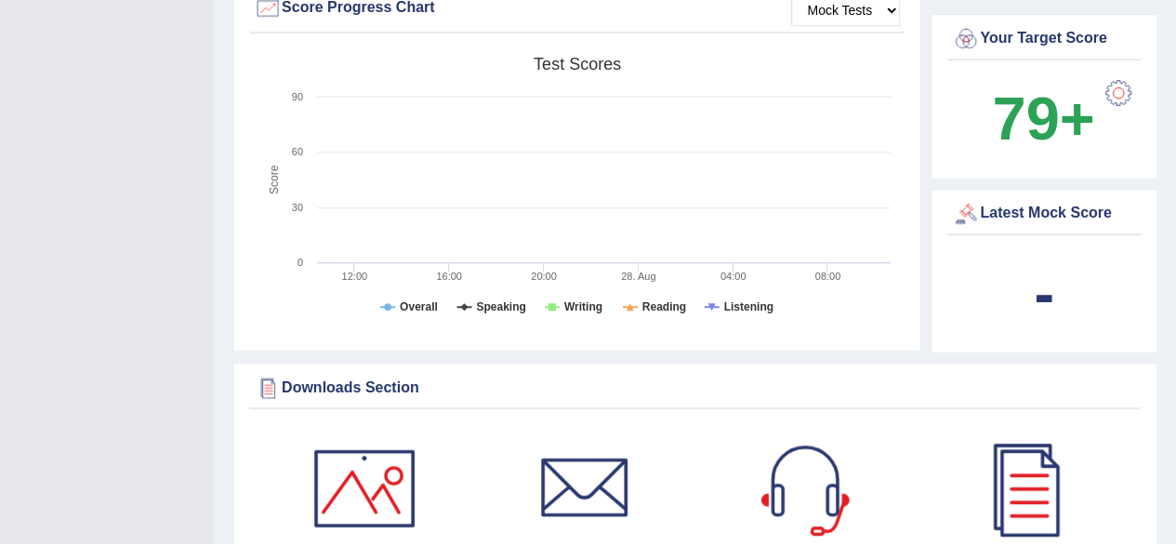
scroll to position [575, 0]
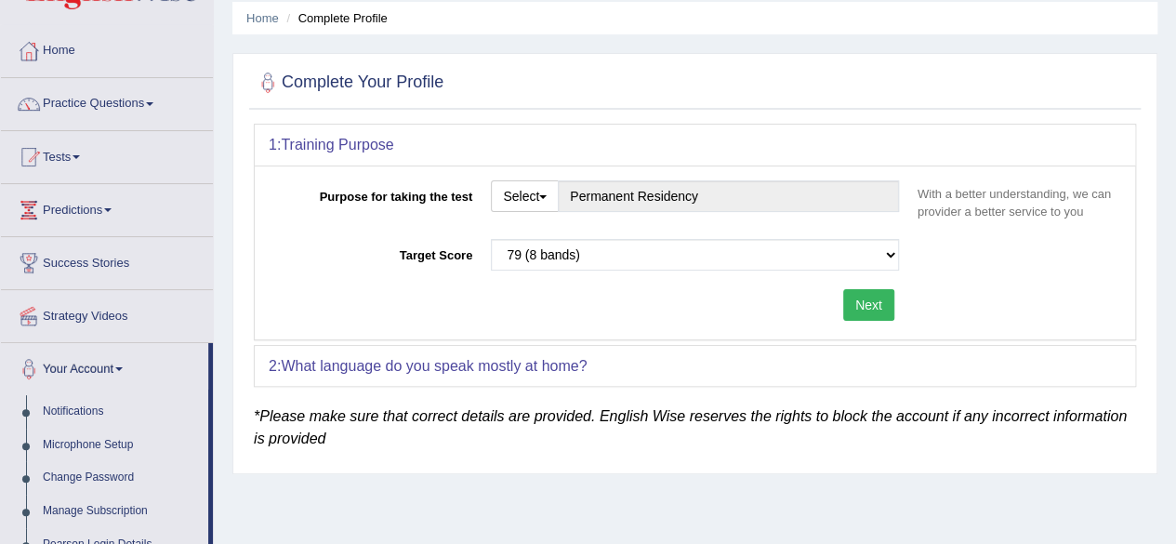
scroll to position [66, 0]
click at [105, 106] on link "Practice Questions" at bounding box center [107, 102] width 212 height 46
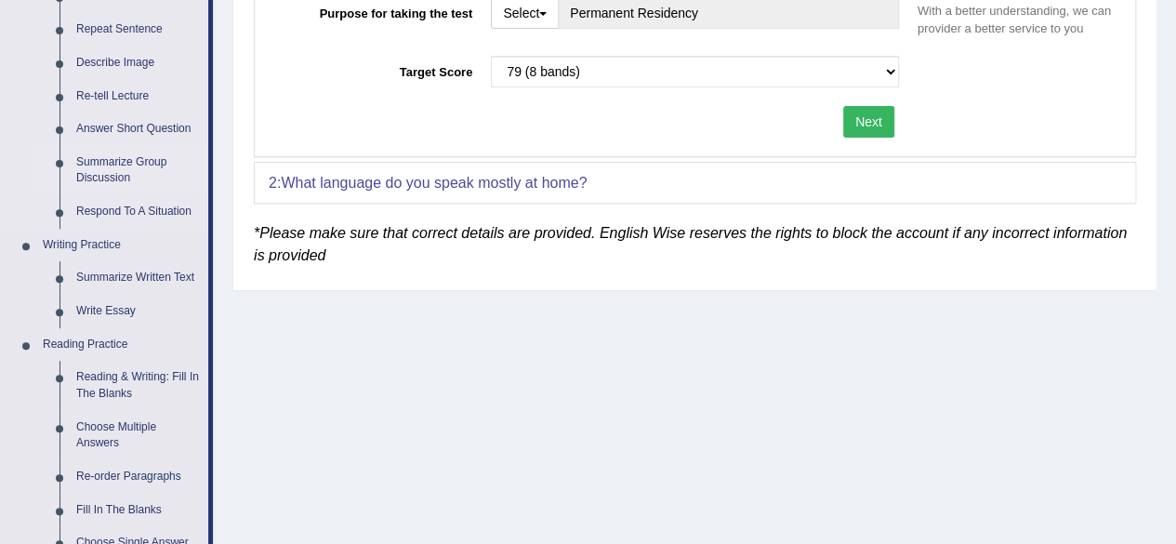
scroll to position [251, 0]
click at [132, 278] on link "Summarize Written Text" at bounding box center [138, 276] width 140 height 33
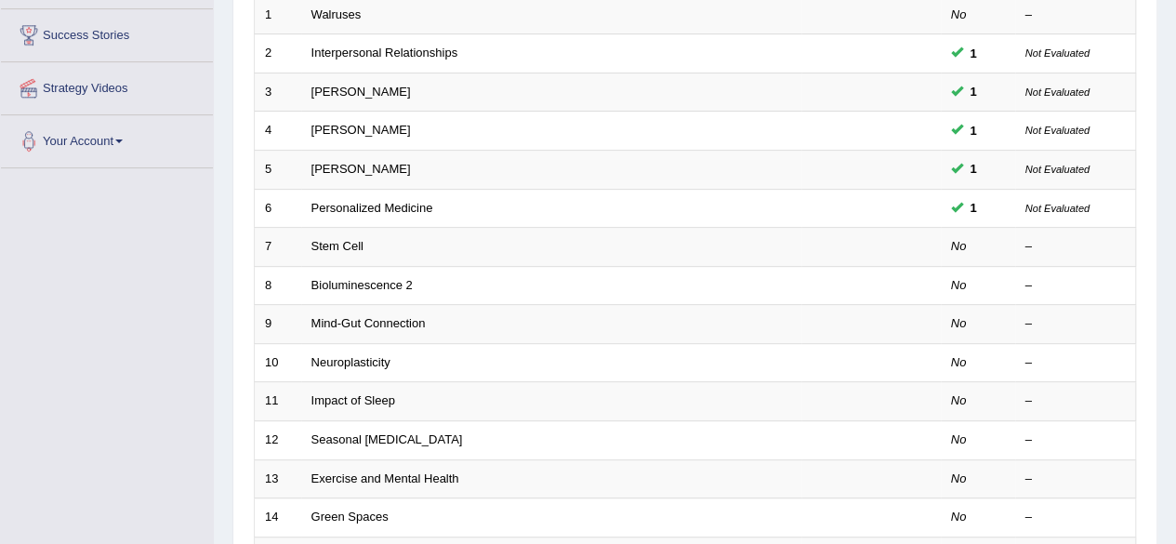
scroll to position [296, 0]
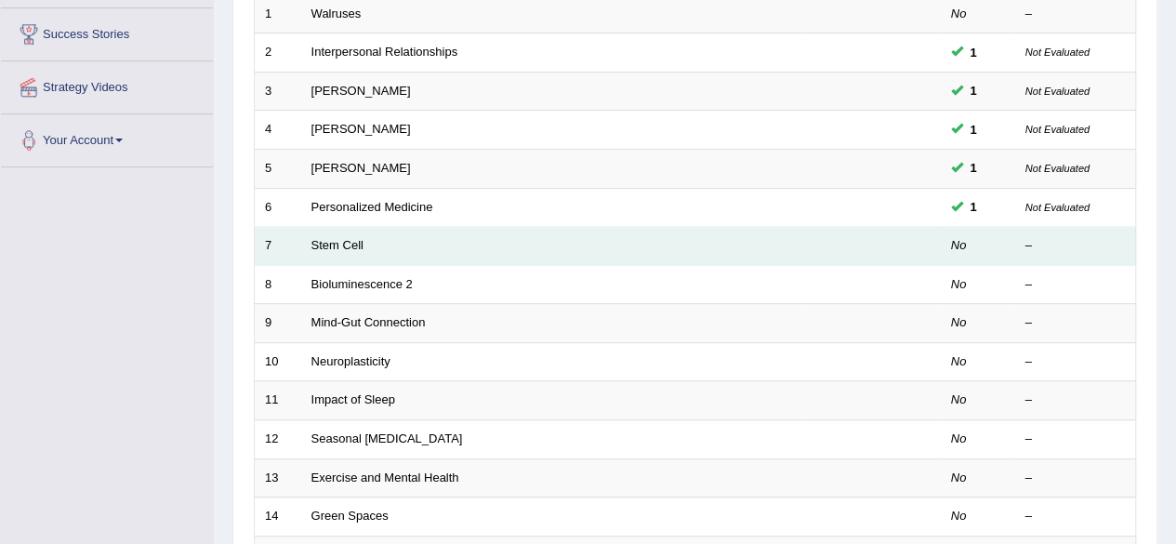
click at [342, 249] on td "Stem Cell" at bounding box center [551, 246] width 500 height 39
click at [338, 238] on link "Stem Cell" at bounding box center [338, 245] width 52 height 14
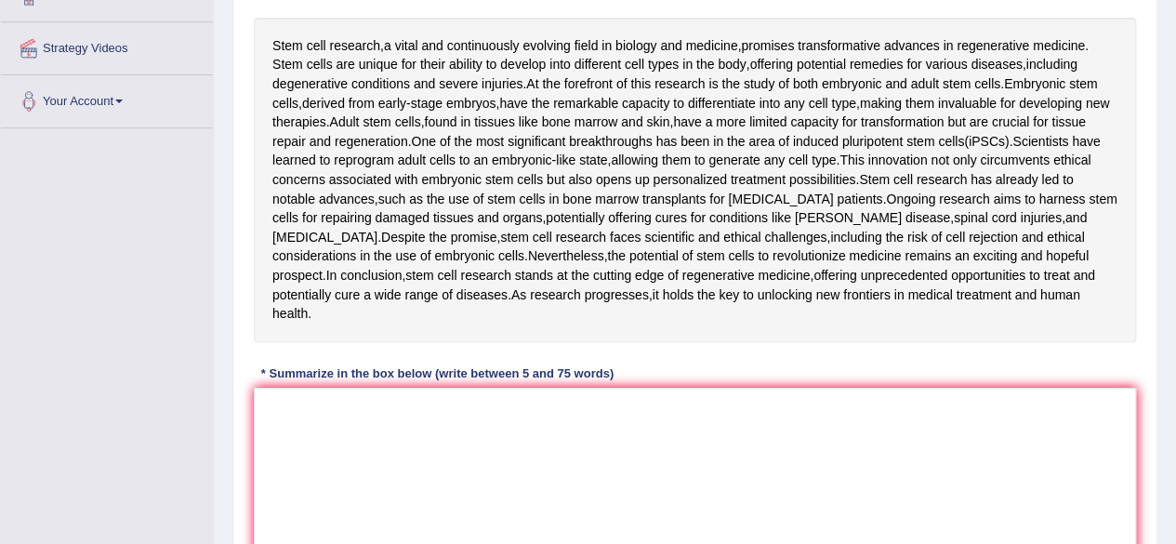
scroll to position [286, 0]
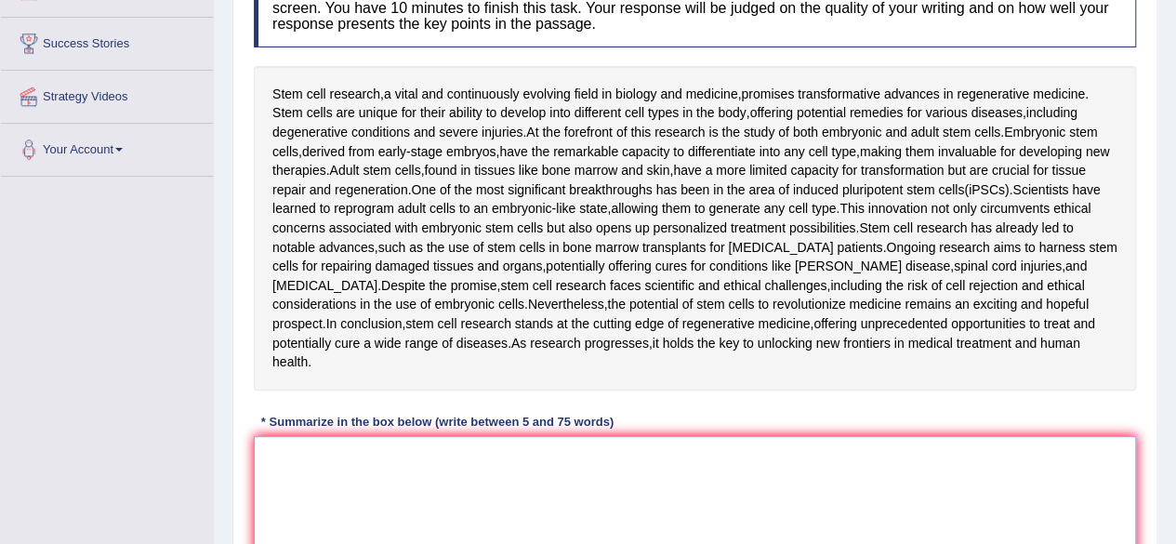
click at [322, 436] on textarea at bounding box center [695, 526] width 882 height 180
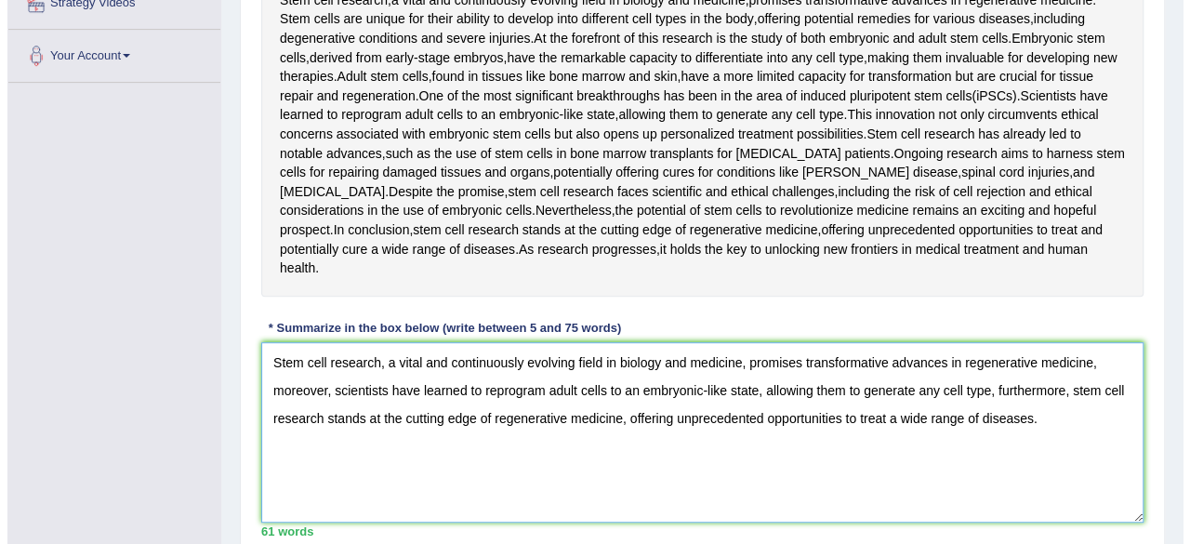
scroll to position [403, 0]
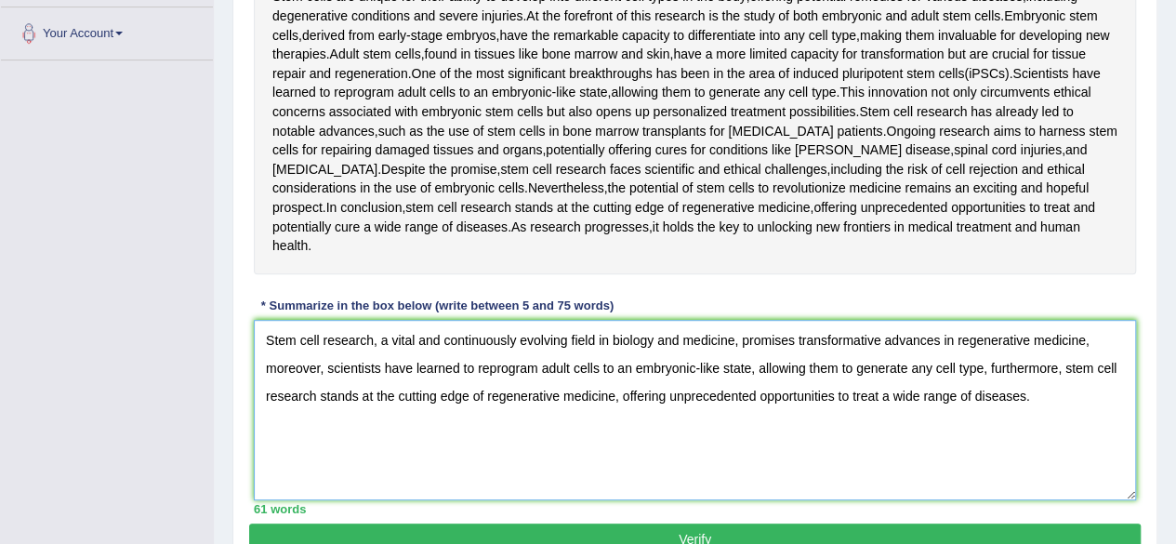
click at [896, 470] on textarea "Stem cell research, a vital and continuously evolving field in biology and medi…" at bounding box center [695, 410] width 882 height 180
type textarea "Stem cell research, a vital and continuously evolving field in biology and medi…"
click at [700, 524] on button "Verify" at bounding box center [695, 540] width 892 height 32
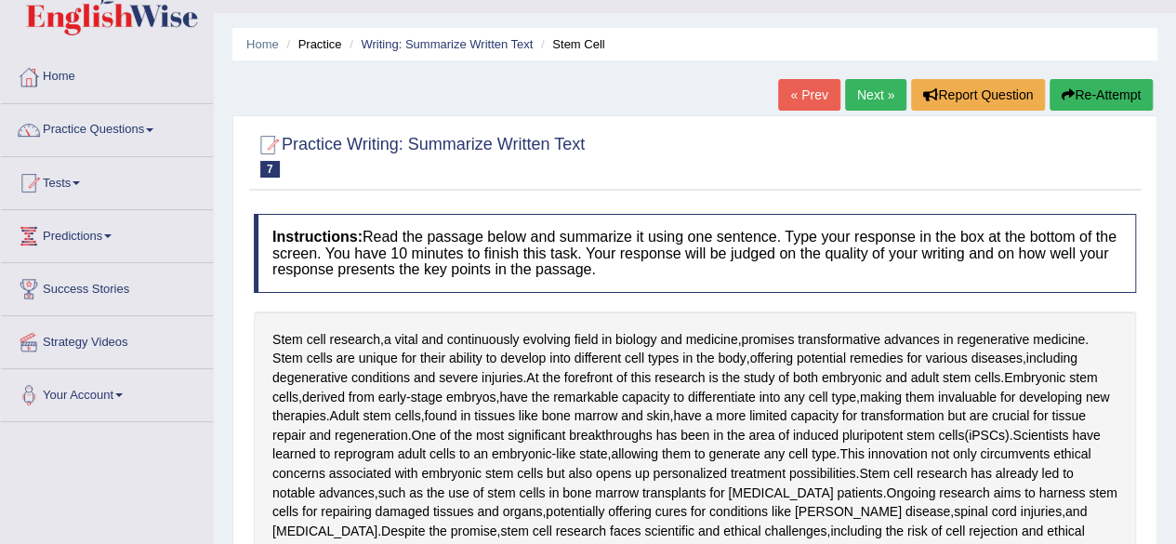
scroll to position [0, 0]
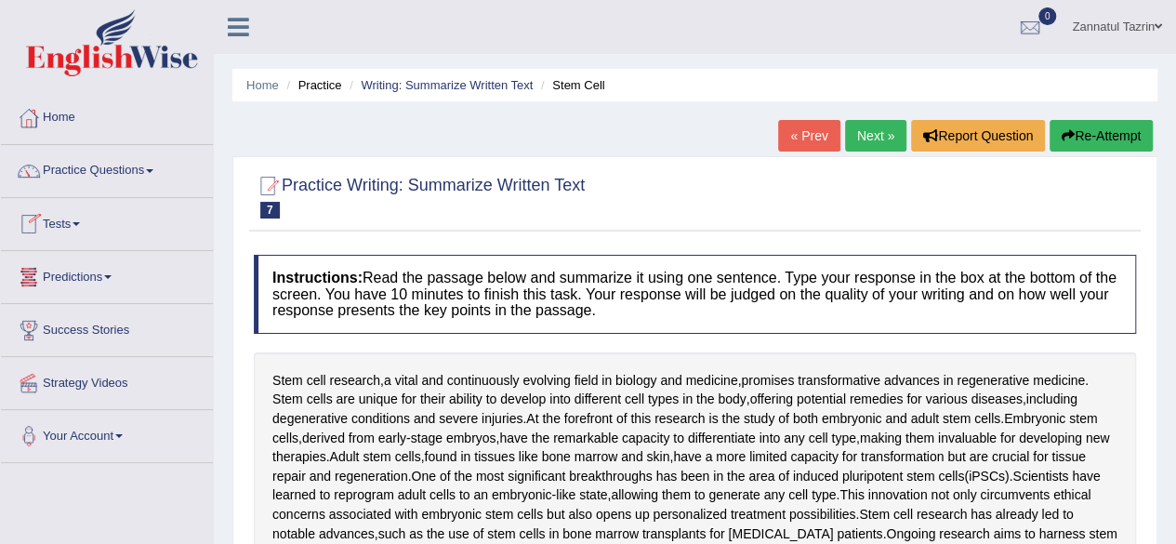
click at [83, 232] on link "Tests" at bounding box center [107, 221] width 212 height 46
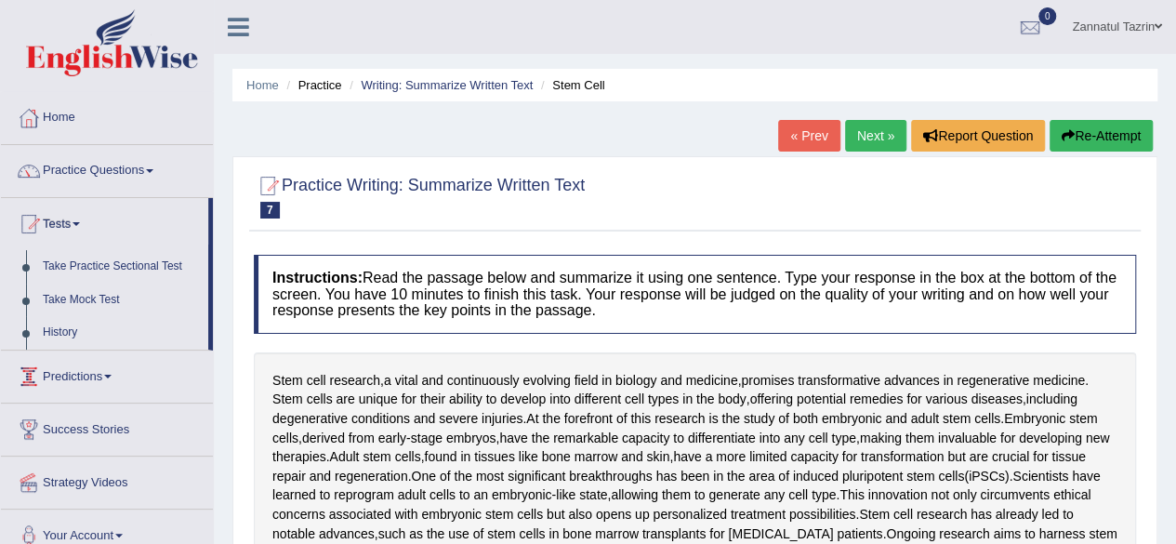
click at [109, 374] on link "Predictions" at bounding box center [107, 374] width 212 height 46
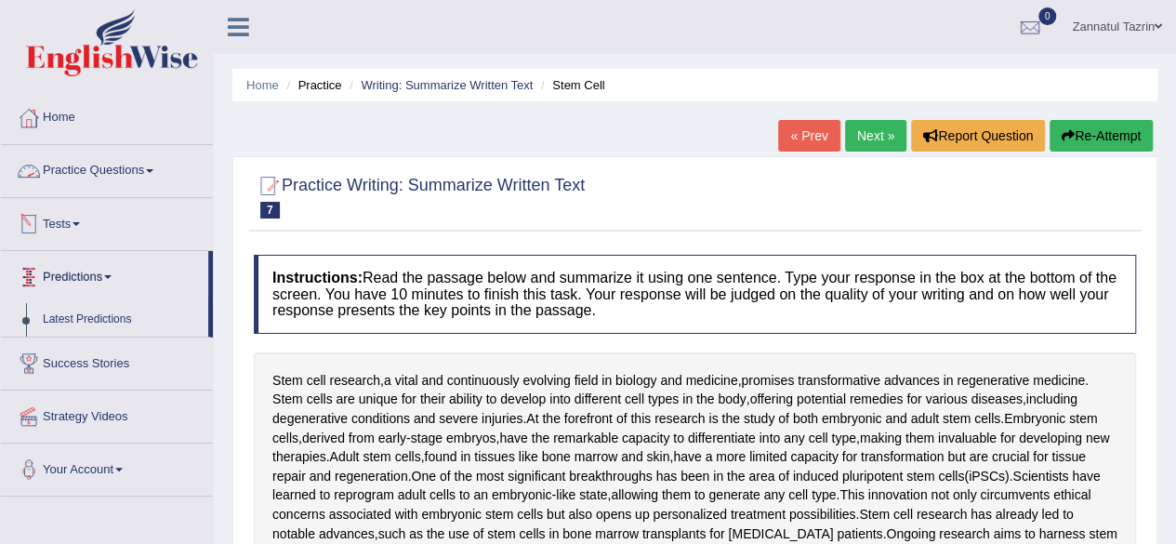
click at [150, 165] on link "Practice Questions" at bounding box center [107, 168] width 212 height 46
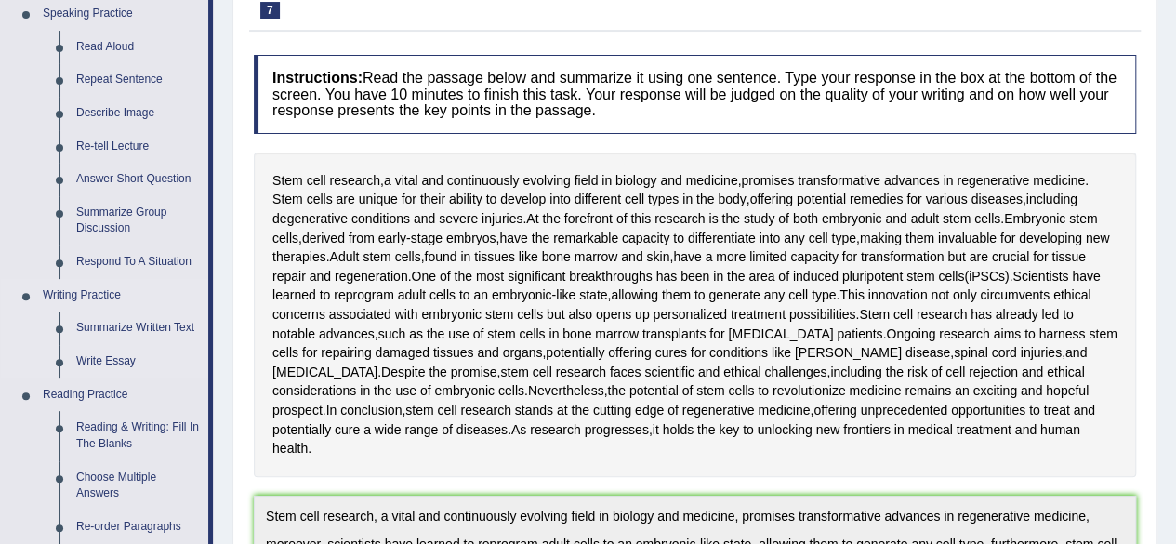
scroll to position [201, 0]
click at [106, 357] on link "Write Essay" at bounding box center [138, 360] width 140 height 33
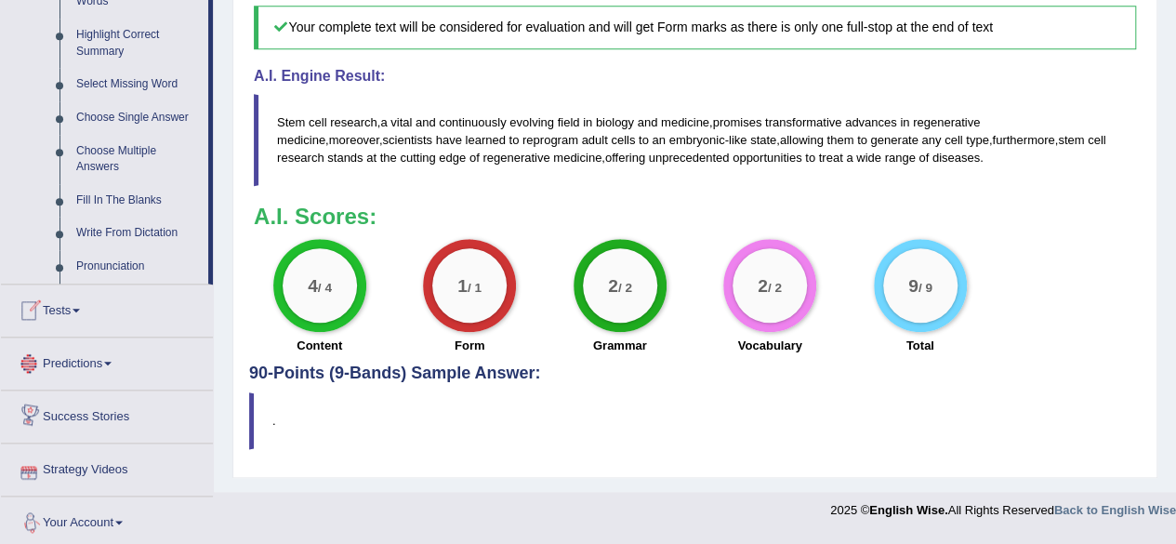
scroll to position [909, 0]
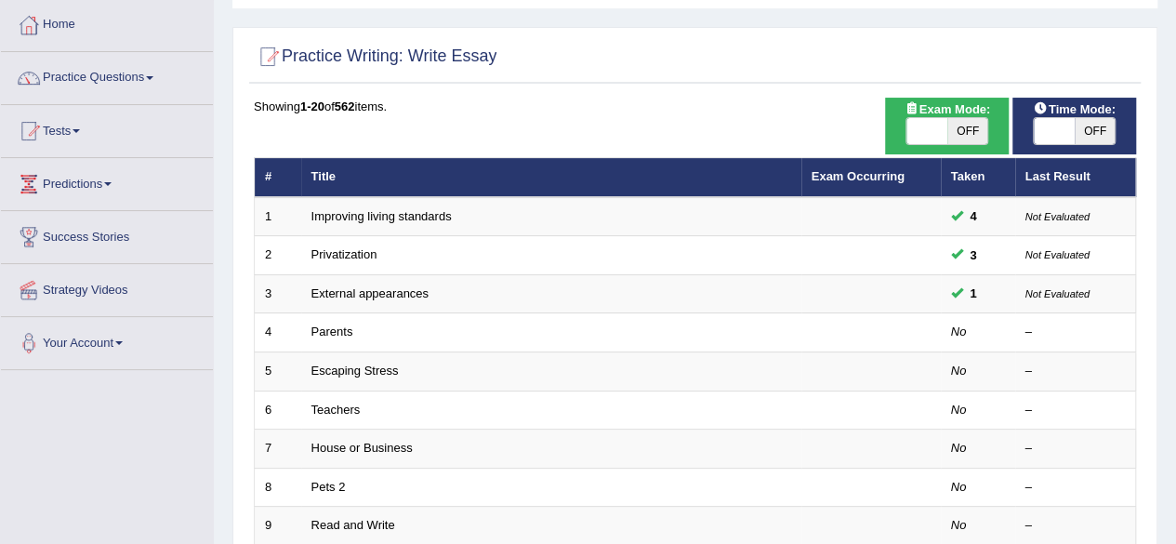
scroll to position [93, 0]
